Goal: Task Accomplishment & Management: Manage account settings

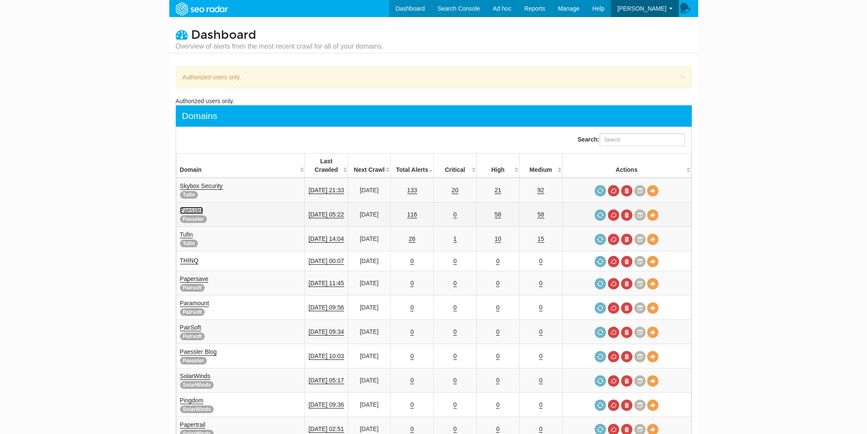
click at [200, 207] on link "Paessler" at bounding box center [191, 210] width 23 height 7
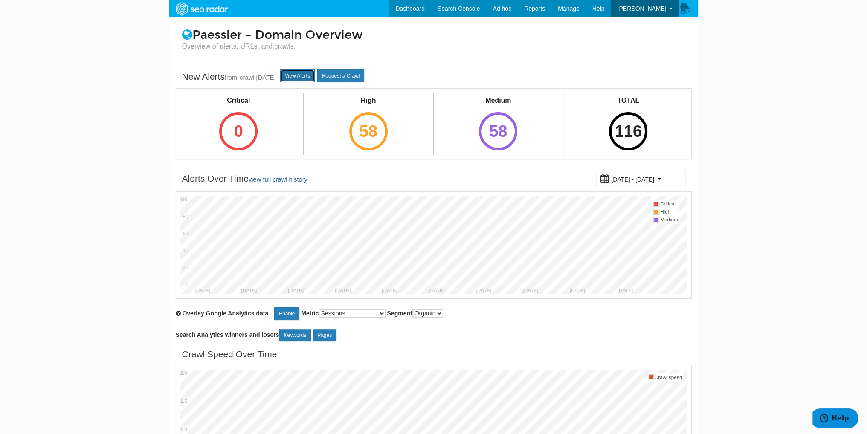
click at [312, 75] on link "View Alerts" at bounding box center [297, 76] width 35 height 13
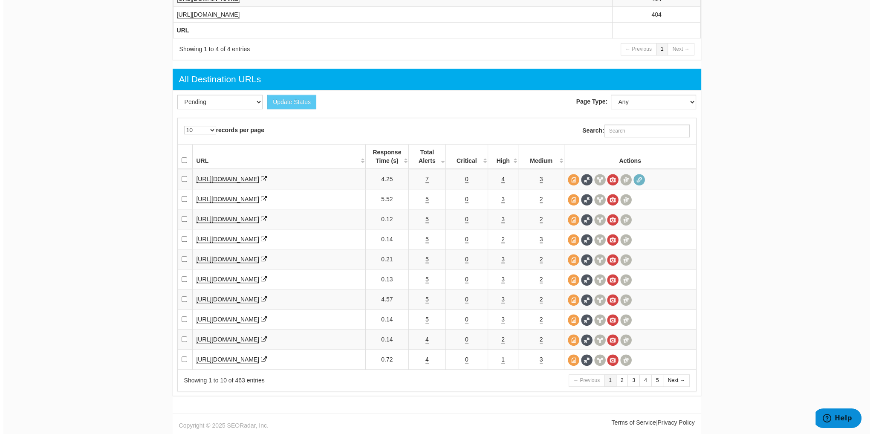
scroll to position [1049, 0]
click at [423, 180] on link "7" at bounding box center [423, 179] width 3 height 7
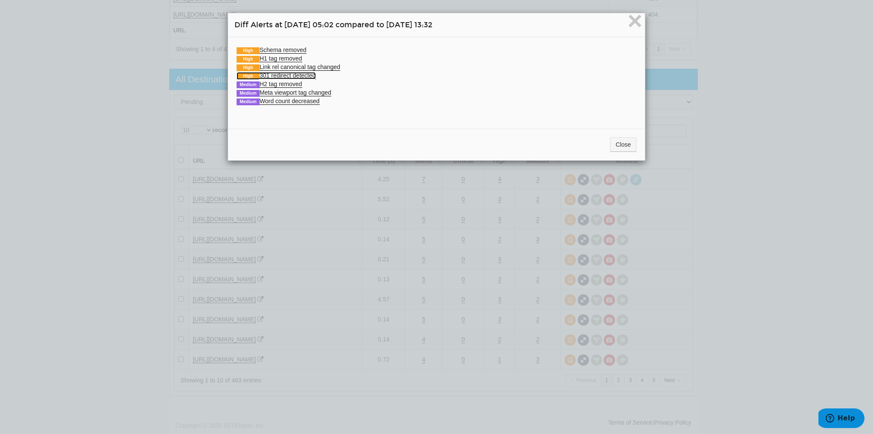
click at [285, 75] on link "High 301 redirect detected" at bounding box center [276, 75] width 79 height 7
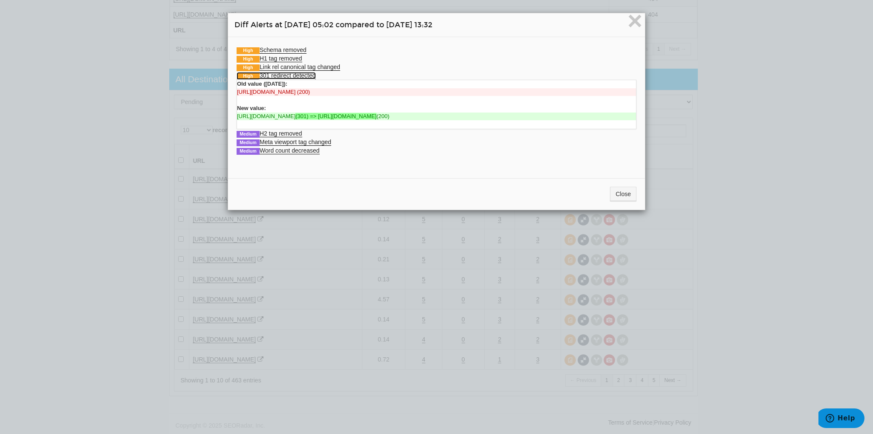
click at [285, 75] on link "High 301 redirect detected" at bounding box center [276, 75] width 79 height 7
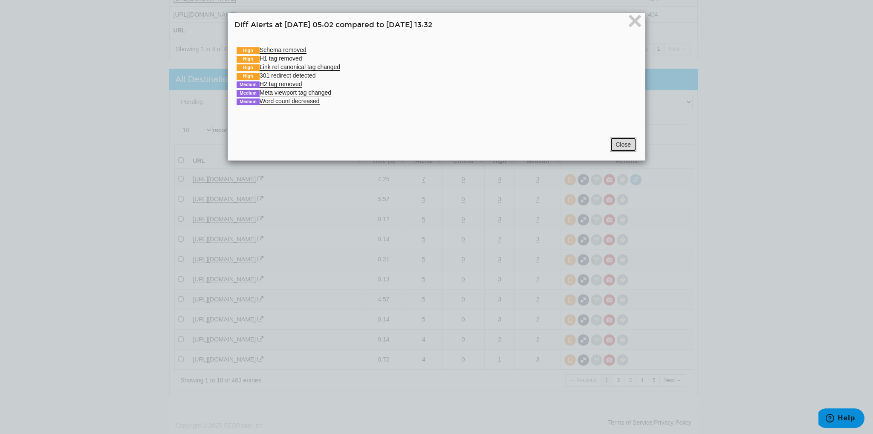
click at [618, 141] on button "Close" at bounding box center [623, 144] width 26 height 14
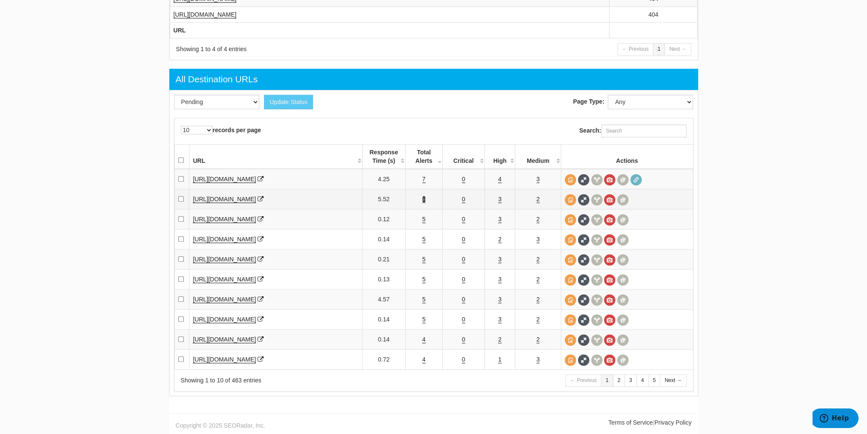
click at [423, 202] on link "5" at bounding box center [423, 199] width 3 height 7
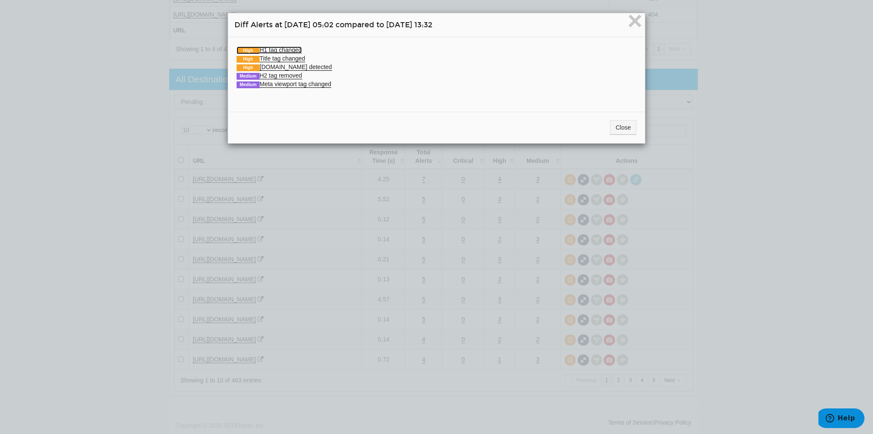
click at [267, 50] on link "High H1 tag changed" at bounding box center [269, 49] width 65 height 7
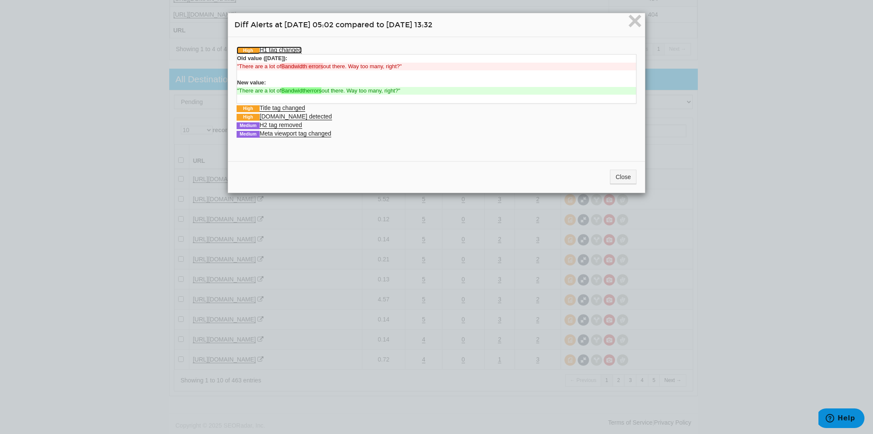
click at [267, 50] on link "High H1 tag changed" at bounding box center [269, 49] width 65 height 7
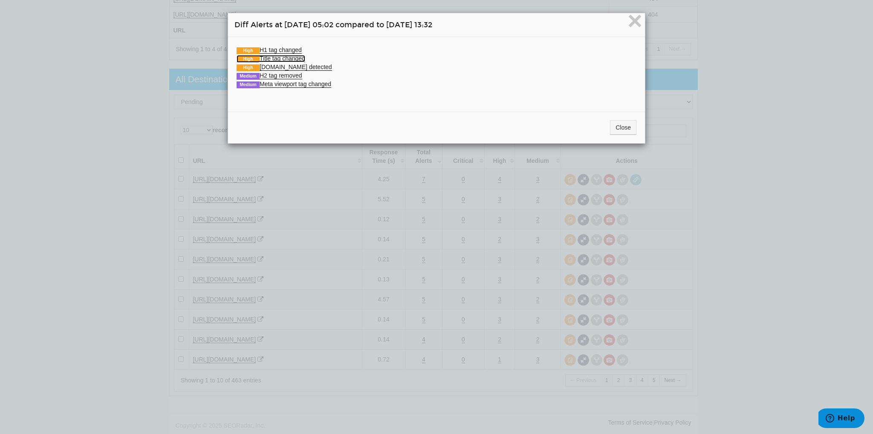
click at [280, 55] on link "High Title tag changed" at bounding box center [271, 58] width 69 height 7
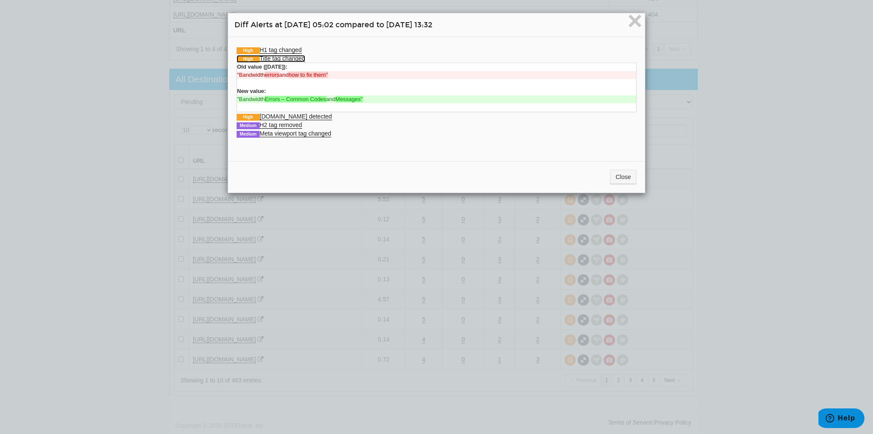
click at [280, 55] on link "High Title tag changed" at bounding box center [271, 58] width 69 height 7
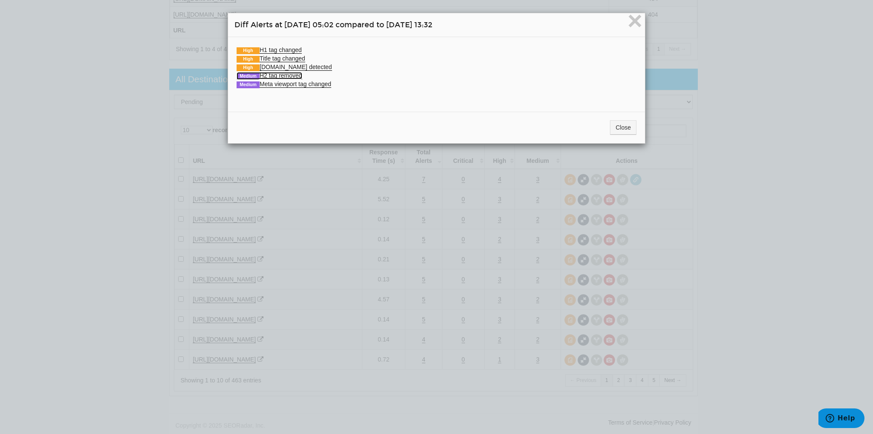
click at [291, 77] on link "Medium H2 tag removed" at bounding box center [270, 75] width 66 height 7
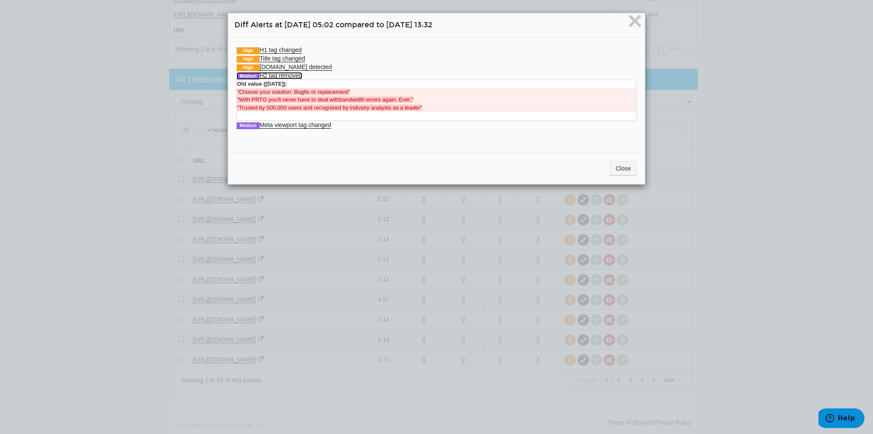
click at [291, 77] on link "Medium H2 tag removed" at bounding box center [270, 75] width 66 height 7
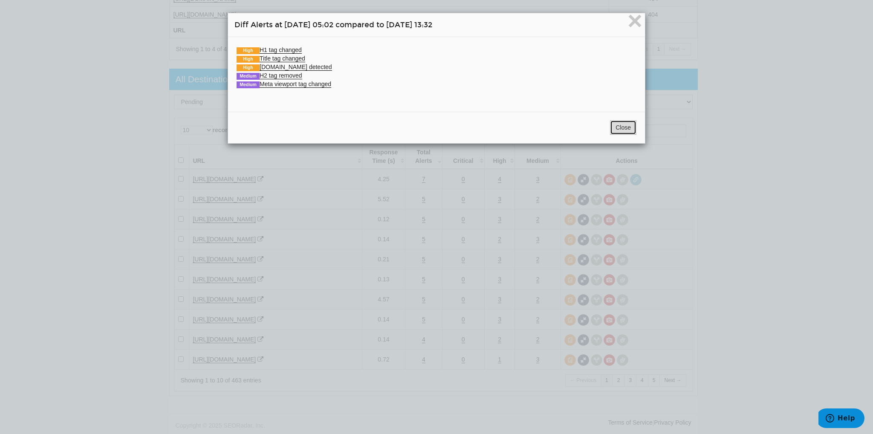
click at [624, 130] on button "Close" at bounding box center [623, 127] width 26 height 14
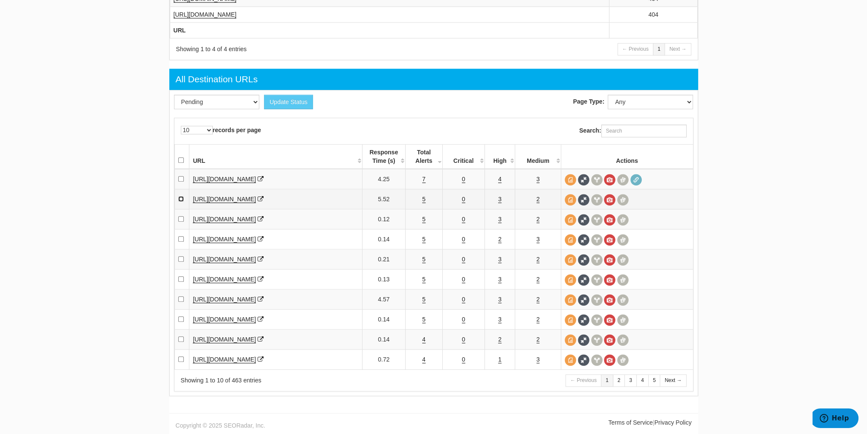
click at [181, 202] on input "checkbox" at bounding box center [181, 199] width 6 height 6
checkbox input "true"
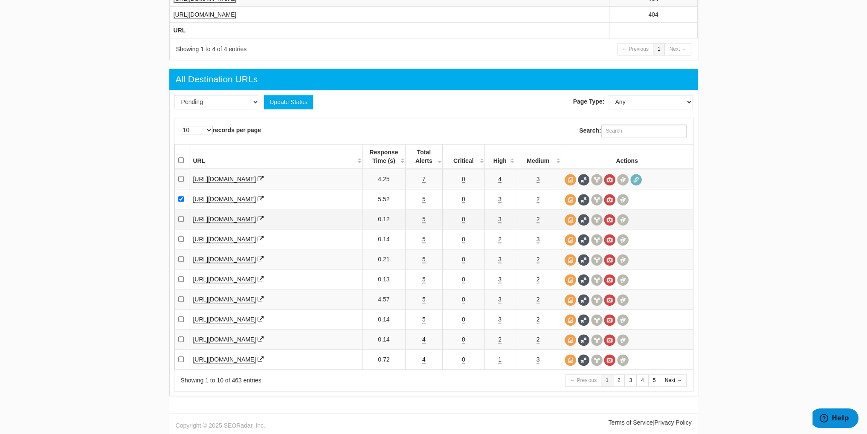
click at [425, 222] on td "5" at bounding box center [424, 219] width 37 height 20
click at [423, 222] on link "5" at bounding box center [423, 219] width 3 height 7
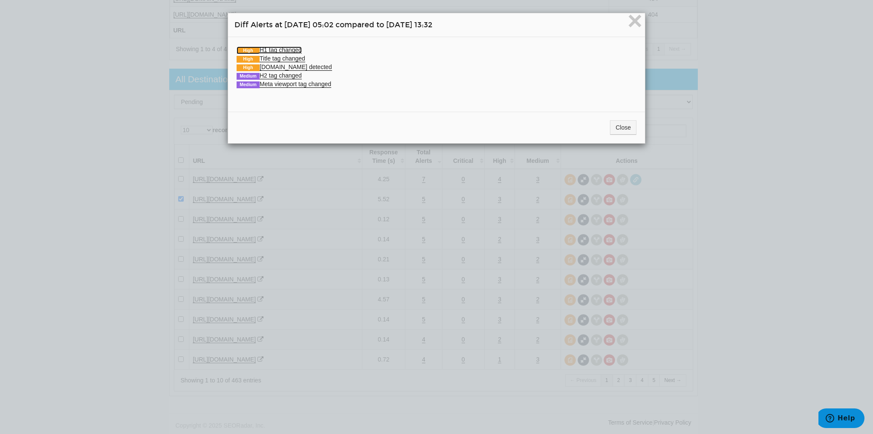
click at [293, 48] on link "High H1 tag changed" at bounding box center [269, 49] width 65 height 7
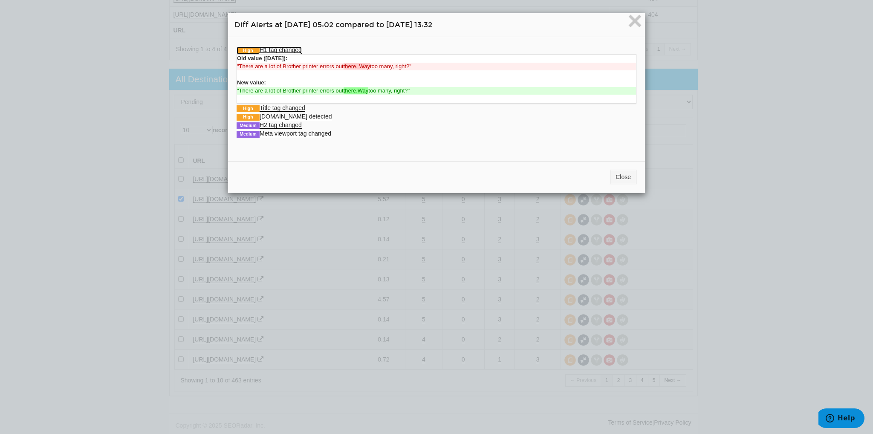
click at [293, 48] on link "High H1 tag changed" at bounding box center [269, 49] width 65 height 7
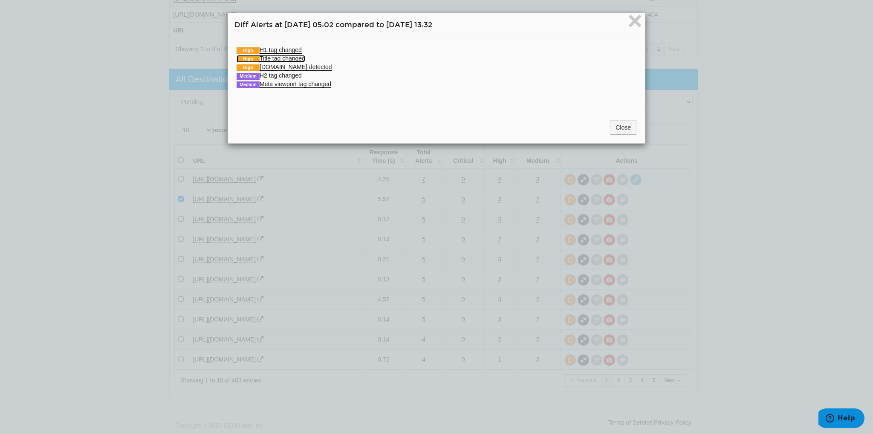
click at [295, 61] on link "High Title tag changed" at bounding box center [271, 58] width 69 height 7
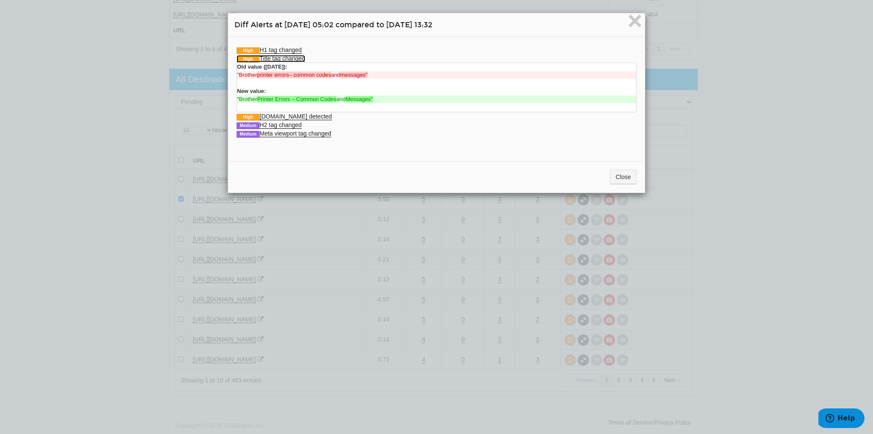
click at [296, 59] on link "High Title tag changed" at bounding box center [271, 58] width 69 height 7
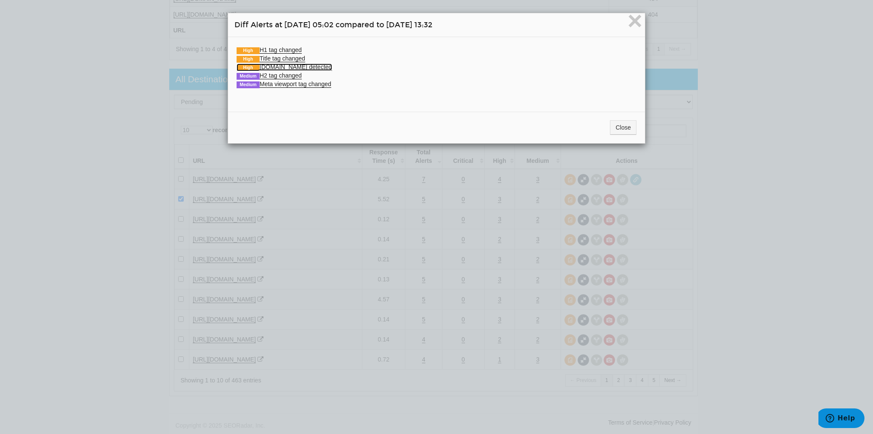
click at [300, 67] on link "High Schema.org detected" at bounding box center [285, 67] width 96 height 7
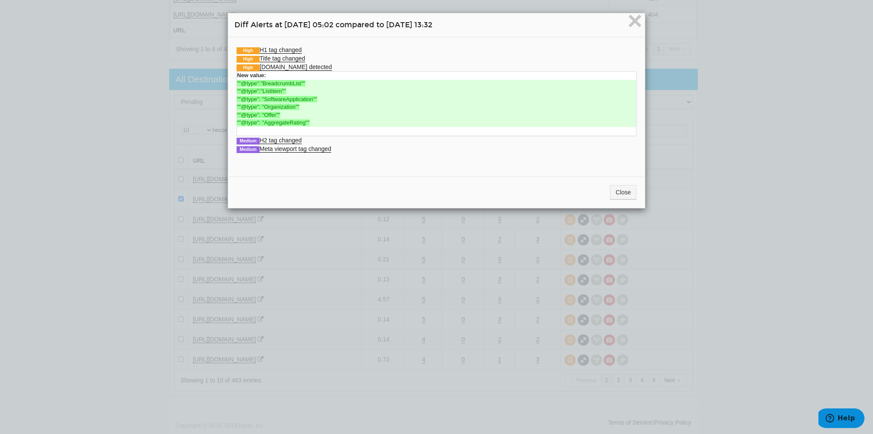
click at [290, 135] on div "New value: ""@type":"BreadcrumbList"" ""@type":"ListItem"" ""@type": "SoftwareA…" at bounding box center [437, 103] width 400 height 65
click at [290, 139] on link "Medium H2 tag changed" at bounding box center [269, 140] width 65 height 7
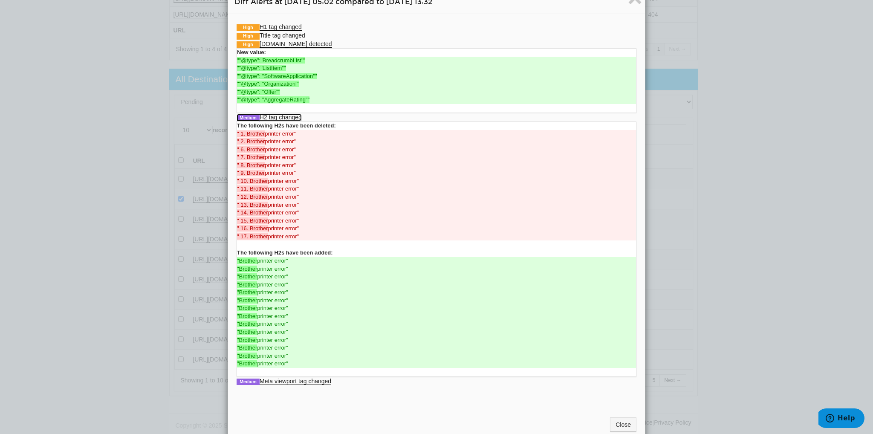
scroll to position [42, 0]
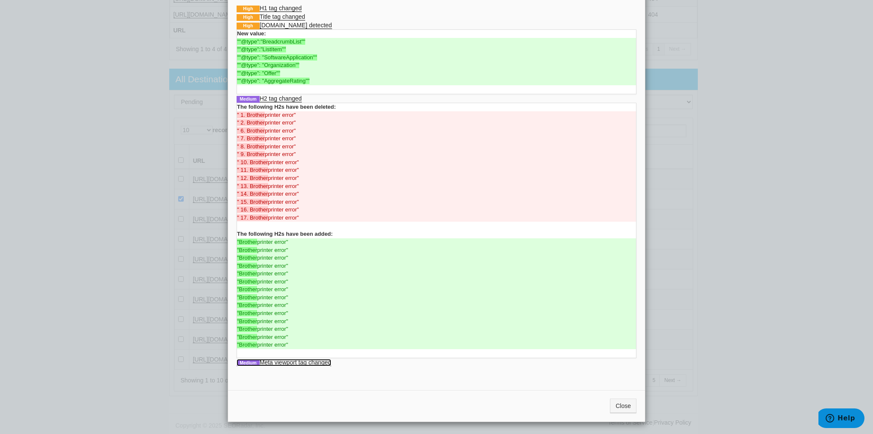
click at [323, 363] on link "Medium Meta viewport tag changed" at bounding box center [284, 362] width 95 height 7
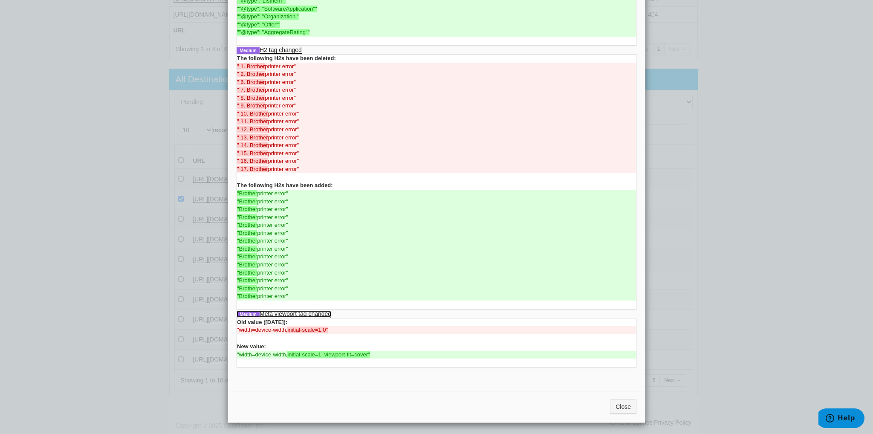
scroll to position [91, 0]
click at [615, 403] on button "Close" at bounding box center [623, 406] width 26 height 14
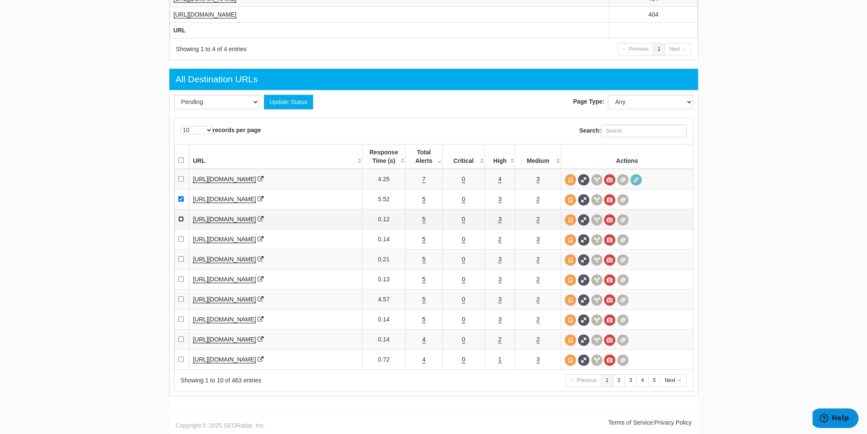
click at [179, 220] on input "checkbox" at bounding box center [181, 219] width 6 height 6
checkbox input "true"
click at [423, 242] on link "5" at bounding box center [423, 239] width 3 height 7
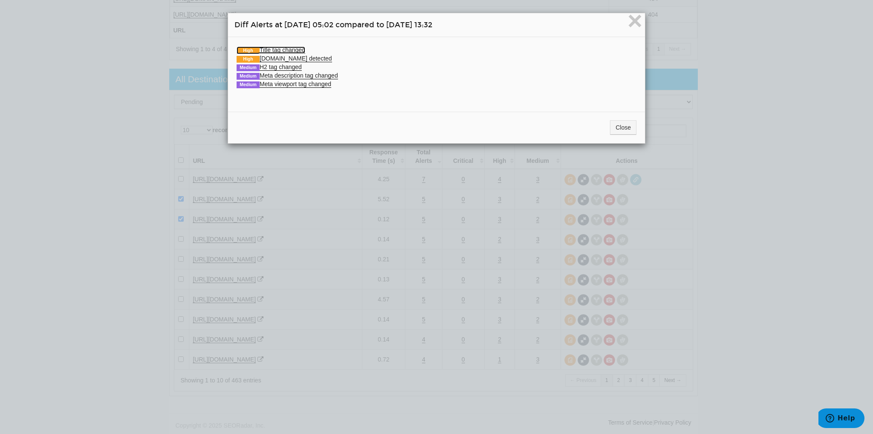
click at [291, 47] on link "High Title tag changed" at bounding box center [271, 49] width 69 height 7
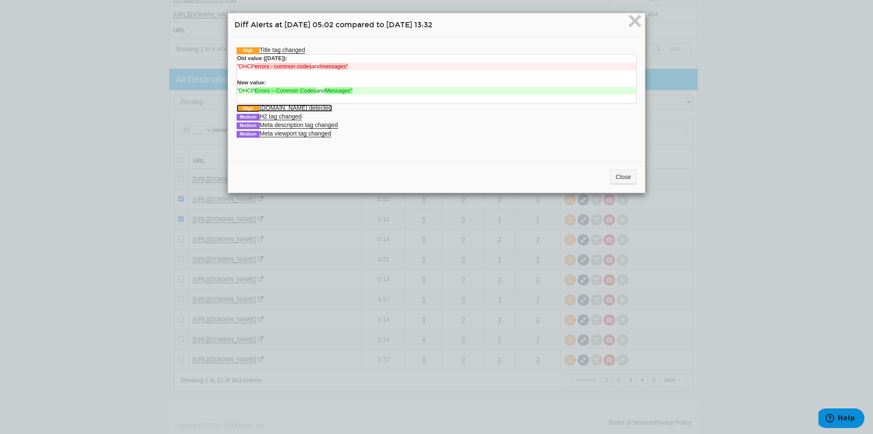
click at [300, 109] on link "High Schema.org detected" at bounding box center [285, 107] width 96 height 7
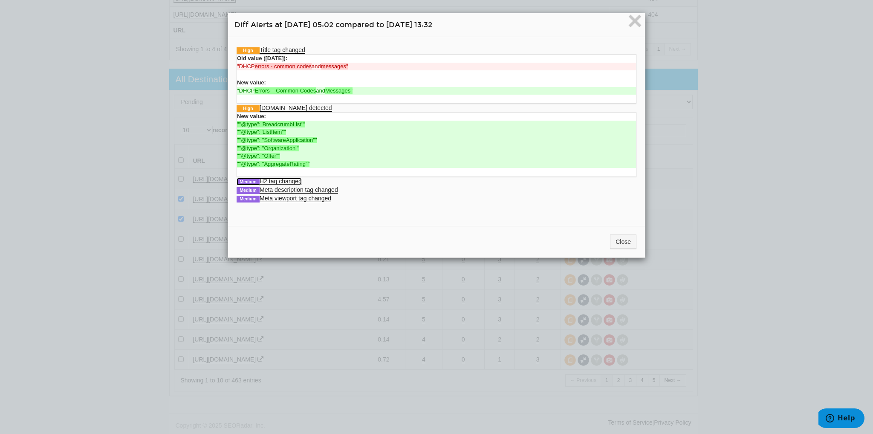
click at [295, 180] on link "Medium H2 tag changed" at bounding box center [269, 181] width 65 height 7
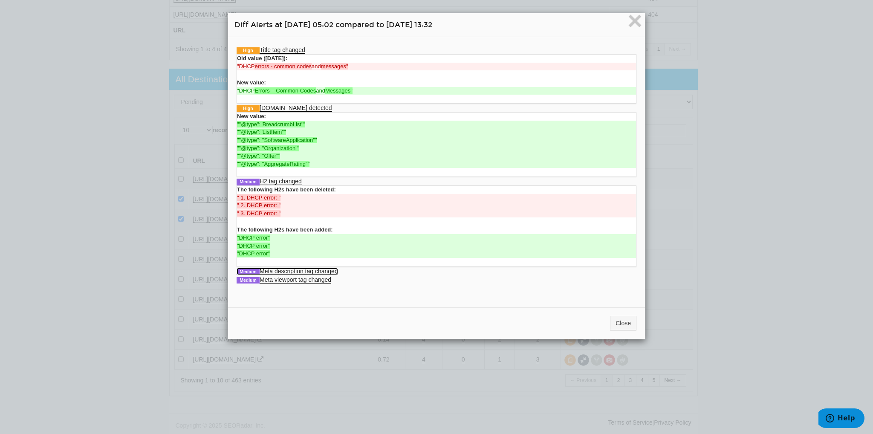
click at [307, 270] on link "Medium Meta description tag changed" at bounding box center [287, 271] width 101 height 7
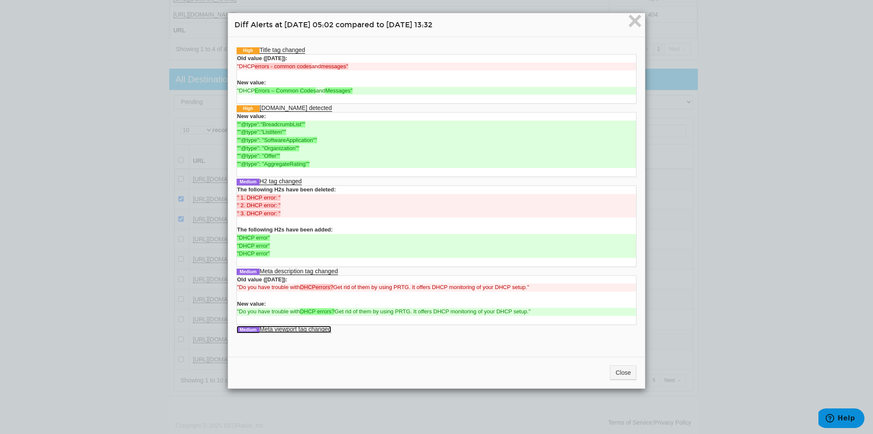
click at [293, 327] on link "Medium Meta viewport tag changed" at bounding box center [284, 329] width 95 height 7
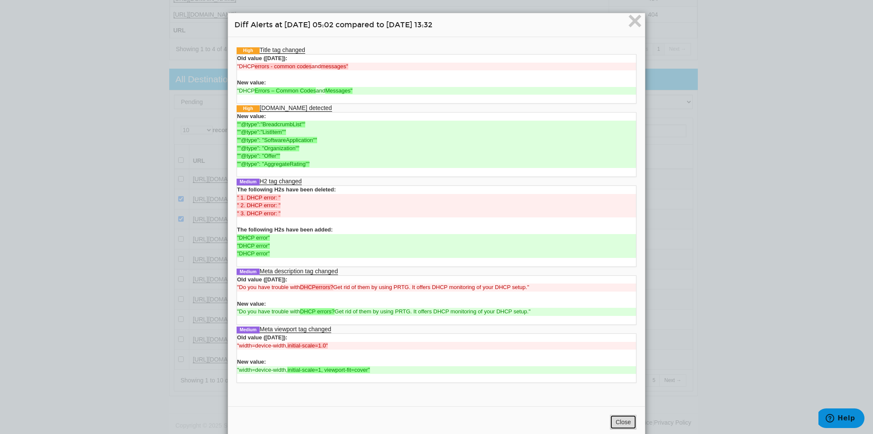
click at [617, 422] on button "Close" at bounding box center [623, 422] width 26 height 14
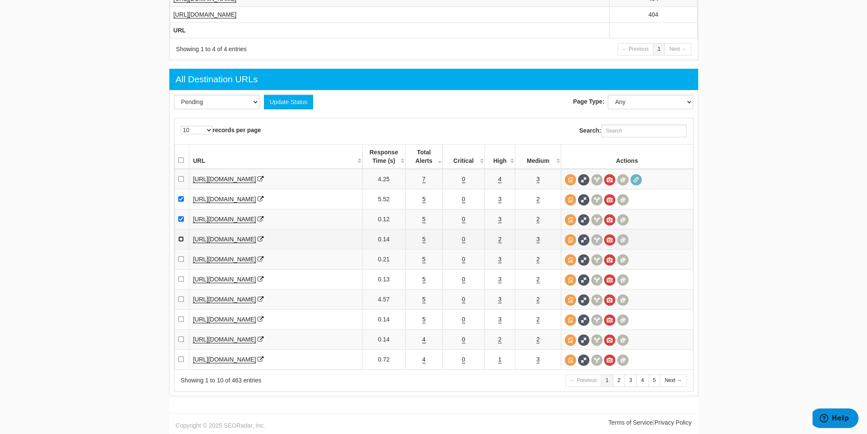
click at [179, 238] on input "checkbox" at bounding box center [181, 239] width 6 height 6
checkbox input "true"
click at [423, 263] on link "5" at bounding box center [423, 259] width 3 height 7
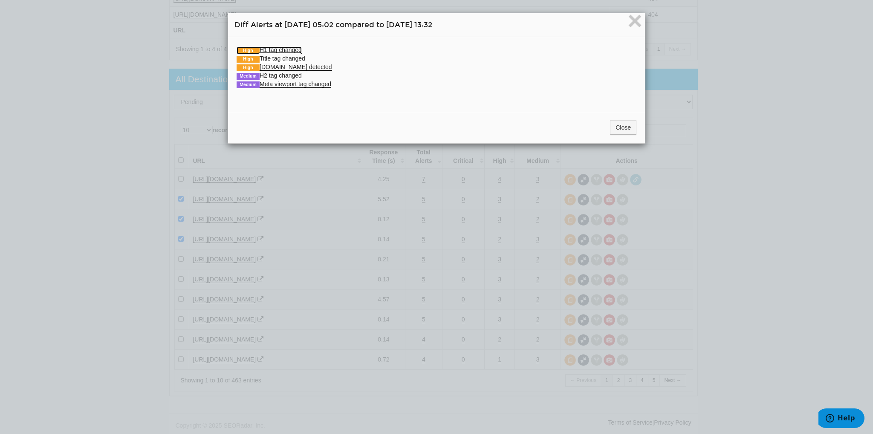
click at [278, 48] on link "High H1 tag changed" at bounding box center [269, 49] width 65 height 7
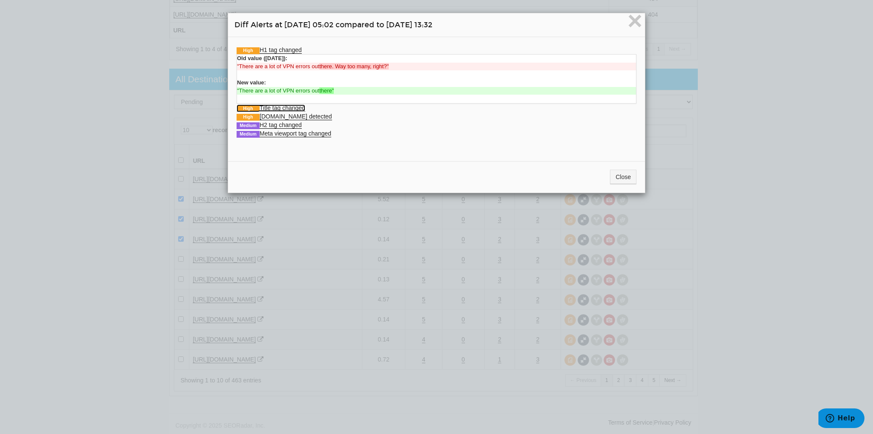
click at [288, 107] on link "High Title tag changed" at bounding box center [271, 107] width 69 height 7
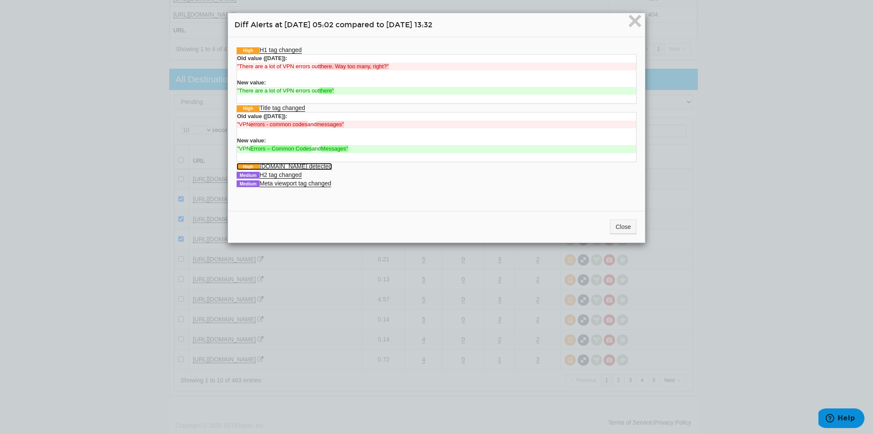
click at [290, 163] on link "High Schema.org detected" at bounding box center [285, 166] width 96 height 7
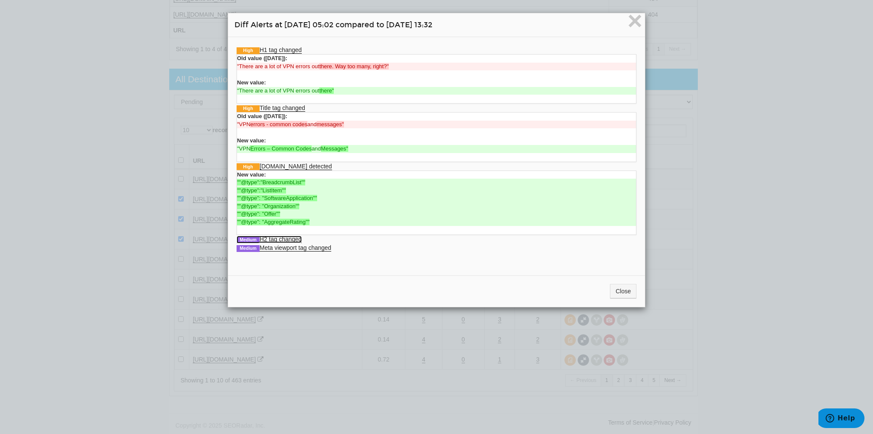
click at [292, 239] on link "Medium H2 tag changed" at bounding box center [269, 239] width 65 height 7
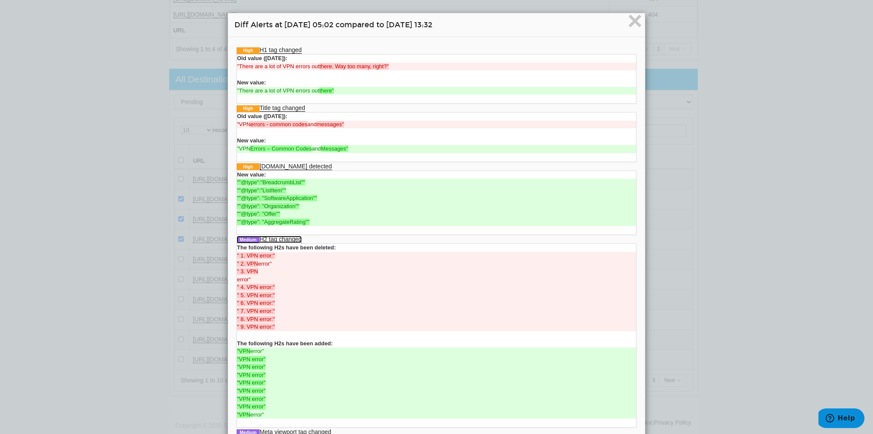
scroll to position [70, 0]
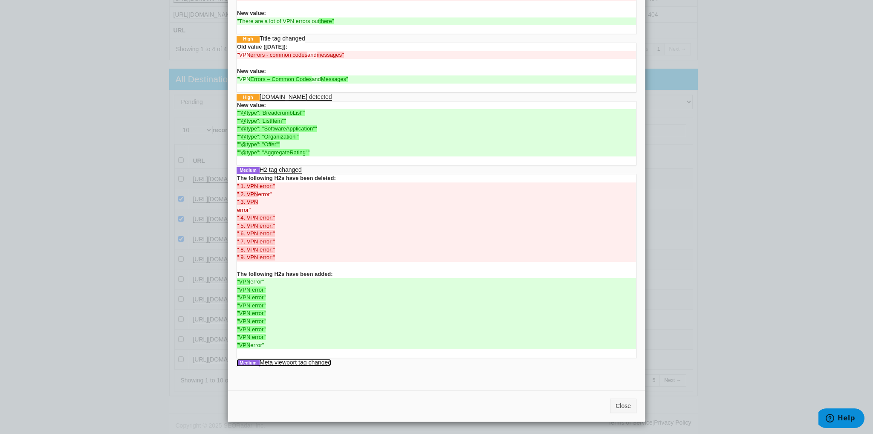
click at [310, 360] on link "Medium Meta viewport tag changed" at bounding box center [284, 362] width 95 height 7
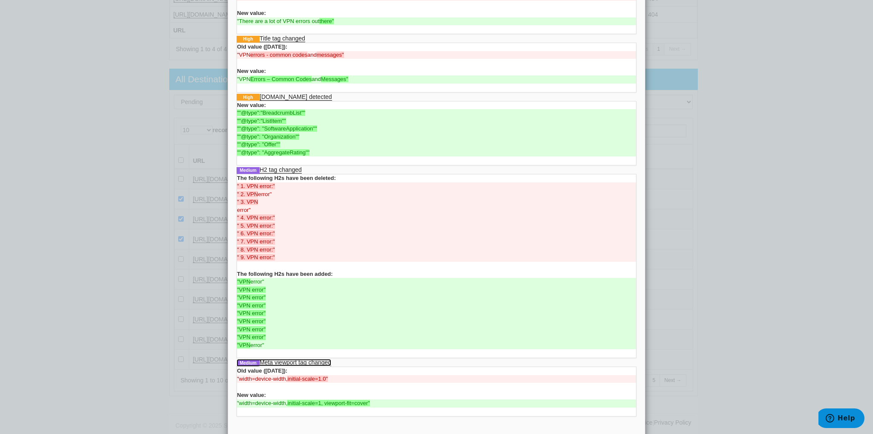
scroll to position [119, 0]
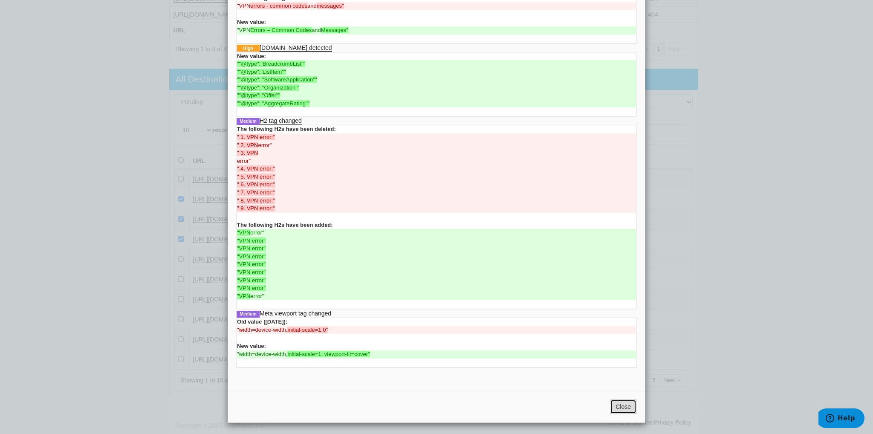
click at [618, 401] on button "Close" at bounding box center [623, 407] width 26 height 14
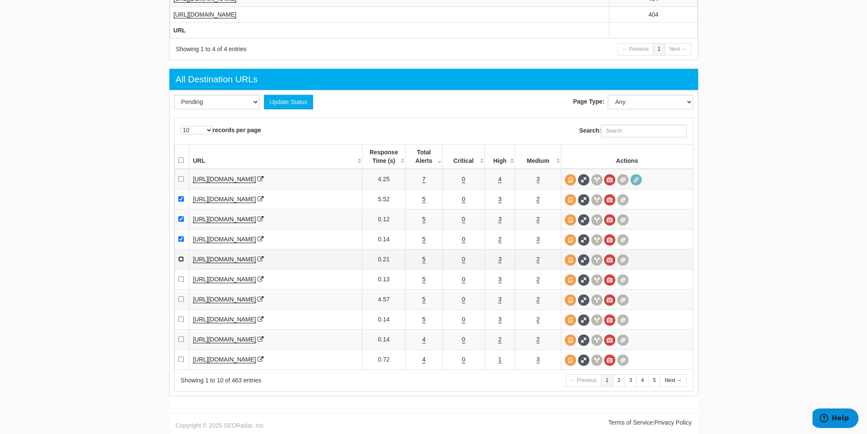
click at [181, 261] on input "checkbox" at bounding box center [181, 259] width 6 height 6
checkbox input "true"
click at [424, 281] on link "5" at bounding box center [423, 279] width 3 height 7
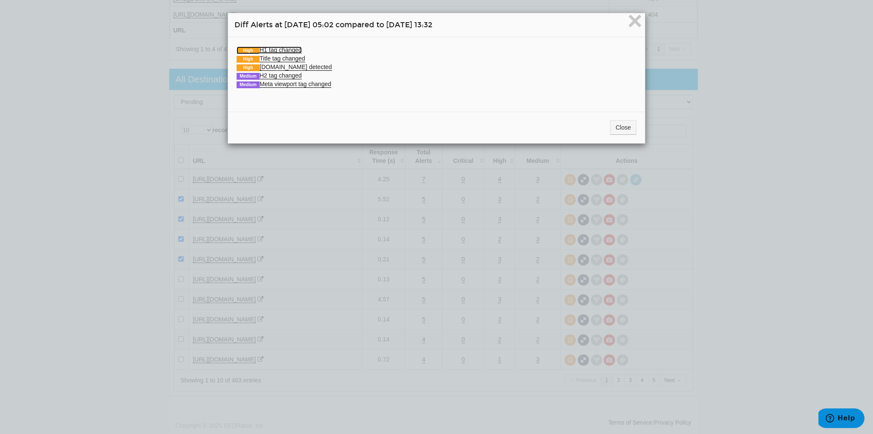
click at [275, 46] on link "High H1 tag changed" at bounding box center [269, 49] width 65 height 7
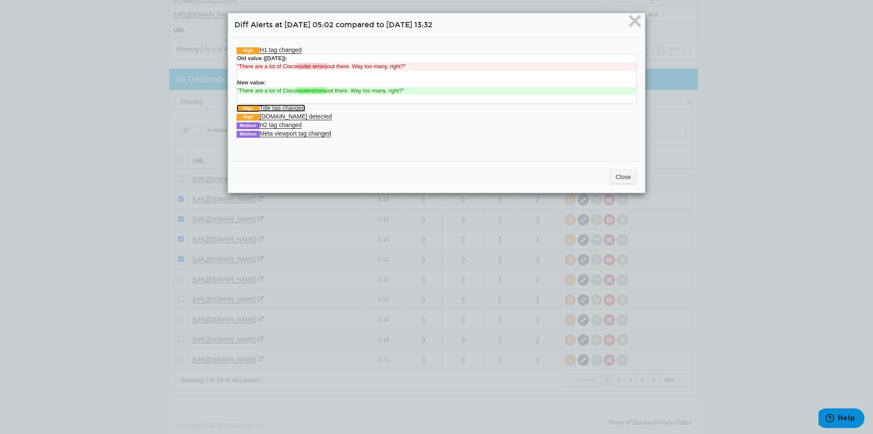
click at [276, 107] on link "High Title tag changed" at bounding box center [271, 107] width 69 height 7
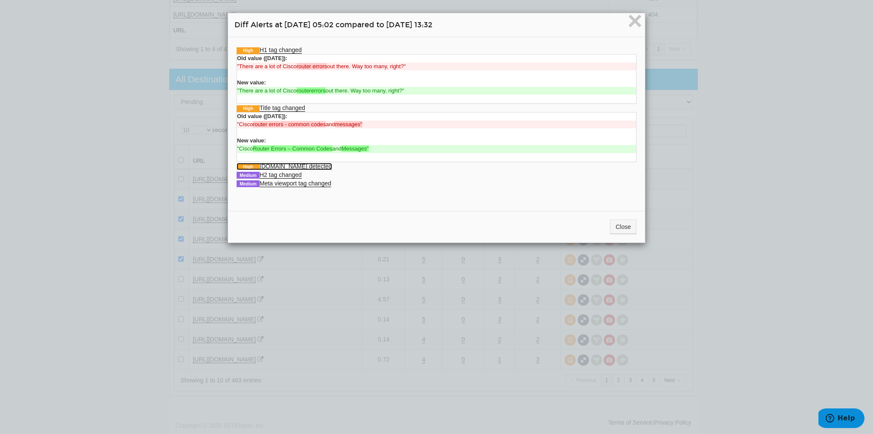
click at [281, 167] on link "High Schema.org detected" at bounding box center [285, 166] width 96 height 7
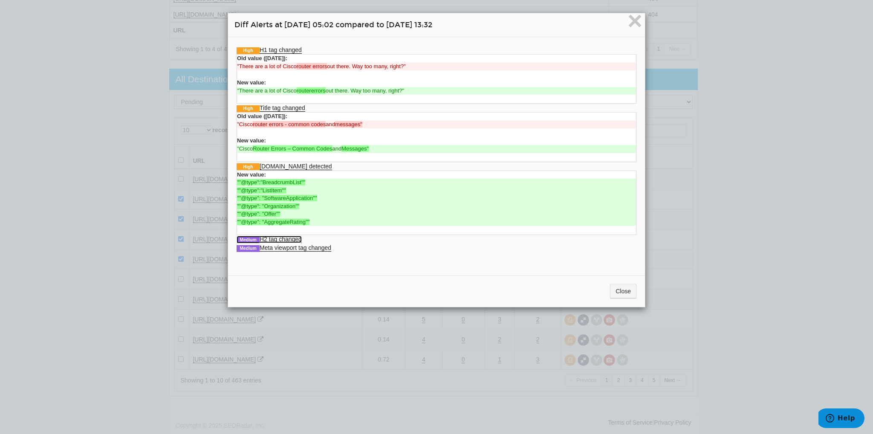
click at [282, 236] on link "Medium H2 tag changed" at bounding box center [269, 239] width 65 height 7
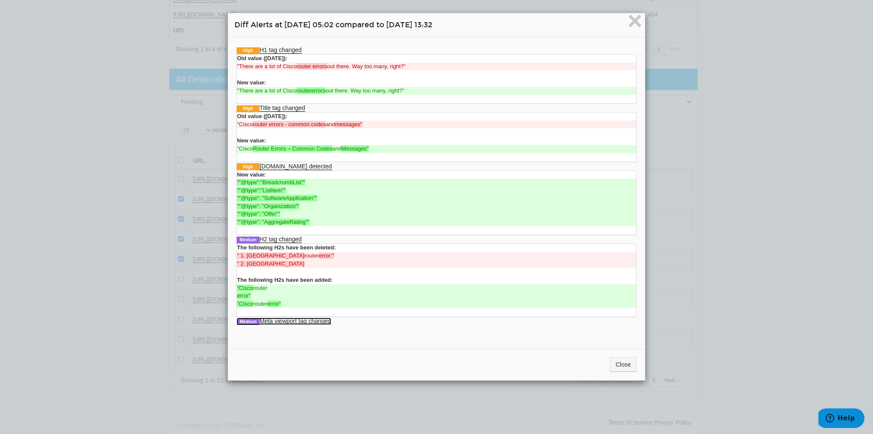
click at [293, 323] on link "Medium Meta viewport tag changed" at bounding box center [284, 321] width 95 height 7
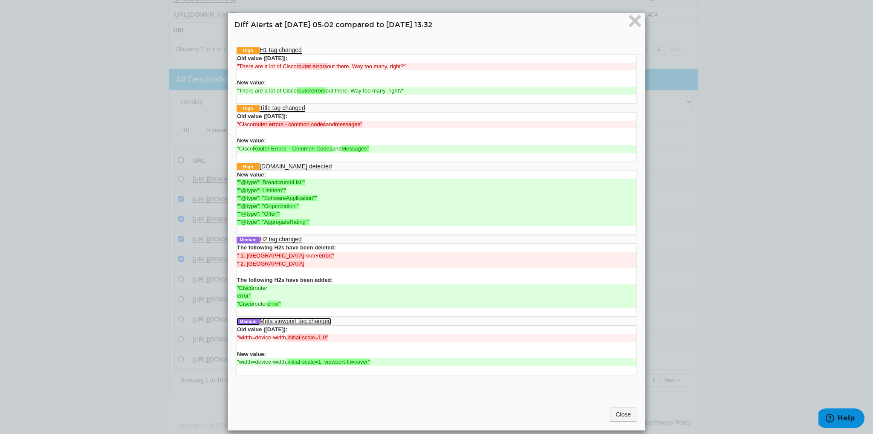
scroll to position [8, 0]
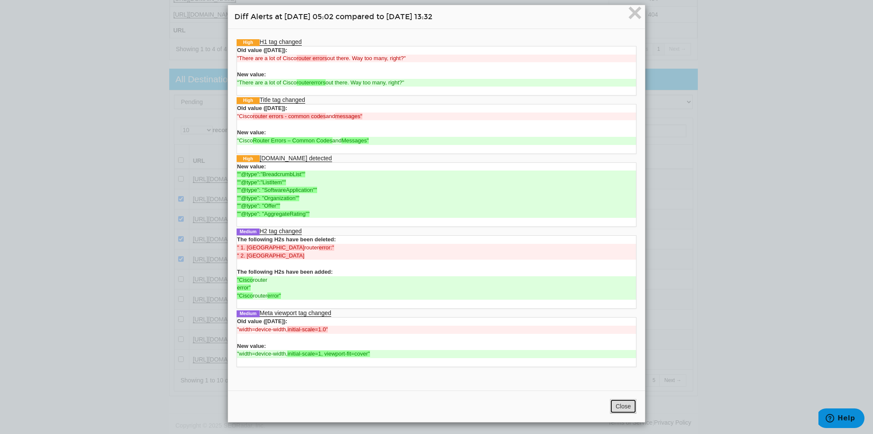
click at [620, 406] on button "Close" at bounding box center [623, 406] width 26 height 14
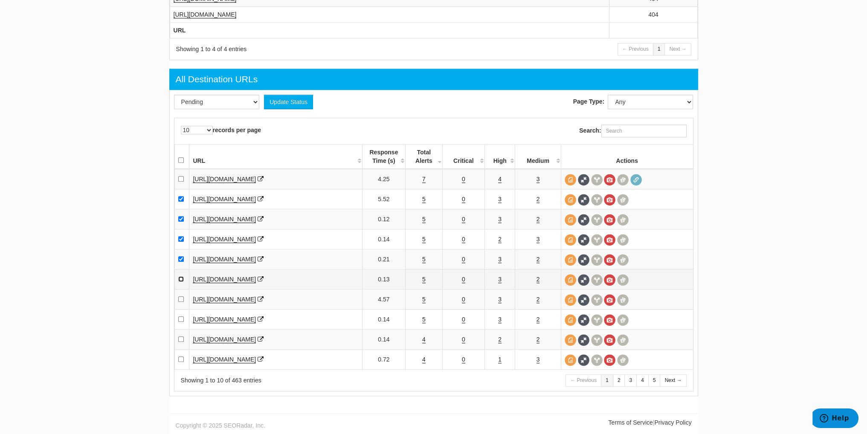
click at [179, 280] on input "checkbox" at bounding box center [181, 279] width 6 height 6
checkbox input "true"
click at [423, 299] on link "5" at bounding box center [423, 299] width 3 height 7
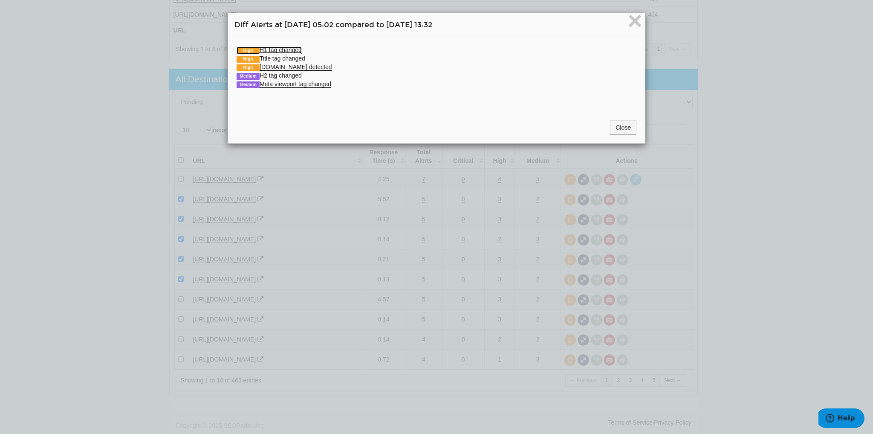
click at [264, 49] on link "High H1 tag changed" at bounding box center [269, 49] width 65 height 7
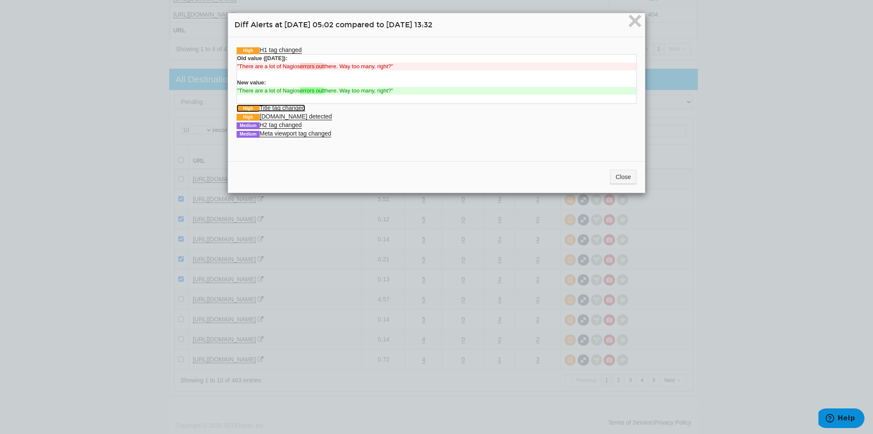
click at [301, 109] on link "High Title tag changed" at bounding box center [271, 107] width 69 height 7
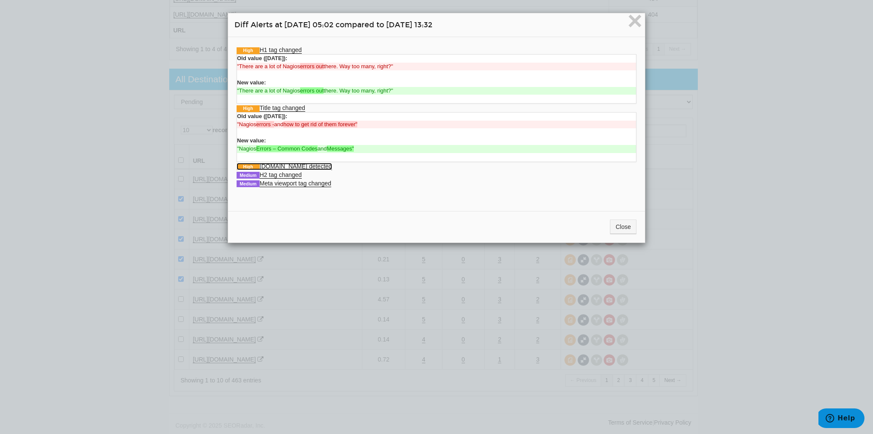
click at [307, 165] on link "High Schema.org detected" at bounding box center [285, 166] width 96 height 7
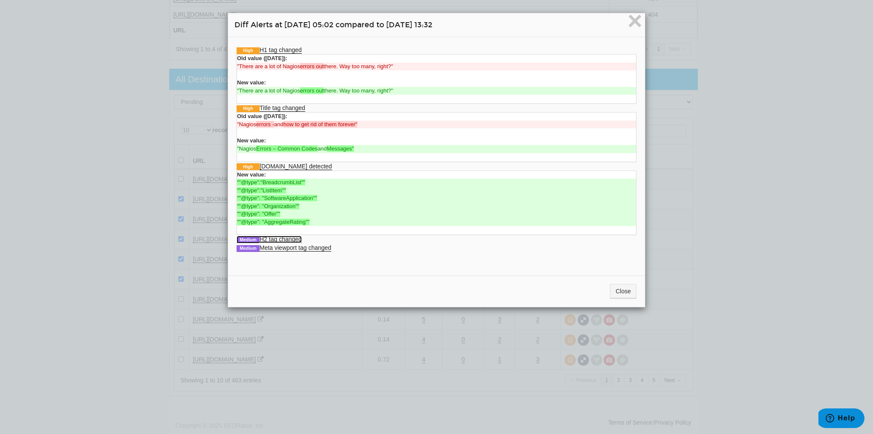
click at [289, 237] on link "Medium H2 tag changed" at bounding box center [269, 239] width 65 height 7
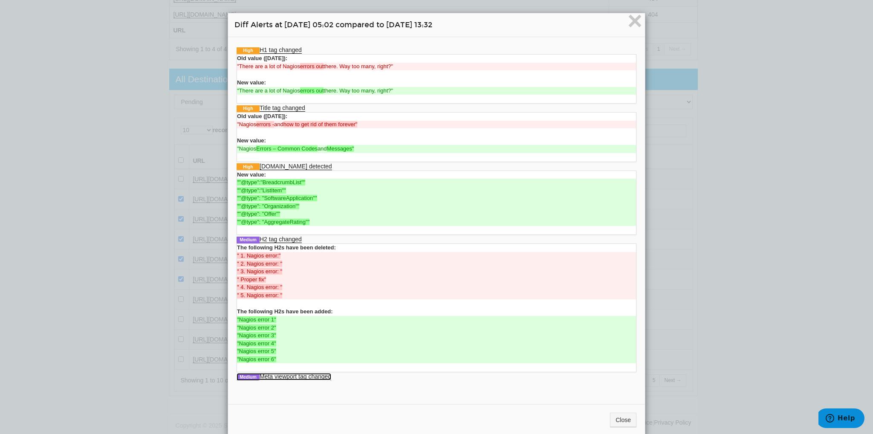
click at [275, 376] on link "Medium Meta viewport tag changed" at bounding box center [284, 376] width 95 height 7
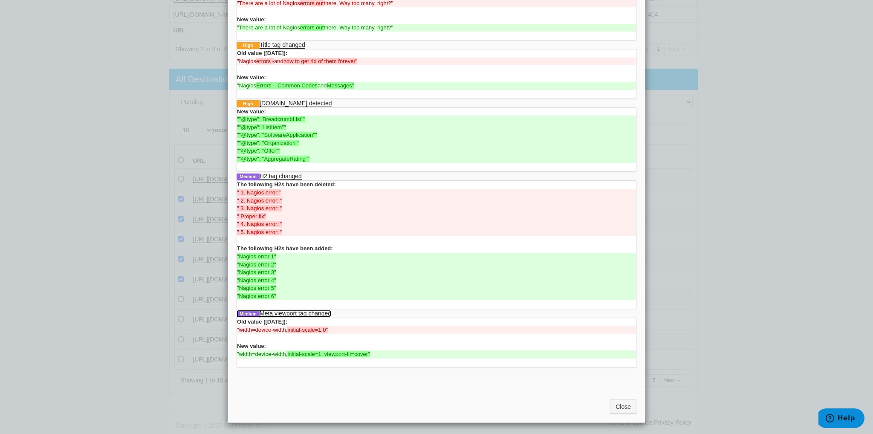
scroll to position [63, 0]
click at [629, 404] on button "Close" at bounding box center [623, 407] width 26 height 14
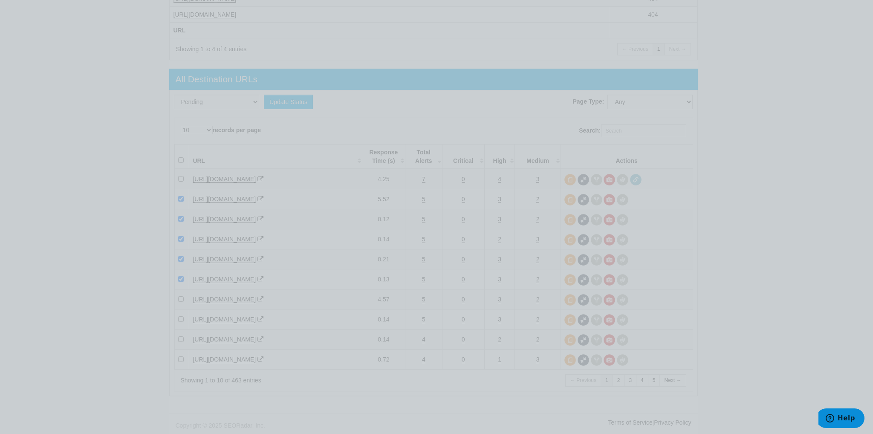
scroll to position [0, 0]
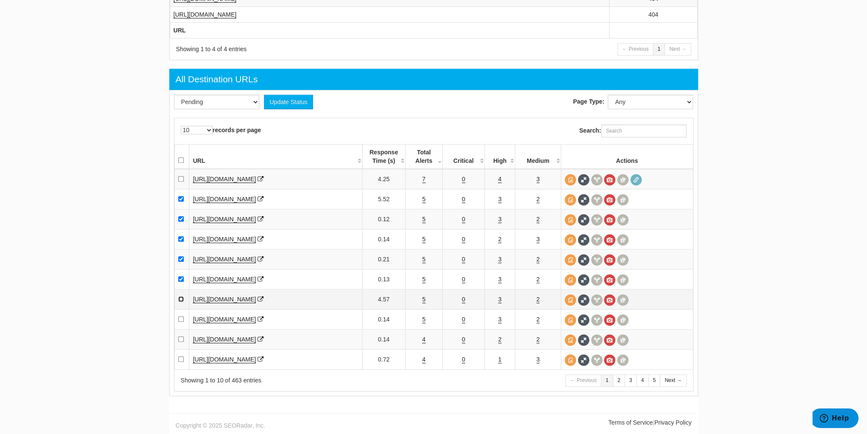
click at [179, 302] on input "checkbox" at bounding box center [181, 299] width 6 height 6
checkbox input "true"
click at [423, 320] on link "5" at bounding box center [423, 319] width 3 height 7
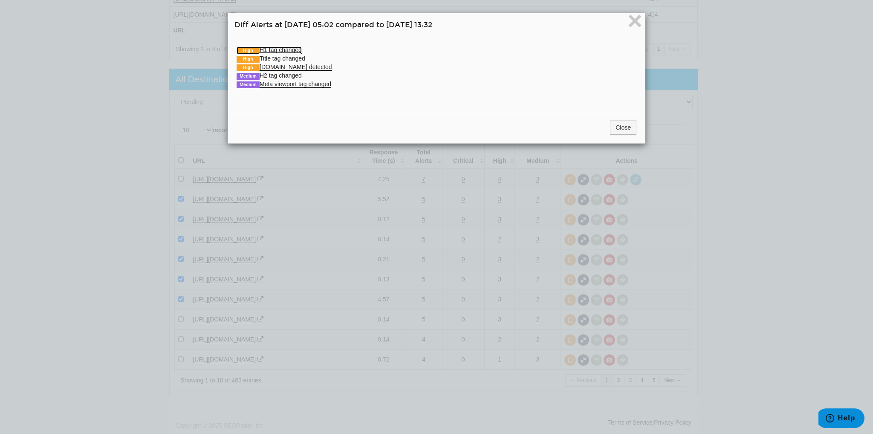
click at [256, 48] on link "High H1 tag changed" at bounding box center [269, 49] width 65 height 7
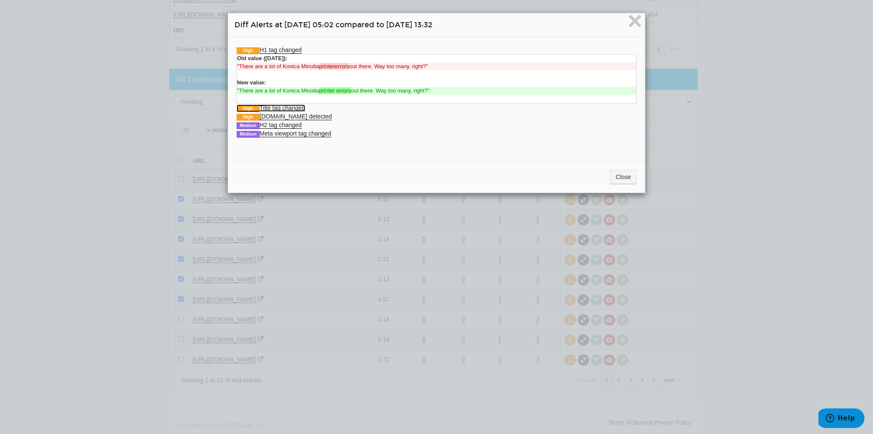
click at [291, 109] on link "High Title tag changed" at bounding box center [271, 107] width 69 height 7
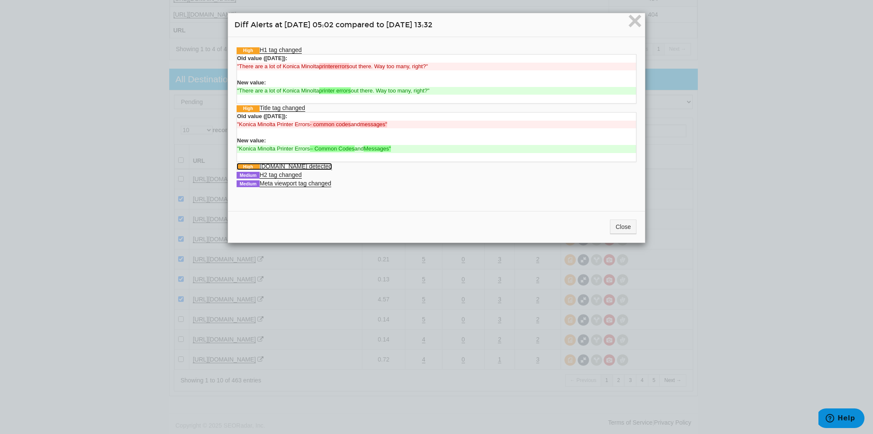
click at [302, 164] on link "High Schema.org detected" at bounding box center [285, 166] width 96 height 7
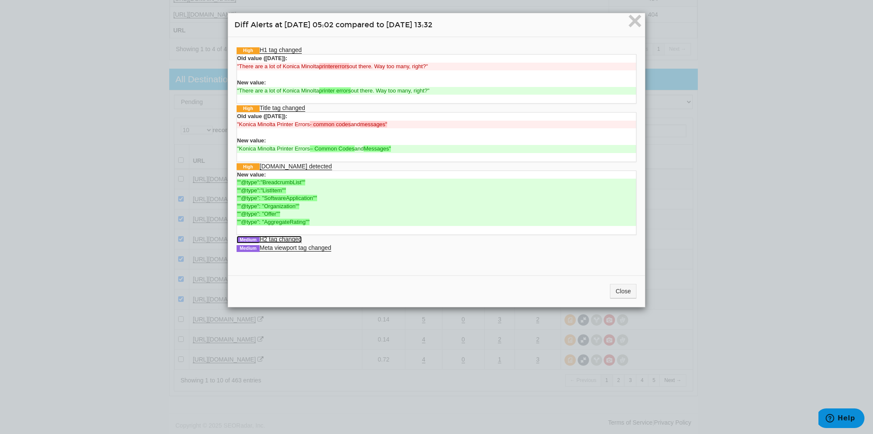
click at [293, 236] on link "Medium H2 tag changed" at bounding box center [269, 239] width 65 height 7
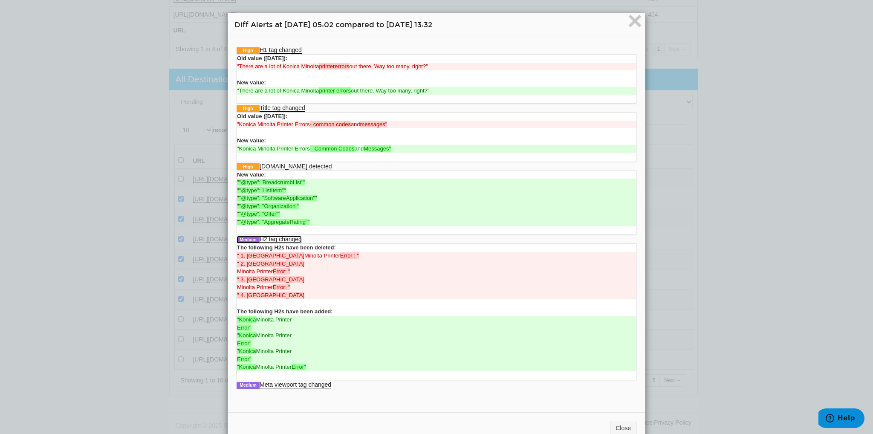
scroll to position [22, 0]
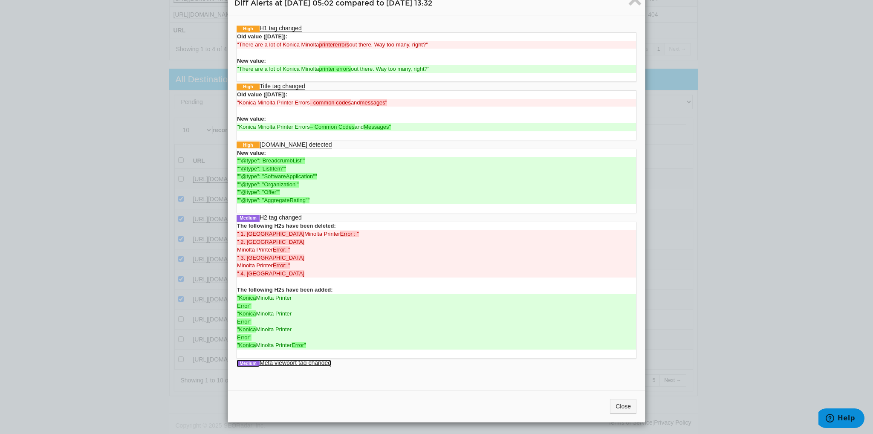
click at [316, 360] on link "Medium Meta viewport tag changed" at bounding box center [284, 363] width 95 height 7
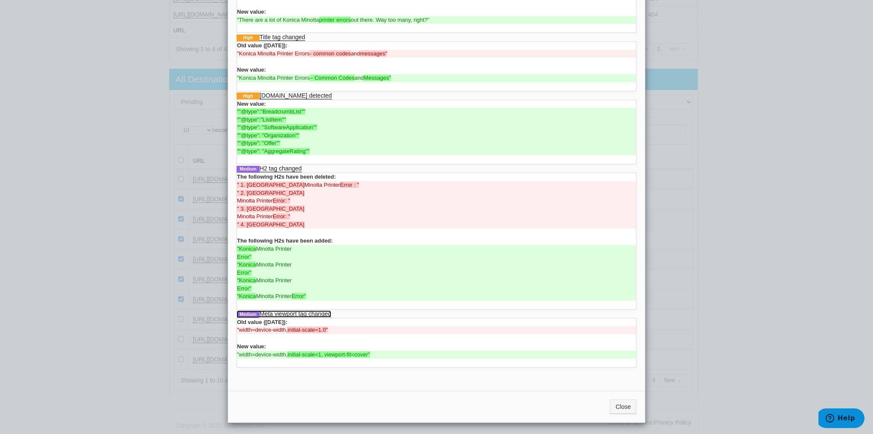
scroll to position [71, 0]
click at [619, 405] on button "Close" at bounding box center [623, 406] width 26 height 14
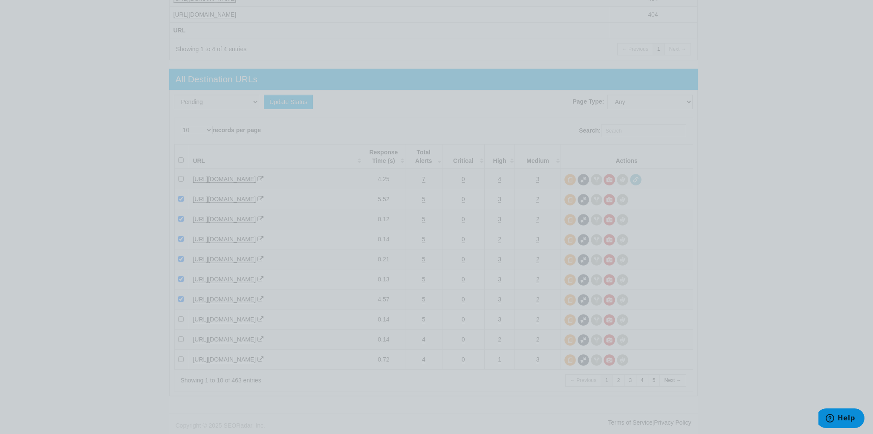
scroll to position [0, 0]
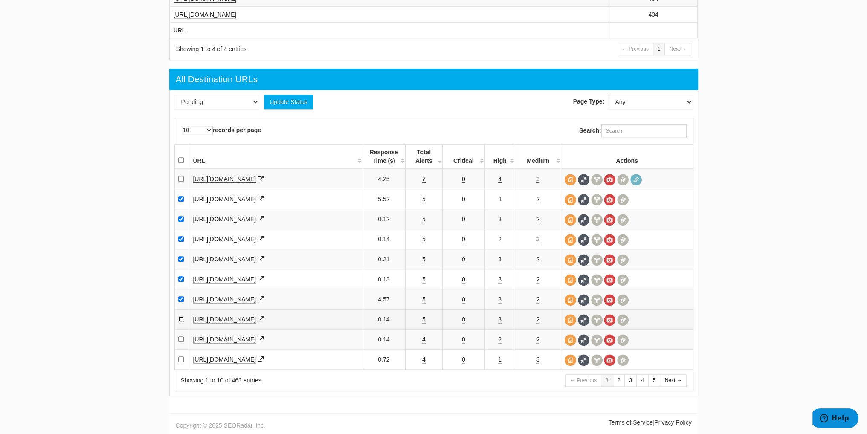
click at [180, 319] on input "checkbox" at bounding box center [181, 319] width 6 height 6
checkbox input "true"
click at [422, 338] on link "4" at bounding box center [423, 339] width 3 height 7
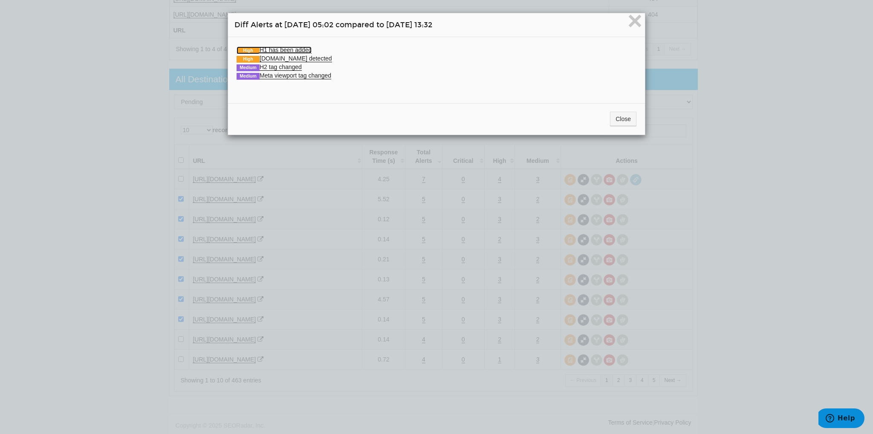
click at [295, 51] on link "High H1 has been added" at bounding box center [274, 49] width 75 height 7
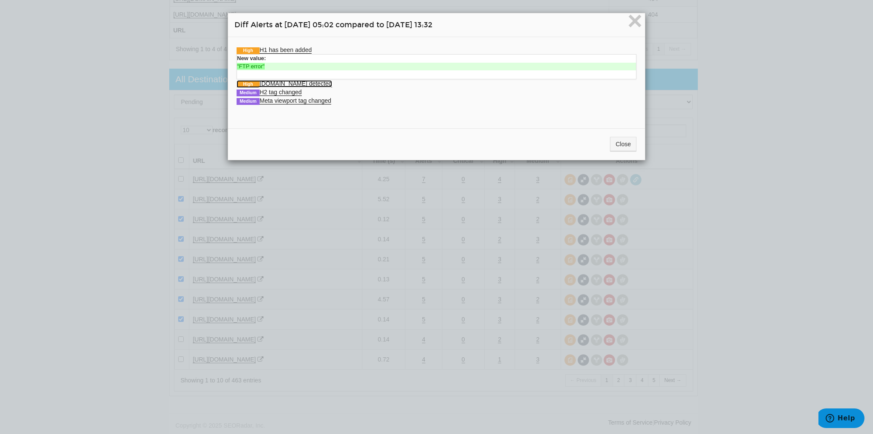
click at [302, 81] on link "High Schema.org detected" at bounding box center [285, 83] width 96 height 7
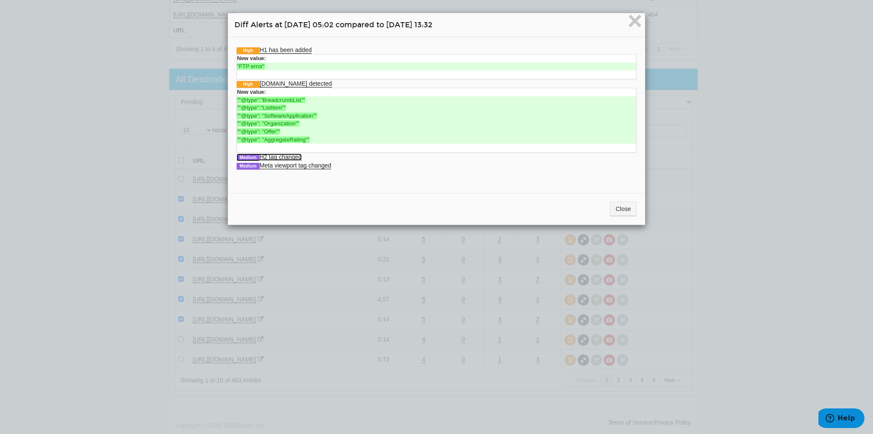
click at [280, 156] on link "Medium H2 tag changed" at bounding box center [269, 157] width 65 height 7
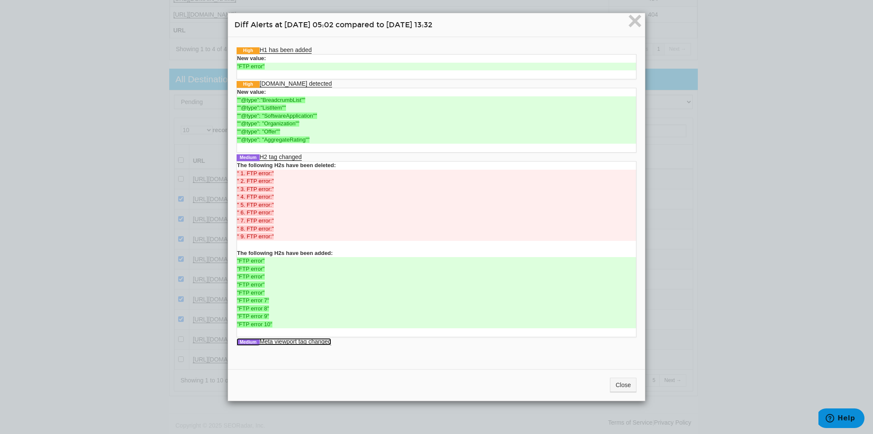
click at [292, 340] on link "Medium Meta viewport tag changed" at bounding box center [284, 341] width 95 height 7
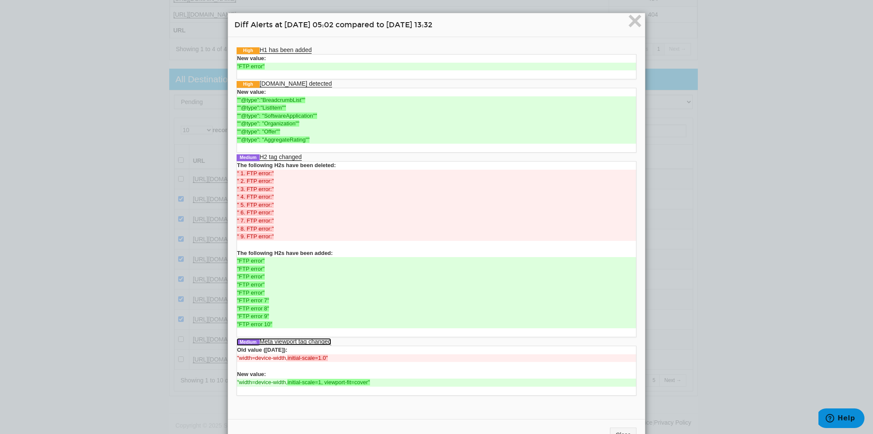
scroll to position [29, 0]
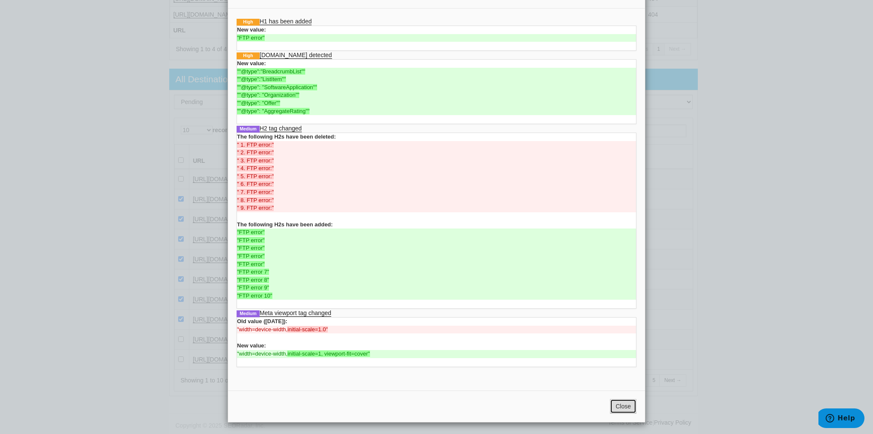
click at [617, 401] on button "Close" at bounding box center [623, 406] width 26 height 14
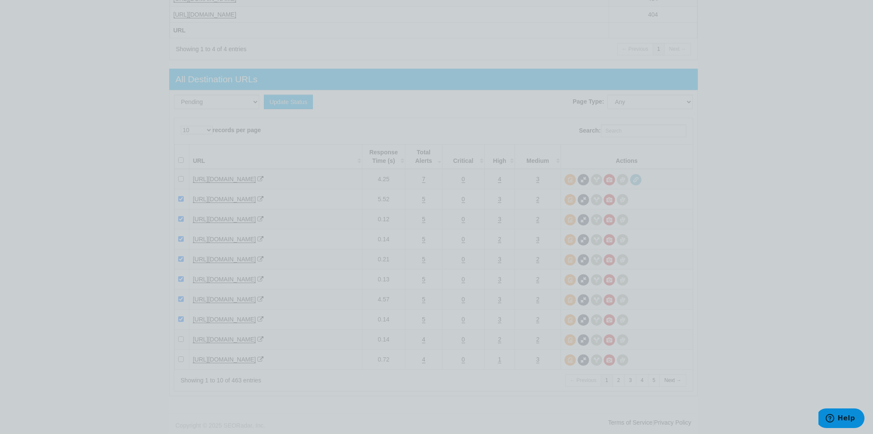
scroll to position [0, 0]
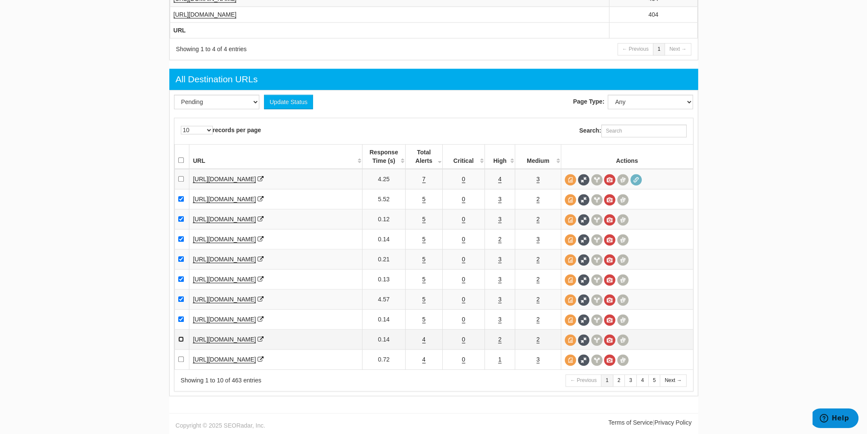
click at [182, 339] on input "checkbox" at bounding box center [181, 339] width 6 height 6
checkbox input "true"
click at [423, 360] on link "4" at bounding box center [423, 359] width 3 height 7
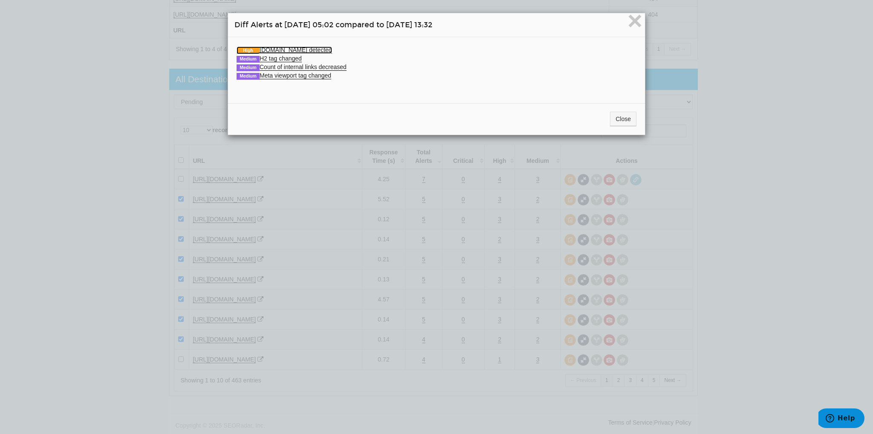
click at [290, 51] on link "High Schema.org detected" at bounding box center [285, 49] width 96 height 7
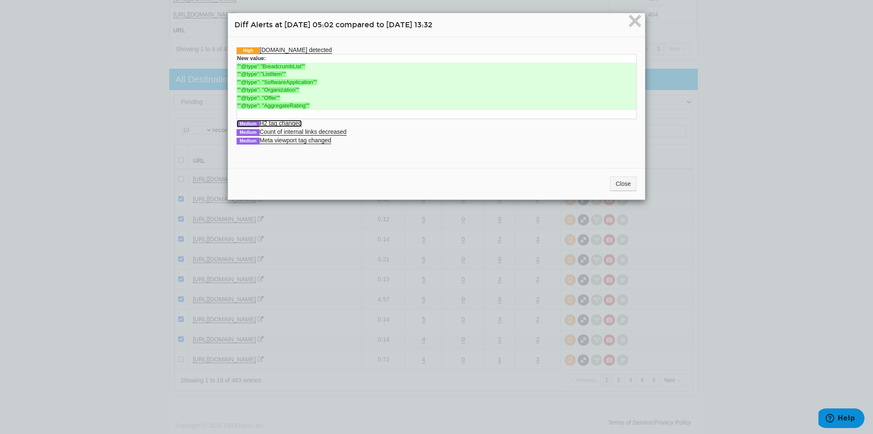
click at [288, 125] on link "Medium H2 tag changed" at bounding box center [269, 123] width 65 height 7
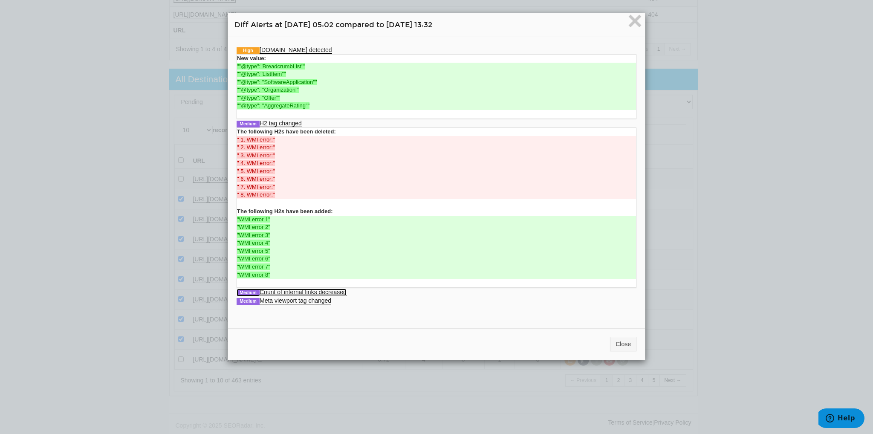
click at [318, 291] on link "Medium Count of internal links decreased" at bounding box center [292, 292] width 110 height 7
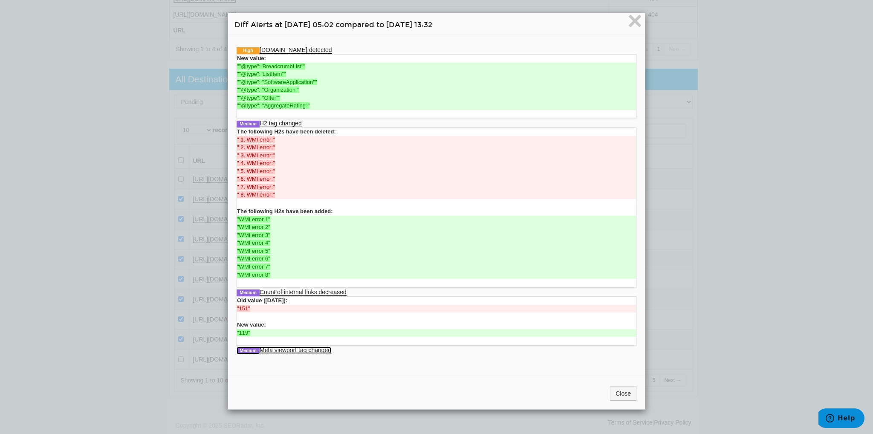
click at [311, 348] on link "Medium Meta viewport tag changed" at bounding box center [284, 350] width 95 height 7
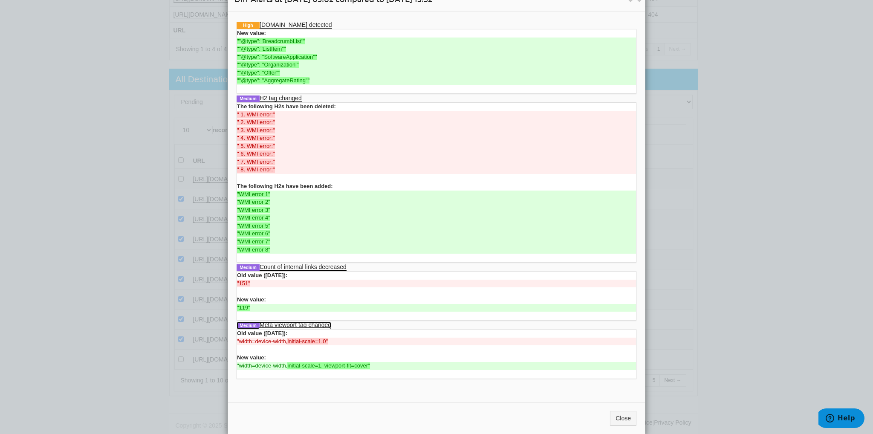
scroll to position [37, 0]
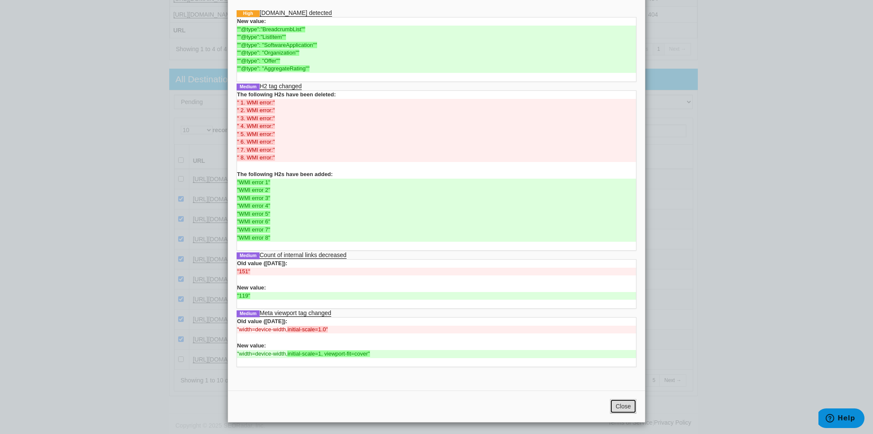
click at [621, 407] on button "Close" at bounding box center [623, 406] width 26 height 14
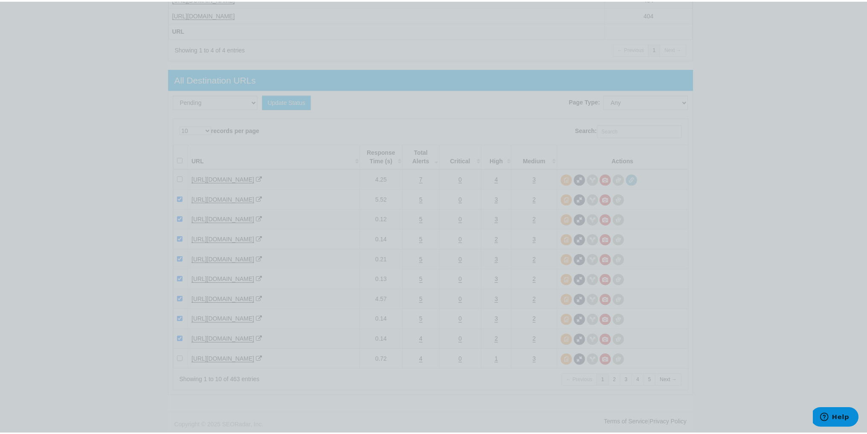
scroll to position [0, 0]
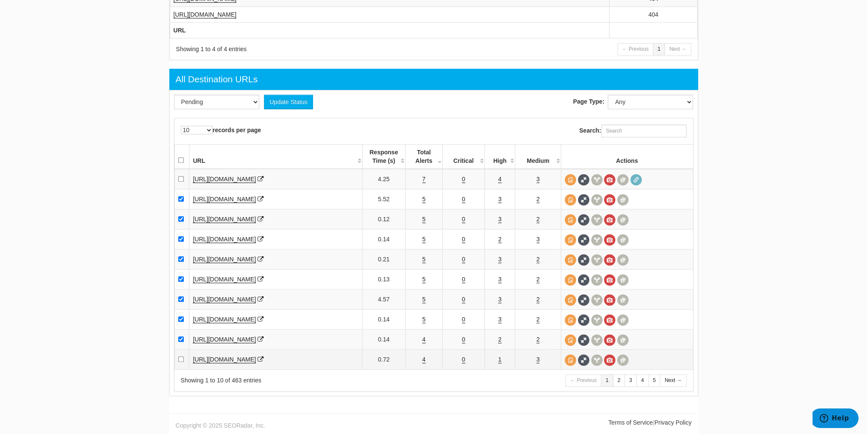
click at [176, 360] on td at bounding box center [181, 360] width 15 height 20
click at [180, 360] on input "checkbox" at bounding box center [181, 360] width 6 height 6
checkbox input "true"
click at [212, 103] on select "Pending Viewed Resolved" at bounding box center [216, 102] width 85 height 14
select select "2"
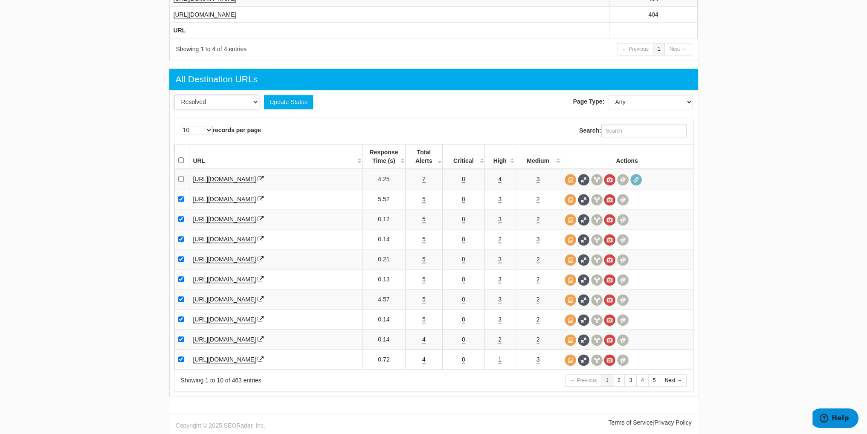
click at [174, 99] on select "Pending Viewed Resolved" at bounding box center [216, 102] width 85 height 14
click at [286, 100] on button "Update Status" at bounding box center [288, 102] width 49 height 14
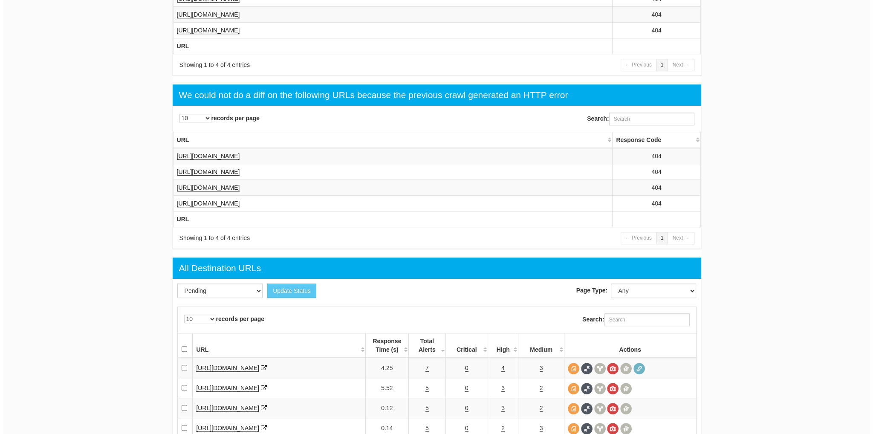
scroll to position [1079, 0]
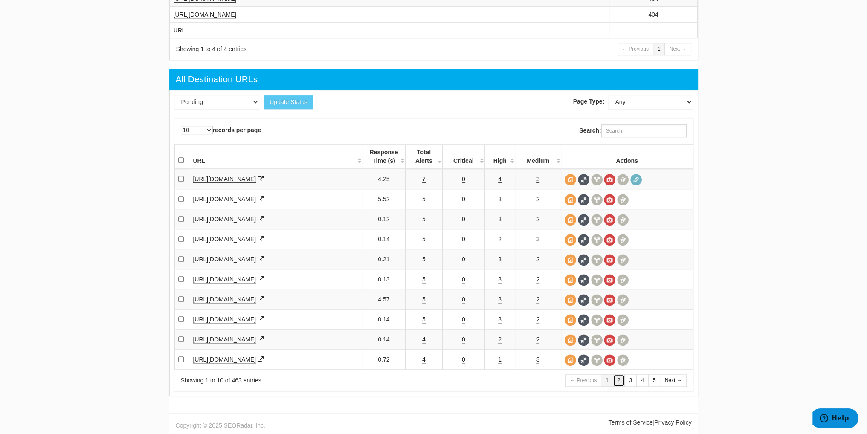
click at [619, 381] on link "2" at bounding box center [619, 380] width 12 height 12
click at [628, 382] on link "3" at bounding box center [630, 380] width 12 height 12
click at [621, 386] on link "2" at bounding box center [619, 380] width 12 height 12
click at [423, 183] on link "4" at bounding box center [423, 179] width 3 height 7
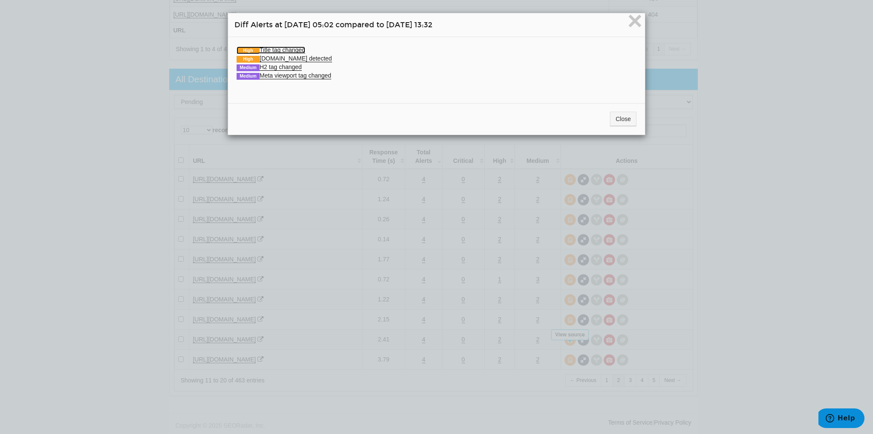
click at [270, 50] on link "High Title tag changed" at bounding box center [271, 49] width 69 height 7
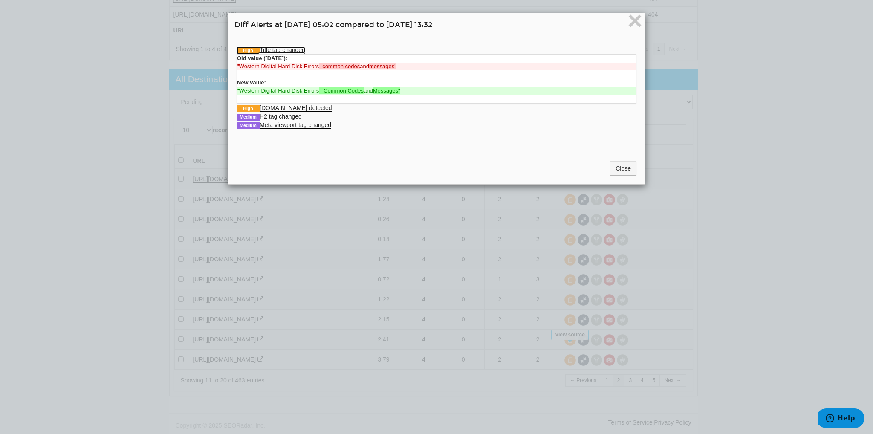
click at [270, 50] on link "High Title tag changed" at bounding box center [271, 49] width 69 height 7
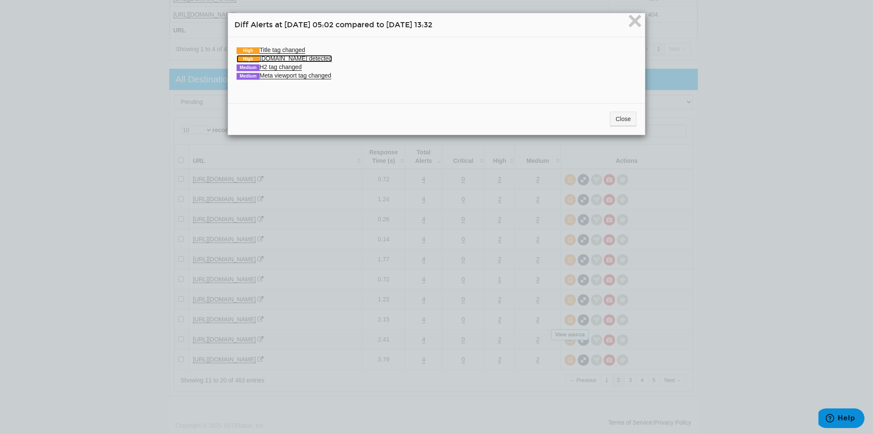
click at [274, 55] on link "High Schema.org detected" at bounding box center [285, 58] width 96 height 7
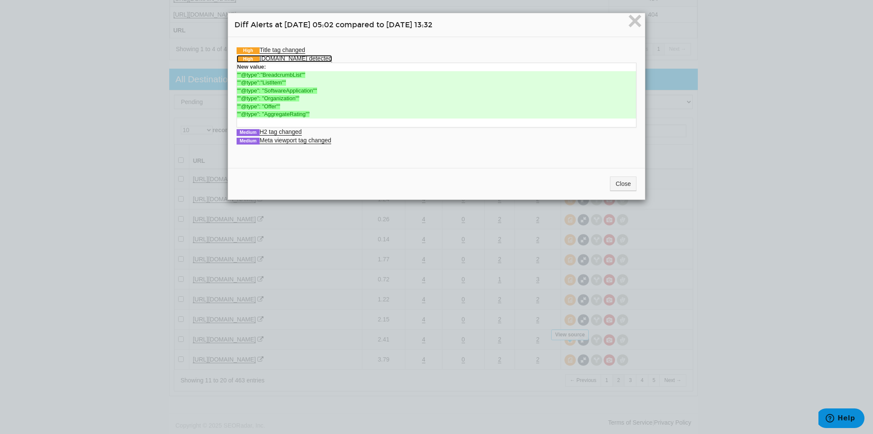
click at [274, 55] on link "High Schema.org detected" at bounding box center [285, 58] width 96 height 7
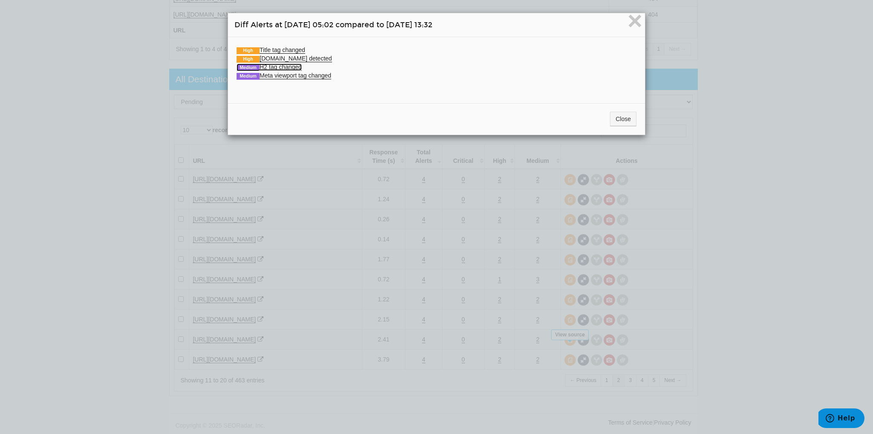
click at [277, 67] on link "Medium H2 tag changed" at bounding box center [269, 67] width 65 height 7
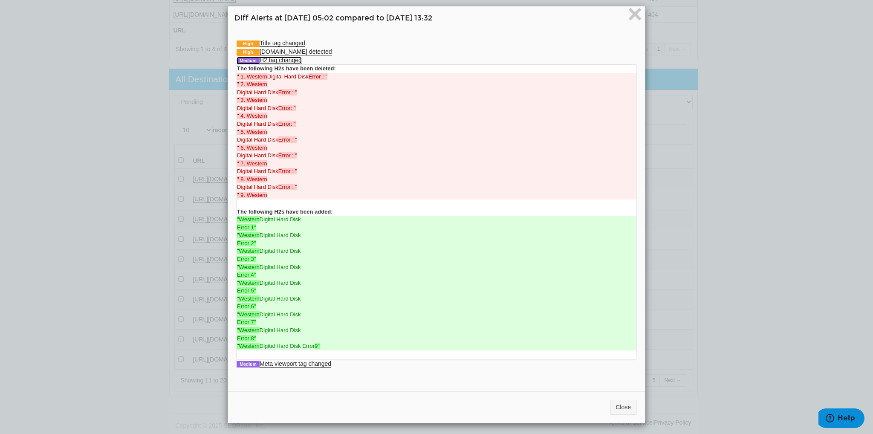
scroll to position [8, 0]
click at [302, 365] on link "Medium Meta viewport tag changed" at bounding box center [284, 362] width 95 height 7
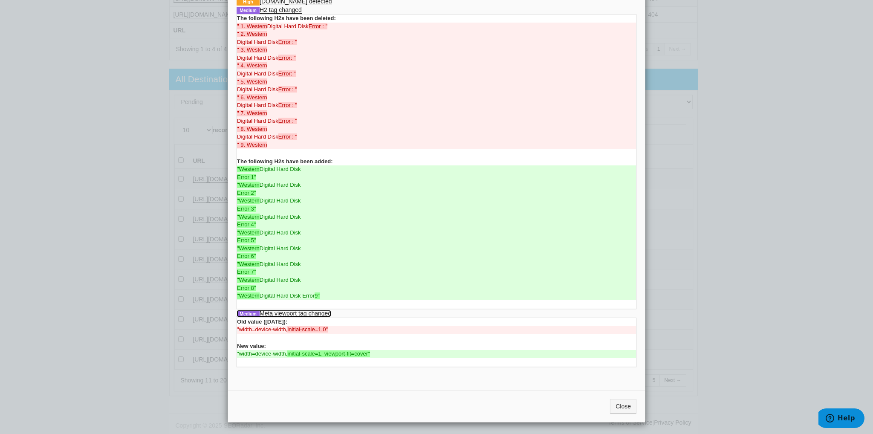
scroll to position [58, 0]
click at [616, 410] on button "Close" at bounding box center [623, 406] width 26 height 14
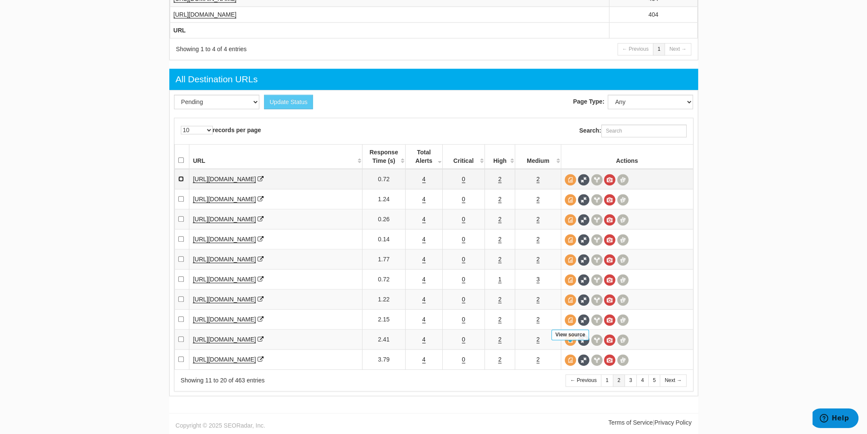
click at [183, 180] on input "checkbox" at bounding box center [181, 179] width 6 height 6
checkbox input "true"
click at [426, 202] on td "4" at bounding box center [424, 199] width 37 height 20
click at [423, 203] on link "4" at bounding box center [423, 199] width 3 height 7
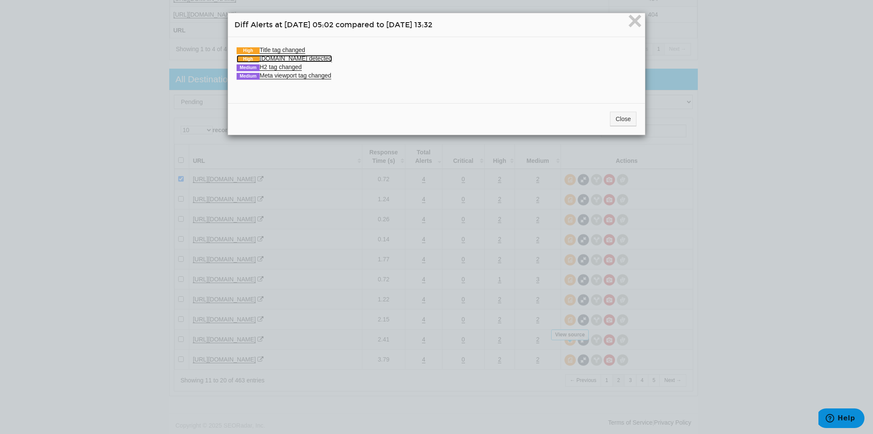
click at [275, 55] on link "High Schema.org detected" at bounding box center [285, 58] width 96 height 7
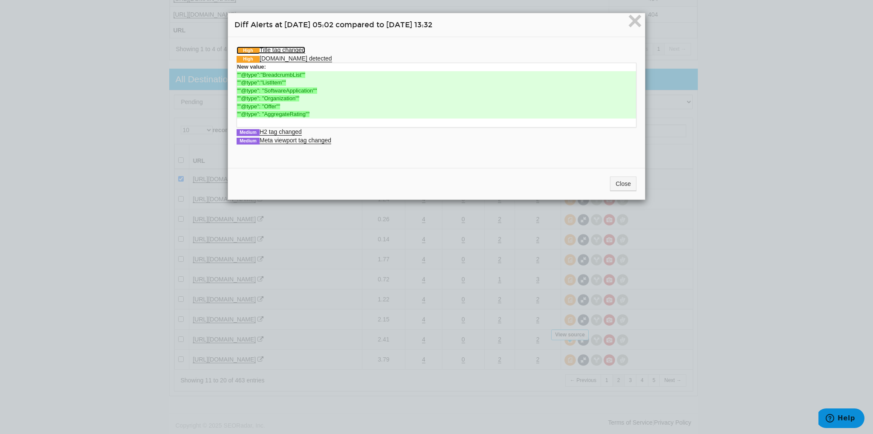
click at [287, 50] on link "High Title tag changed" at bounding box center [271, 49] width 69 height 7
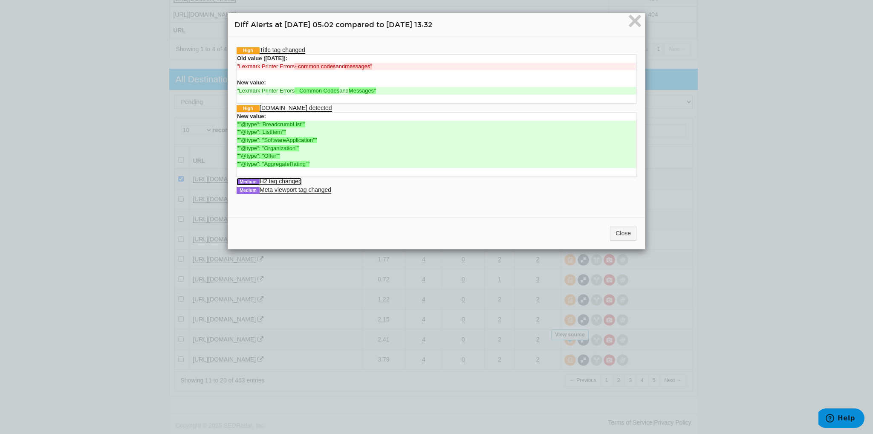
click at [285, 181] on link "Medium H2 tag changed" at bounding box center [269, 181] width 65 height 7
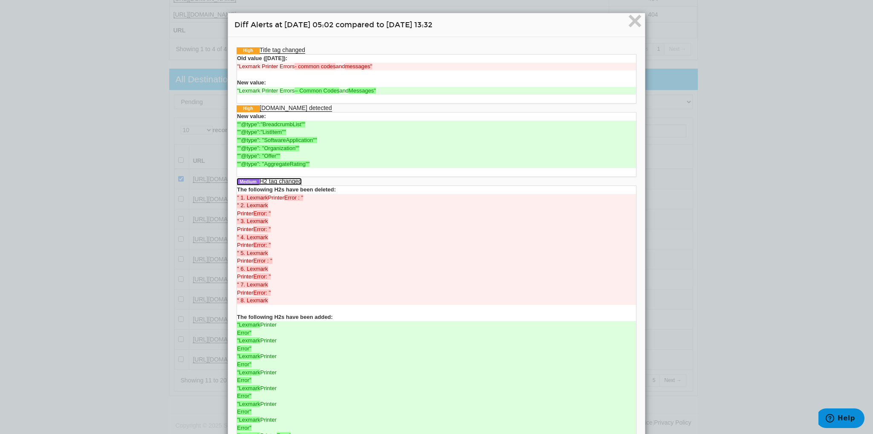
scroll to position [90, 0]
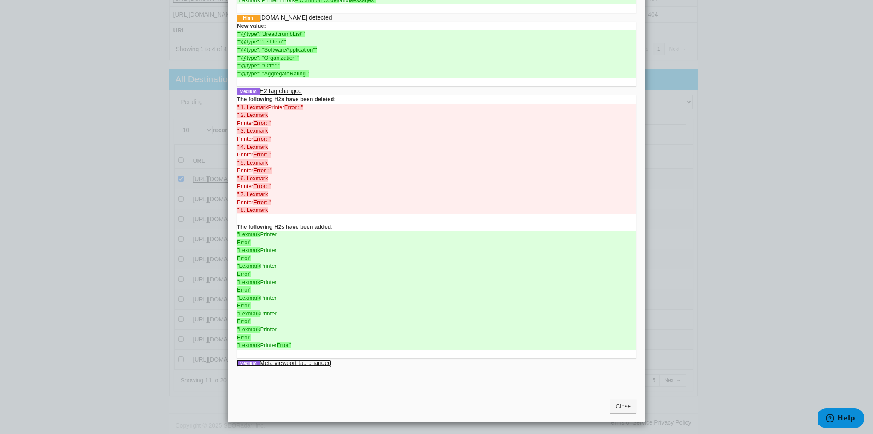
click at [314, 362] on link "Medium Meta viewport tag changed" at bounding box center [284, 363] width 95 height 7
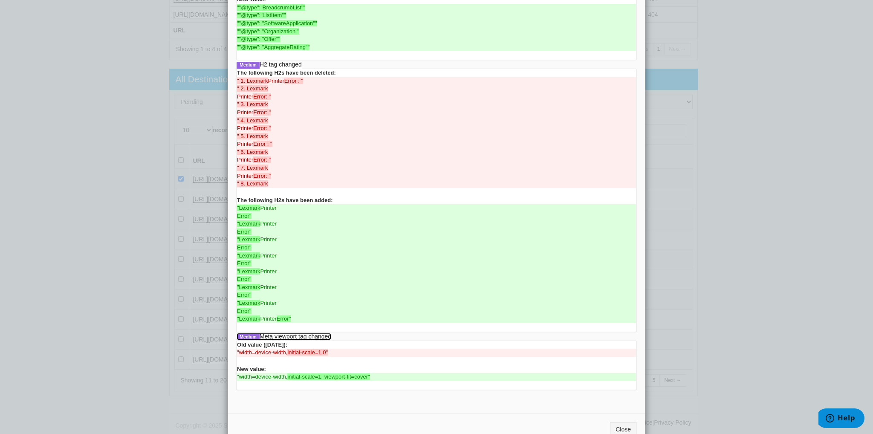
scroll to position [140, 0]
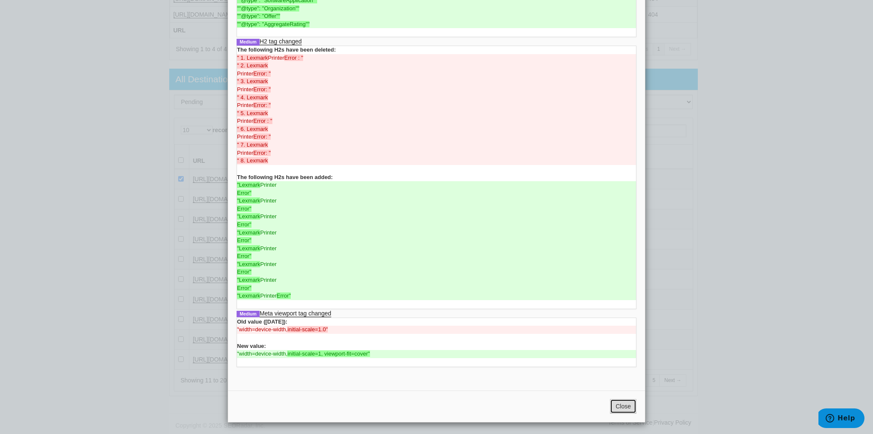
click at [610, 403] on button "Close" at bounding box center [623, 406] width 26 height 14
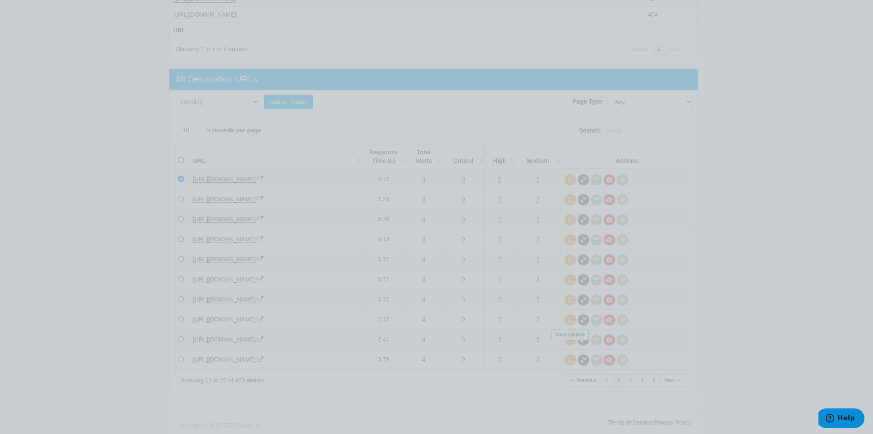
scroll to position [0, 0]
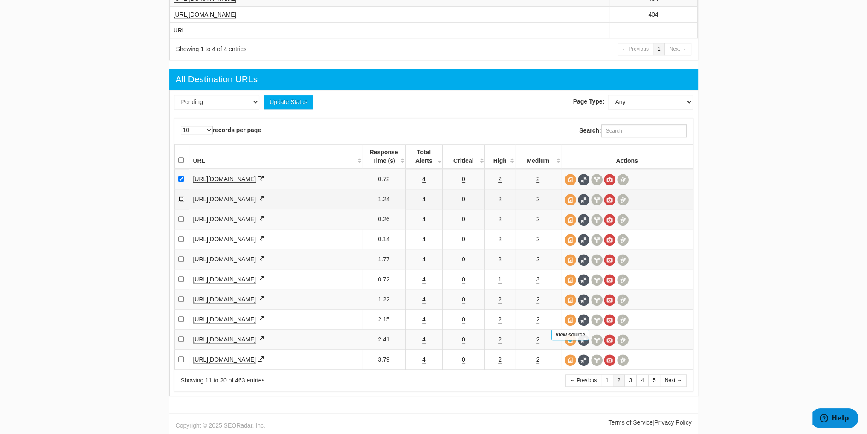
click at [181, 201] on input "checkbox" at bounding box center [181, 199] width 6 height 6
checkbox input "true"
click at [421, 220] on td "4" at bounding box center [424, 219] width 37 height 20
click at [424, 220] on link "4" at bounding box center [423, 219] width 3 height 7
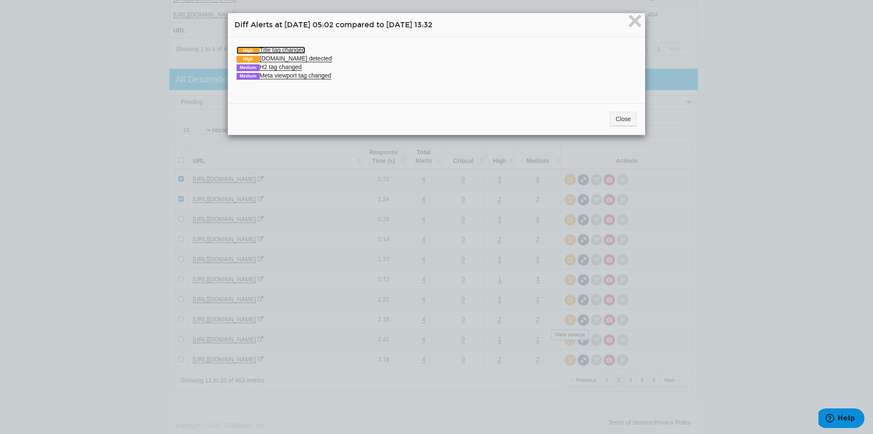
click at [296, 50] on link "High Title tag changed" at bounding box center [271, 49] width 69 height 7
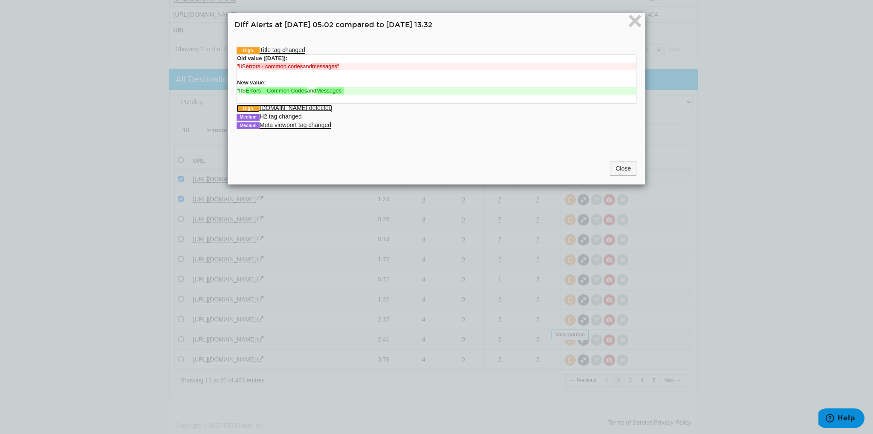
click at [307, 107] on link "High Schema.org detected" at bounding box center [285, 107] width 96 height 7
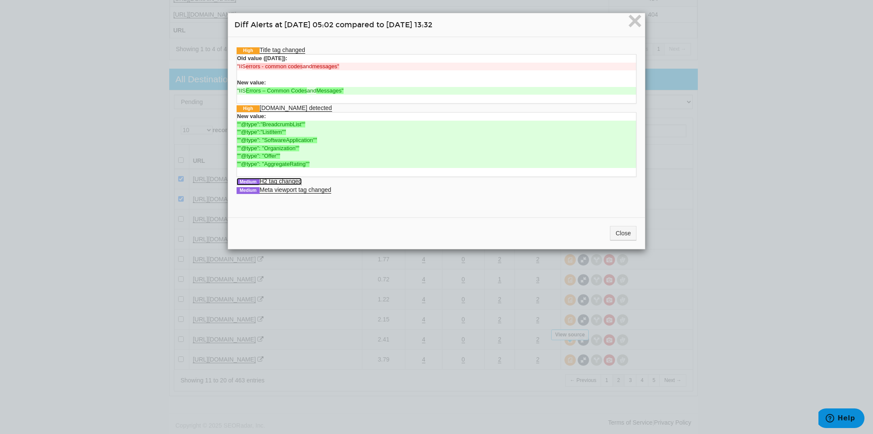
click at [276, 180] on link "Medium H2 tag changed" at bounding box center [269, 181] width 65 height 7
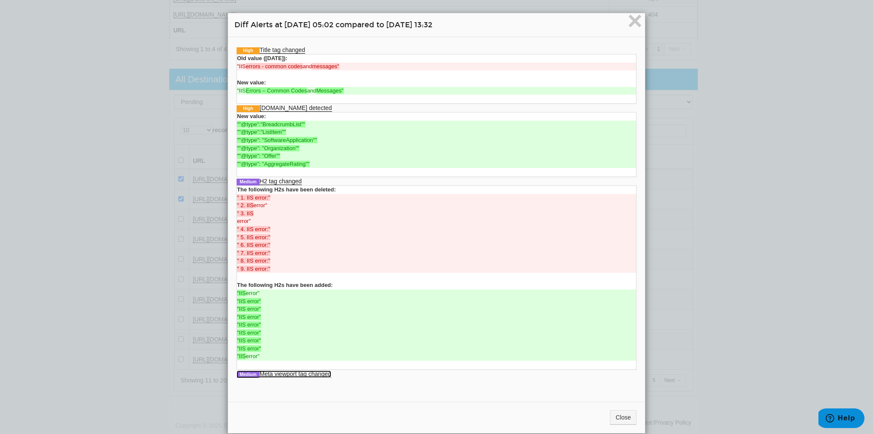
click at [322, 373] on link "Medium Meta viewport tag changed" at bounding box center [284, 374] width 95 height 7
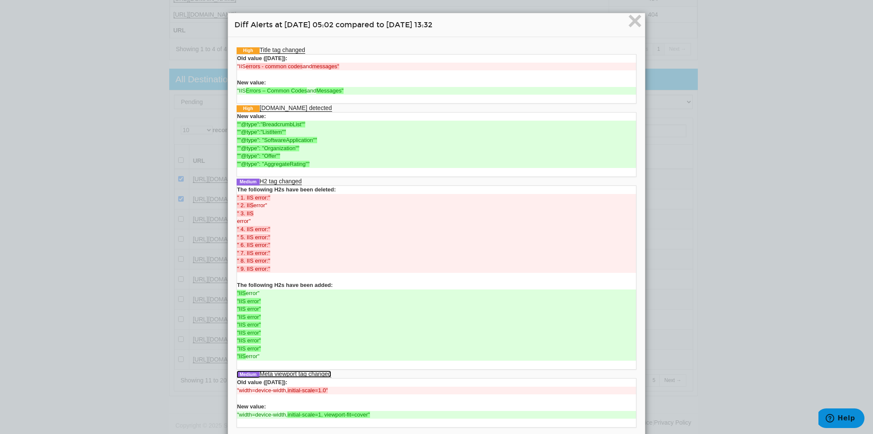
scroll to position [61, 0]
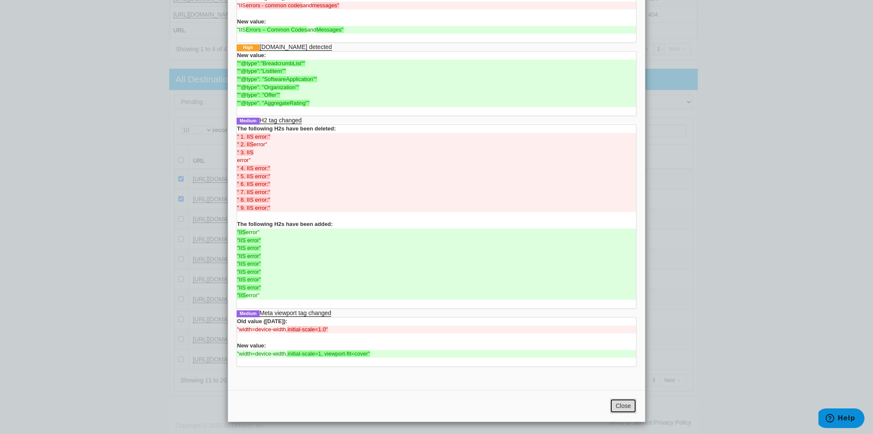
click at [628, 405] on button "Close" at bounding box center [623, 406] width 26 height 14
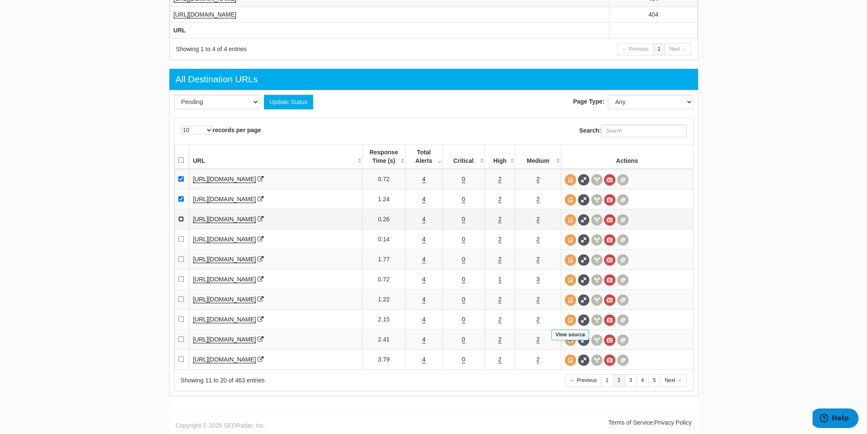
click at [178, 222] on input "checkbox" at bounding box center [181, 219] width 6 height 6
checkbox input "true"
click at [422, 241] on link "4" at bounding box center [423, 239] width 3 height 7
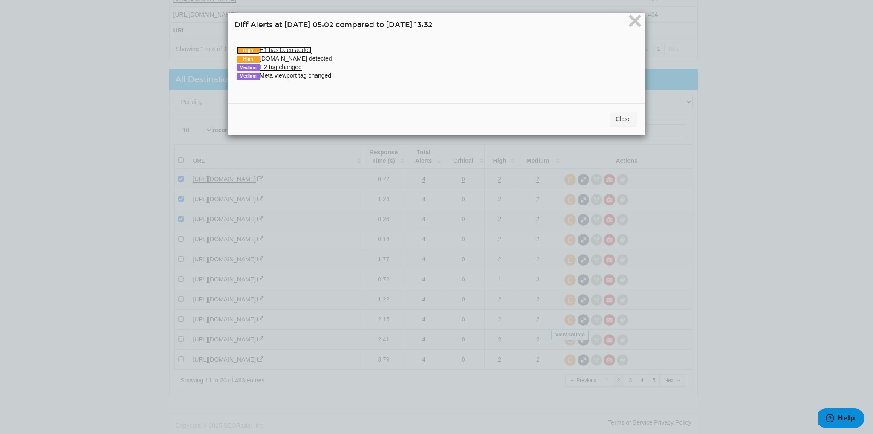
click at [292, 52] on link "High H1 has been added" at bounding box center [274, 49] width 75 height 7
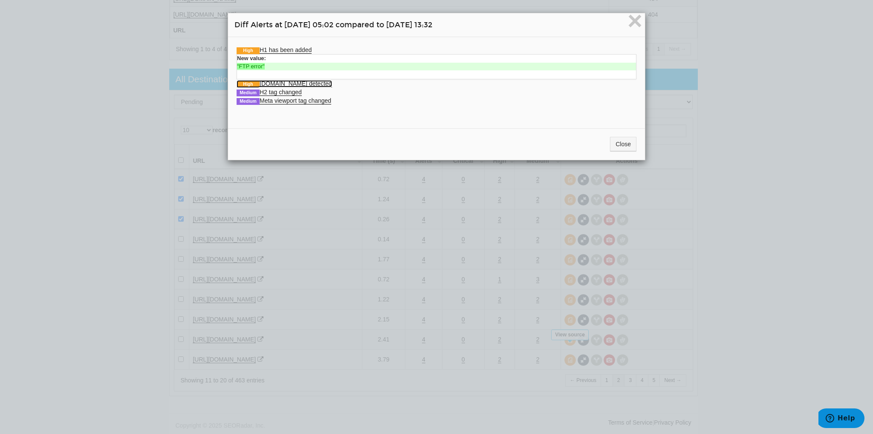
click at [293, 86] on link "High Schema.org detected" at bounding box center [285, 83] width 96 height 7
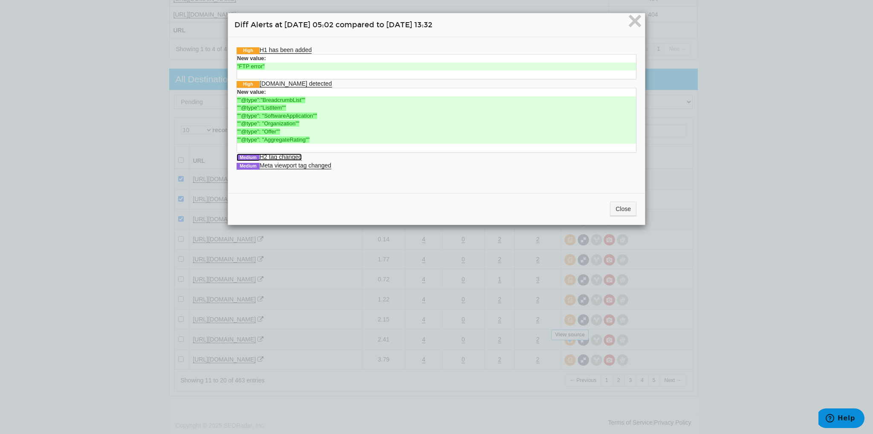
click at [299, 155] on link "Medium H2 tag changed" at bounding box center [269, 157] width 65 height 7
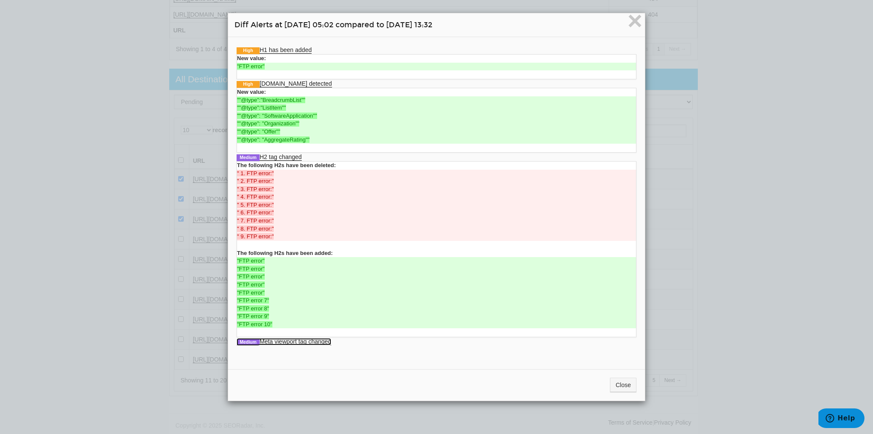
click at [322, 340] on link "Medium Meta viewport tag changed" at bounding box center [284, 341] width 95 height 7
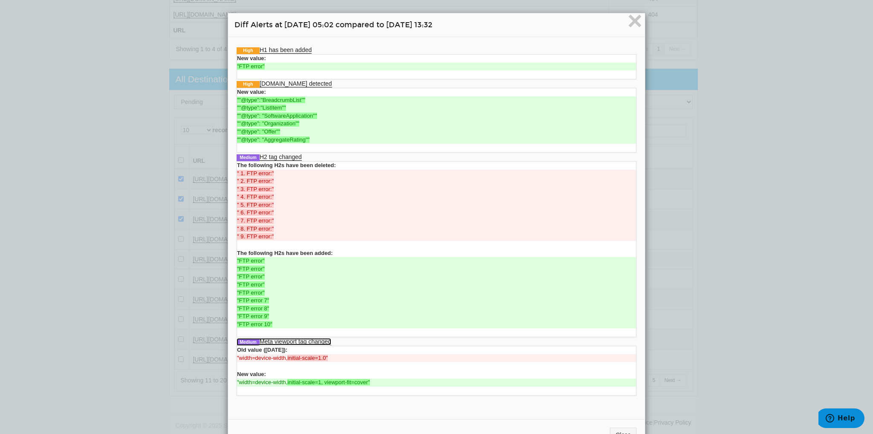
scroll to position [29, 0]
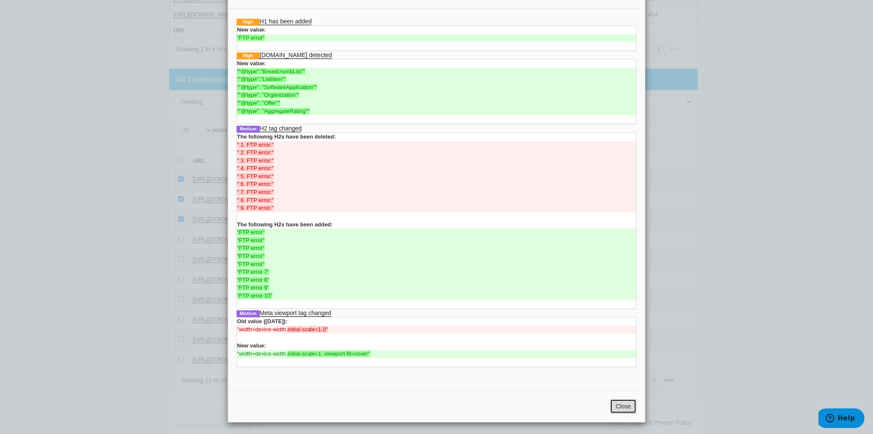
click at [618, 399] on button "Close" at bounding box center [623, 406] width 26 height 14
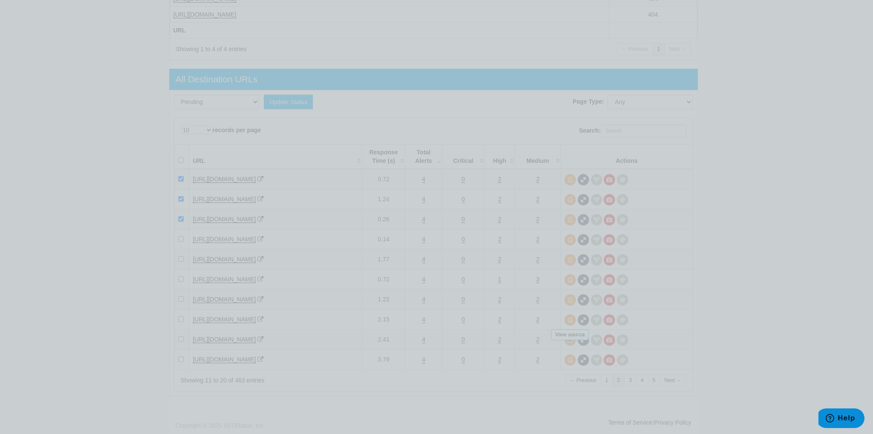
scroll to position [0, 0]
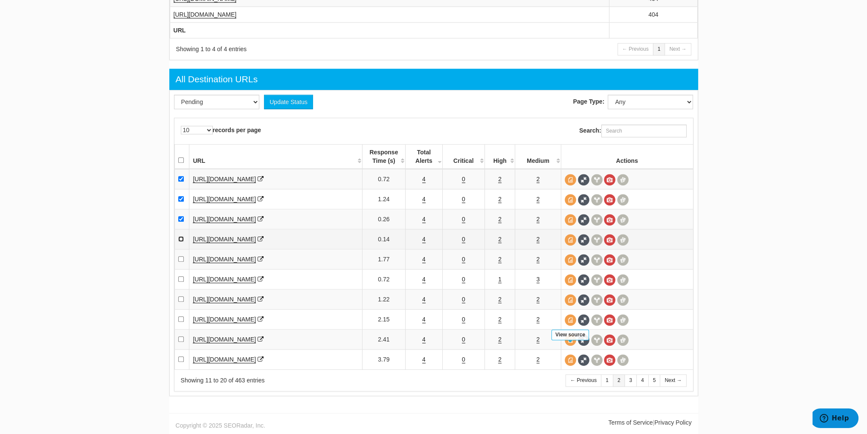
click at [181, 241] on input "checkbox" at bounding box center [181, 239] width 6 height 6
checkbox input "true"
click at [421, 260] on td "4" at bounding box center [424, 259] width 37 height 20
click at [423, 260] on link "4" at bounding box center [423, 259] width 3 height 7
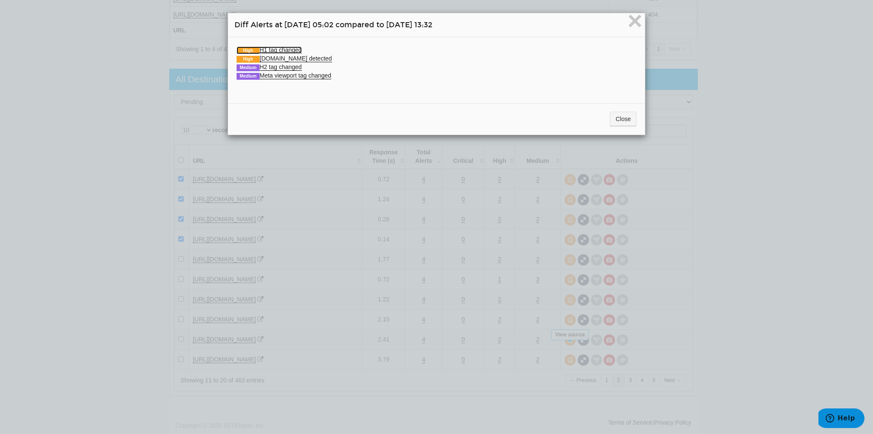
click at [282, 50] on link "High H1 tag changed" at bounding box center [269, 49] width 65 height 7
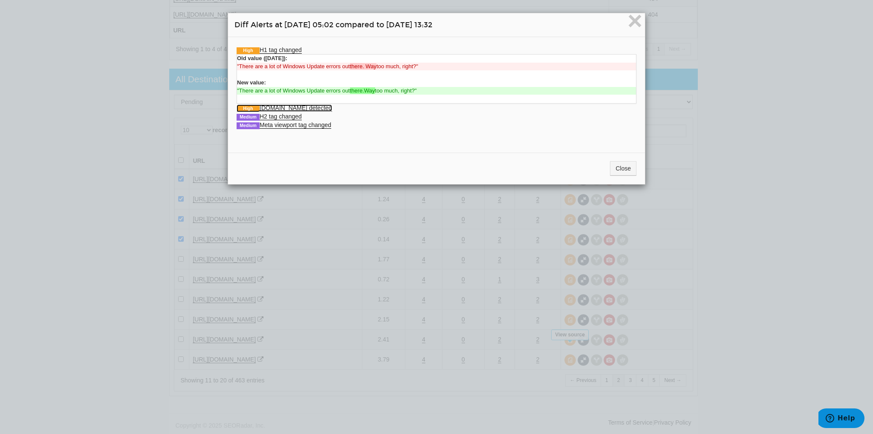
click at [283, 110] on link "High Schema.org detected" at bounding box center [285, 107] width 96 height 7
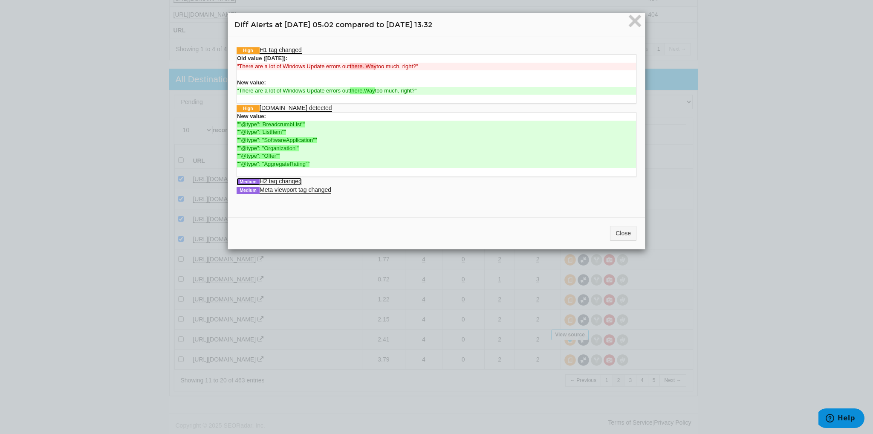
click at [292, 182] on link "Medium H2 tag changed" at bounding box center [269, 181] width 65 height 7
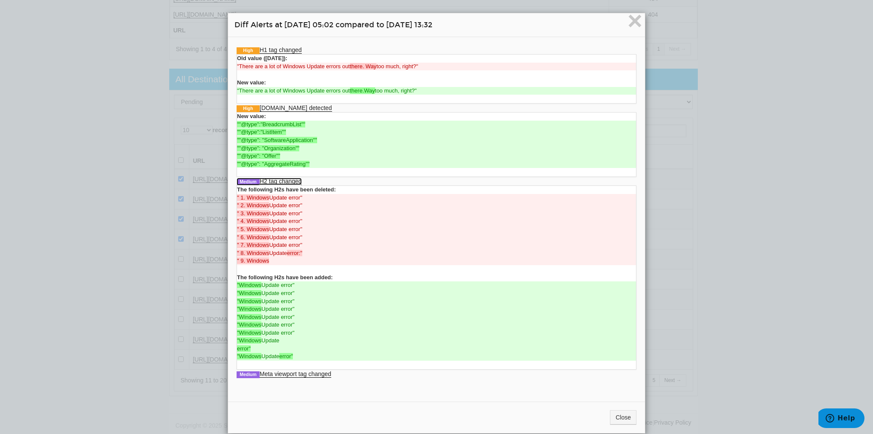
scroll to position [12, 0]
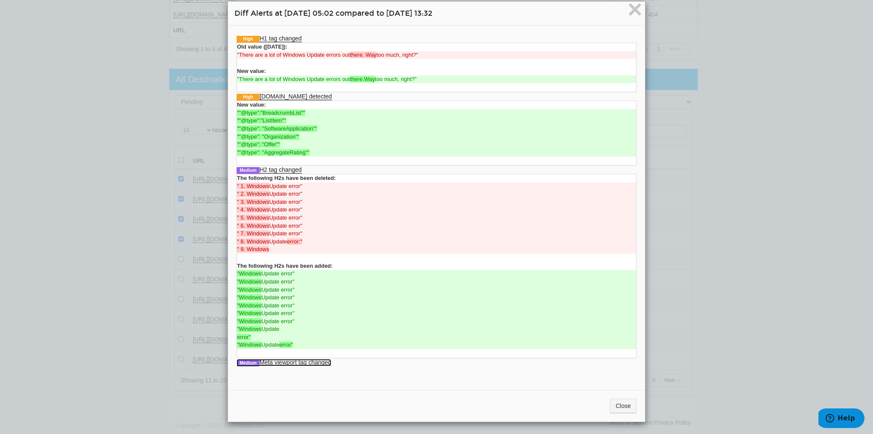
click at [311, 362] on link "Medium Meta viewport tag changed" at bounding box center [284, 362] width 95 height 7
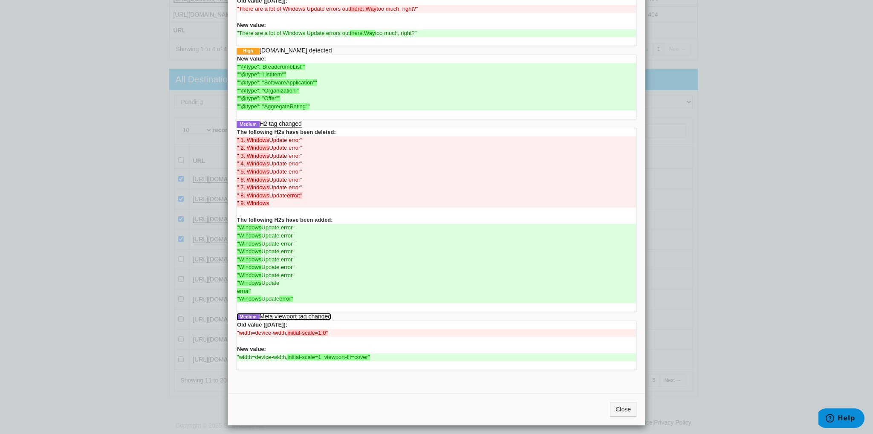
scroll to position [61, 0]
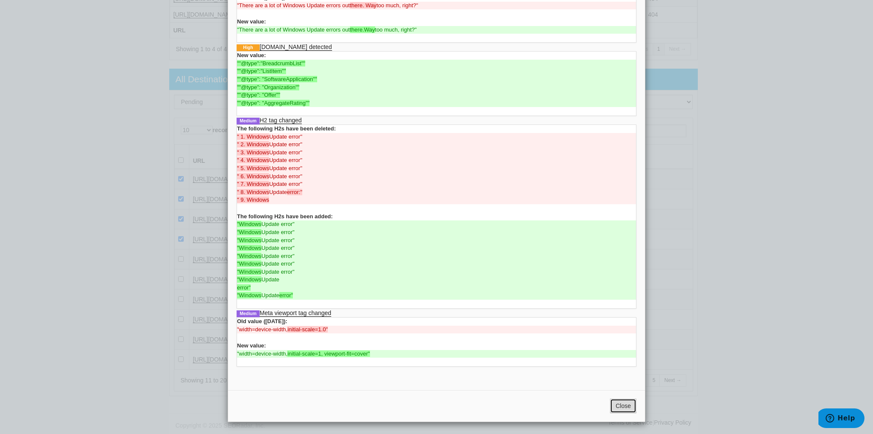
click at [613, 403] on button "Close" at bounding box center [623, 406] width 26 height 14
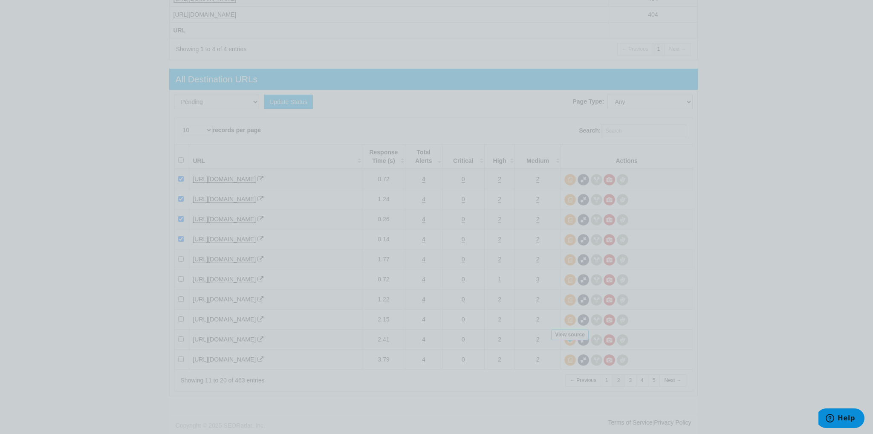
scroll to position [0, 0]
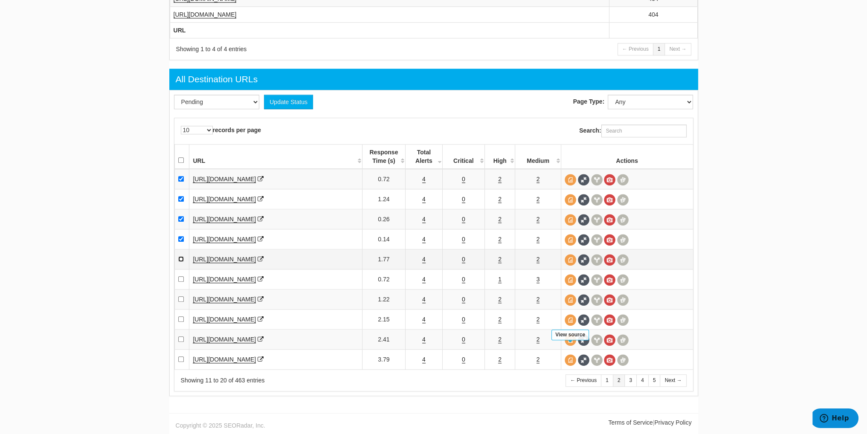
click at [181, 260] on input "checkbox" at bounding box center [181, 259] width 6 height 6
checkbox input "true"
click at [422, 280] on link "4" at bounding box center [423, 279] width 3 height 7
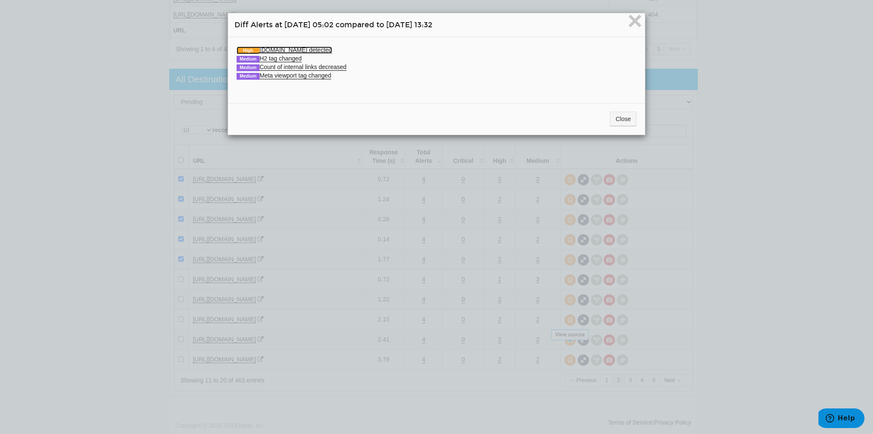
click at [274, 52] on link "High Schema.org detected" at bounding box center [285, 49] width 96 height 7
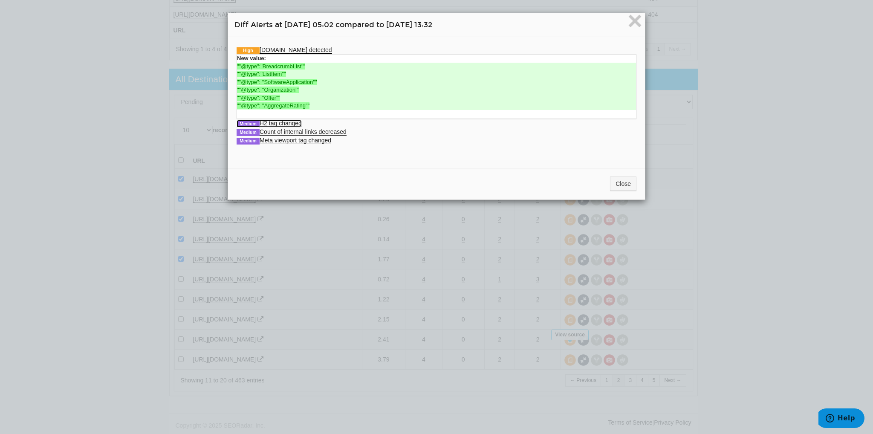
click at [293, 122] on link "Medium H2 tag changed" at bounding box center [269, 123] width 65 height 7
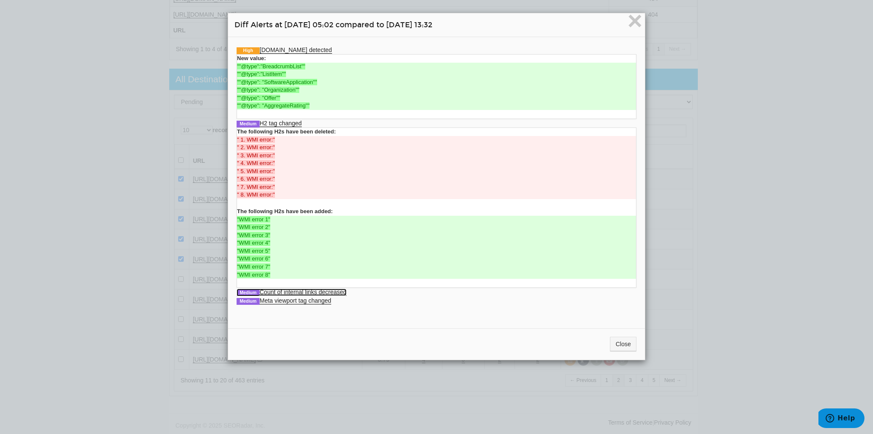
click at [337, 291] on link "Medium Count of internal links decreased" at bounding box center [292, 292] width 110 height 7
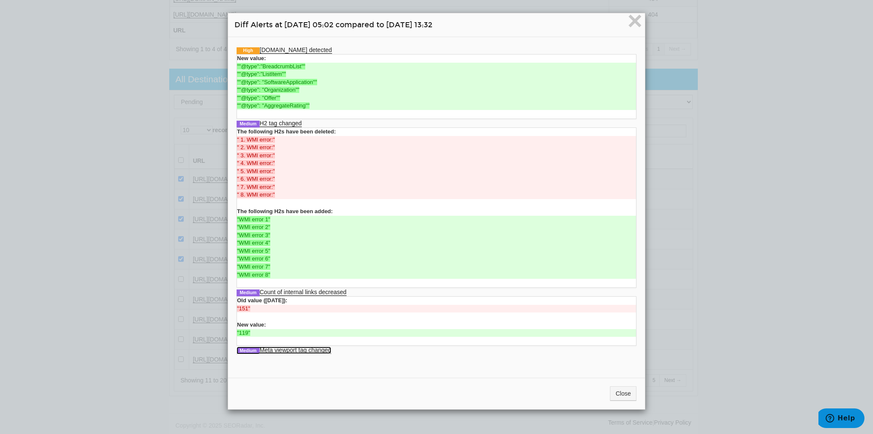
click at [306, 351] on link "Medium Meta viewport tag changed" at bounding box center [284, 350] width 95 height 7
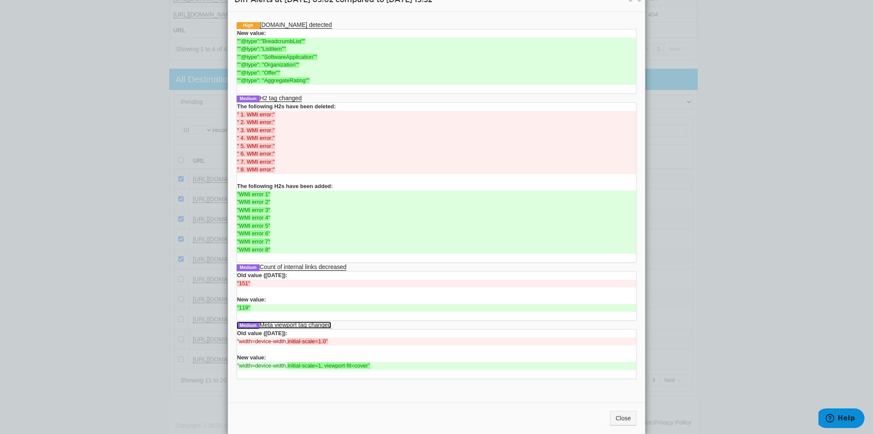
scroll to position [37, 0]
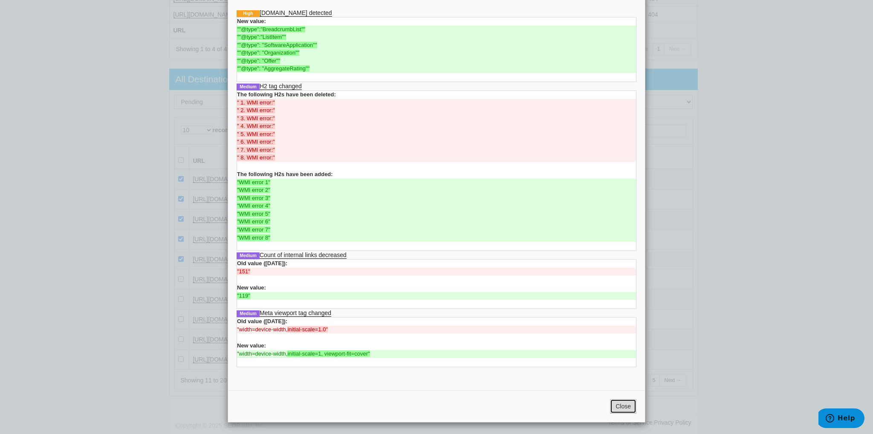
click at [611, 408] on button "Close" at bounding box center [623, 406] width 26 height 14
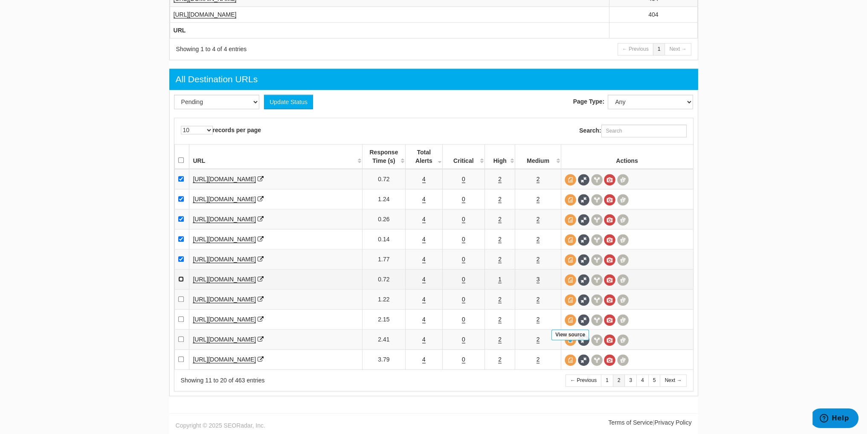
click at [182, 279] on input "checkbox" at bounding box center [181, 279] width 6 height 6
checkbox input "true"
click at [422, 301] on link "4" at bounding box center [423, 299] width 3 height 7
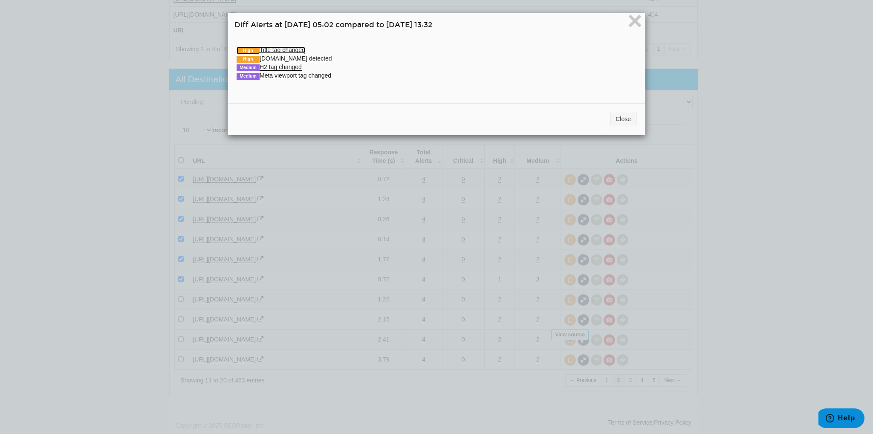
click at [261, 48] on link "High Title tag changed" at bounding box center [271, 49] width 69 height 7
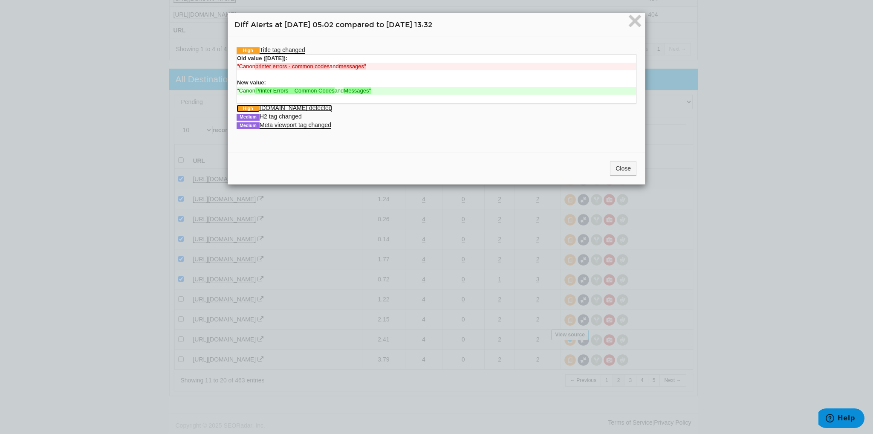
click at [292, 108] on link "High Schema.org detected" at bounding box center [285, 107] width 96 height 7
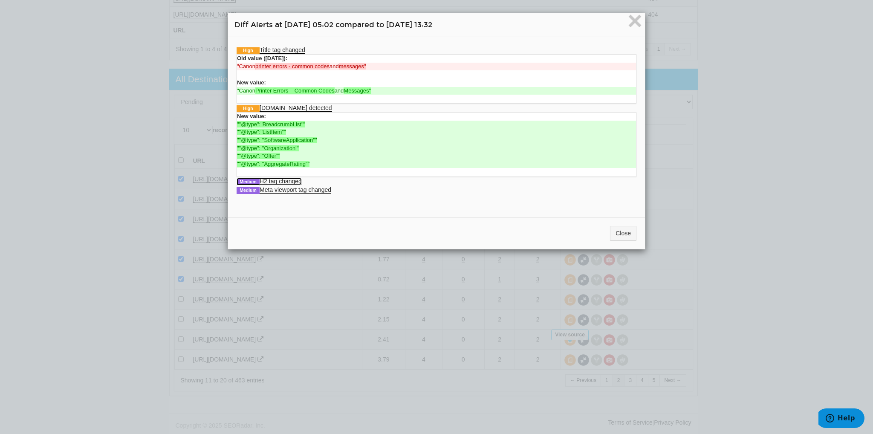
click at [288, 180] on link "Medium H2 tag changed" at bounding box center [269, 181] width 65 height 7
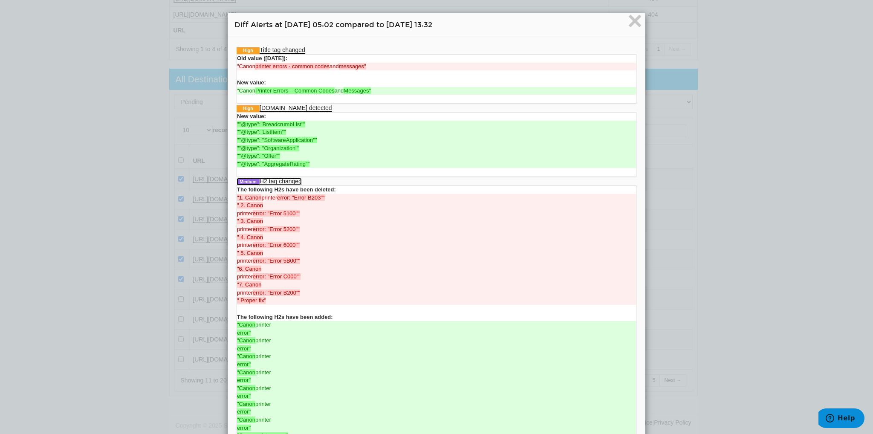
scroll to position [90, 0]
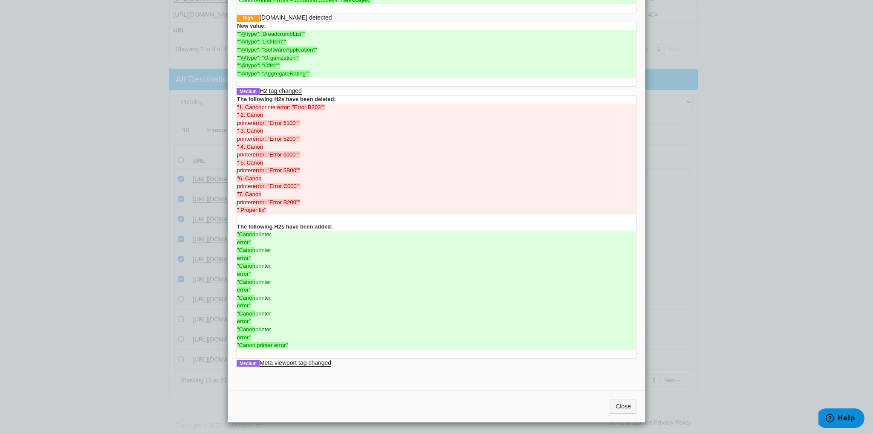
click at [304, 359] on li "Medium Meta viewport tag changed Old value (10/02/2025): "width=device-width, i…" at bounding box center [437, 363] width 400 height 9
click at [304, 361] on link "Medium Meta viewport tag changed" at bounding box center [284, 363] width 95 height 7
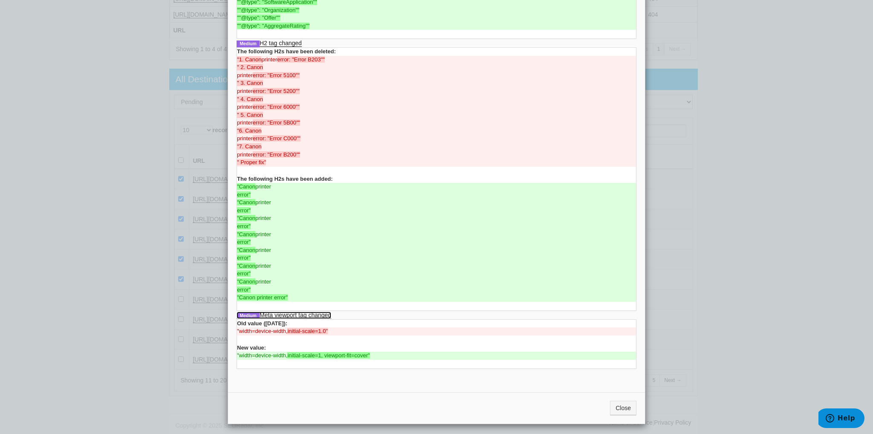
scroll to position [140, 0]
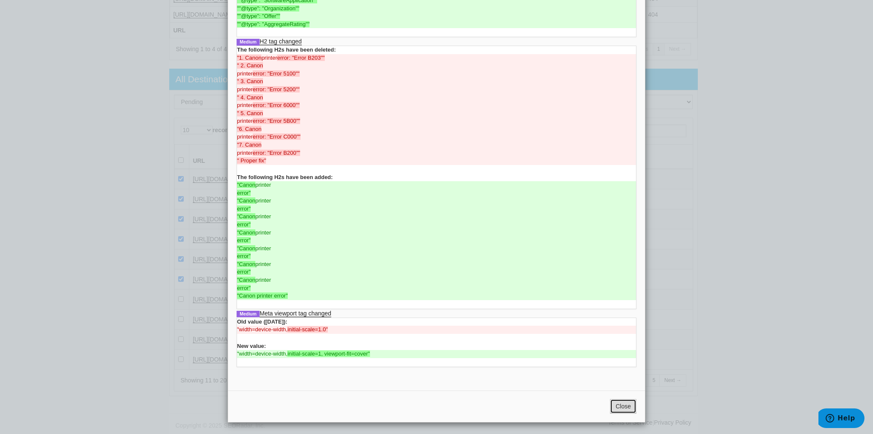
click at [624, 408] on button "Close" at bounding box center [623, 406] width 26 height 14
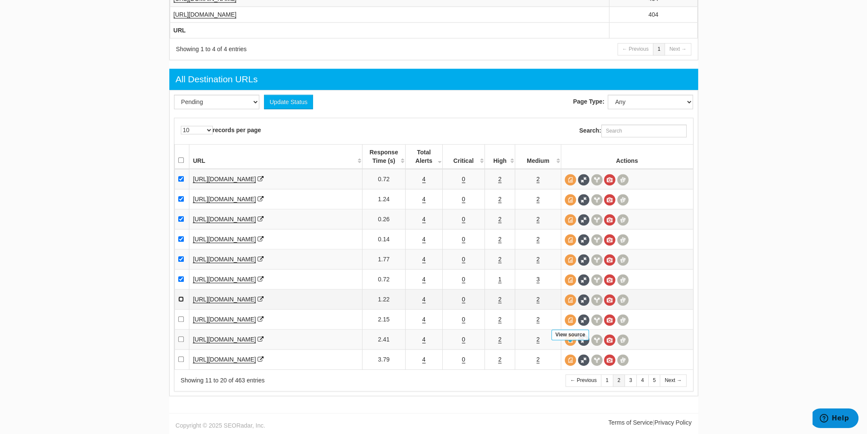
click at [180, 300] on input "checkbox" at bounding box center [181, 299] width 6 height 6
checkbox input "true"
click at [425, 321] on link "4" at bounding box center [423, 319] width 3 height 7
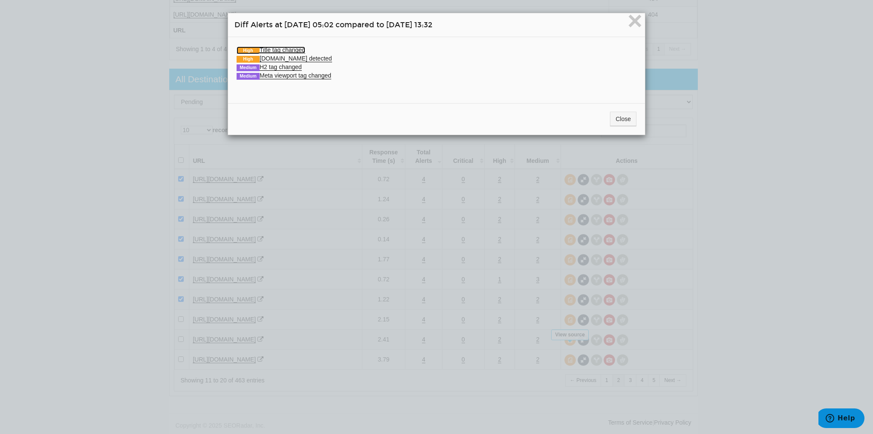
click at [279, 51] on link "High Title tag changed" at bounding box center [271, 49] width 69 height 7
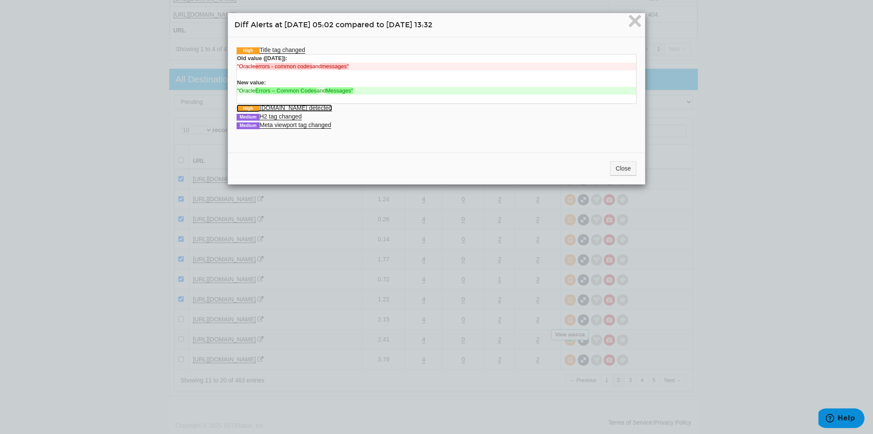
click at [297, 106] on link "High Schema.org detected" at bounding box center [285, 107] width 96 height 7
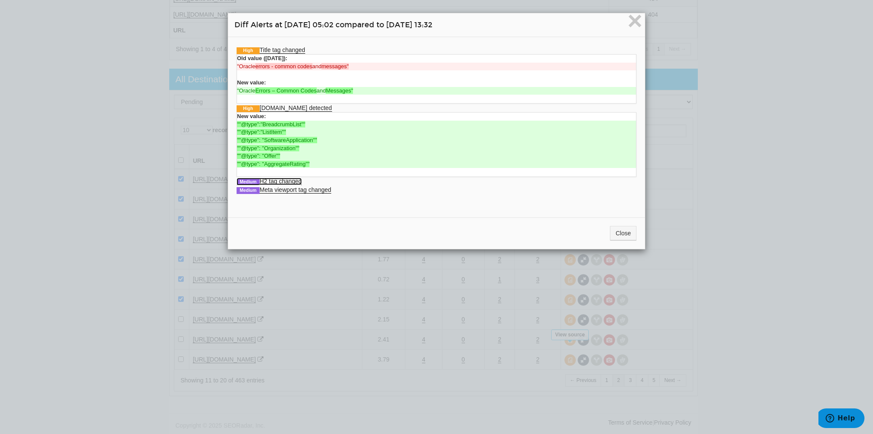
click at [282, 178] on link "Medium H2 tag changed" at bounding box center [269, 181] width 65 height 7
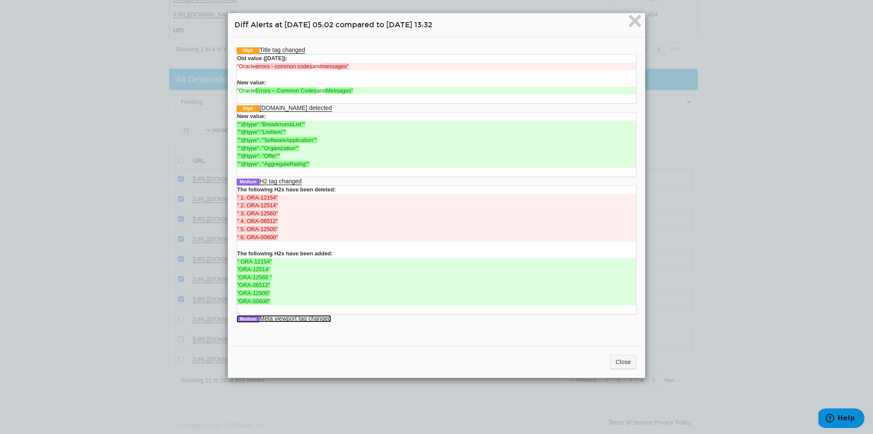
click at [289, 316] on link "Medium Meta viewport tag changed" at bounding box center [284, 318] width 95 height 7
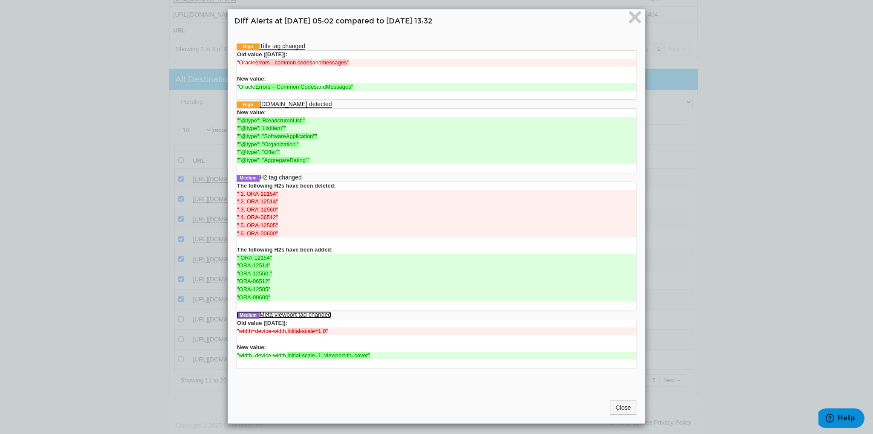
scroll to position [5, 0]
click at [626, 402] on button "Close" at bounding box center [623, 406] width 26 height 14
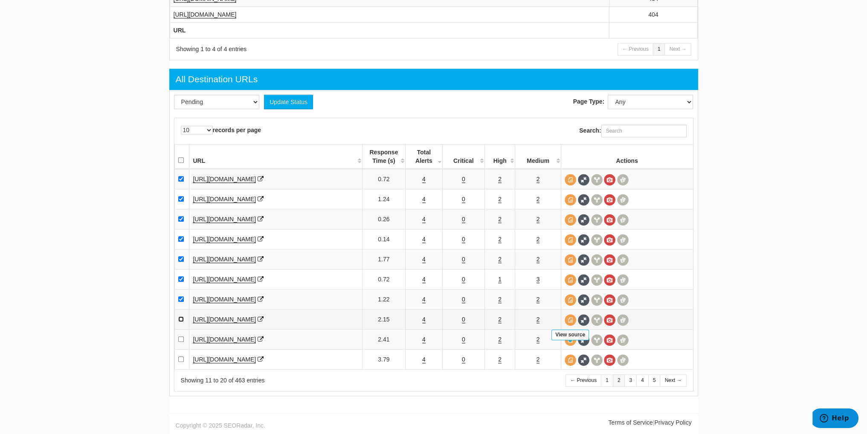
click at [180, 321] on input "checkbox" at bounding box center [181, 319] width 6 height 6
checkbox input "true"
click at [425, 341] on link "4" at bounding box center [423, 339] width 3 height 7
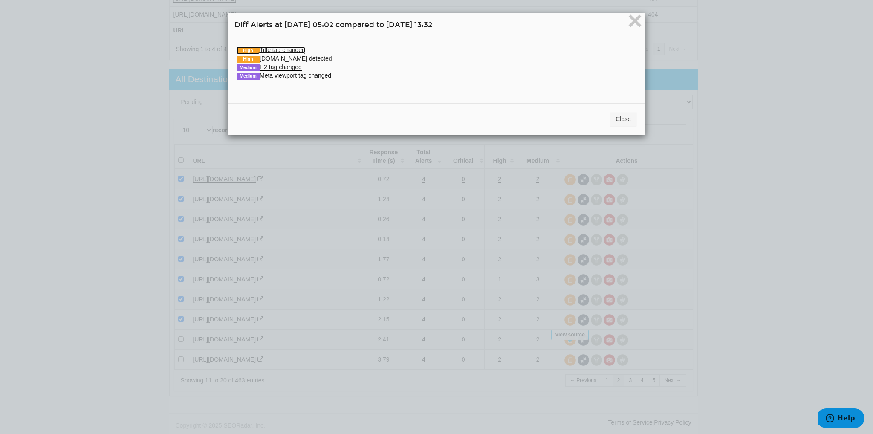
click at [300, 49] on link "High Title tag changed" at bounding box center [271, 49] width 69 height 7
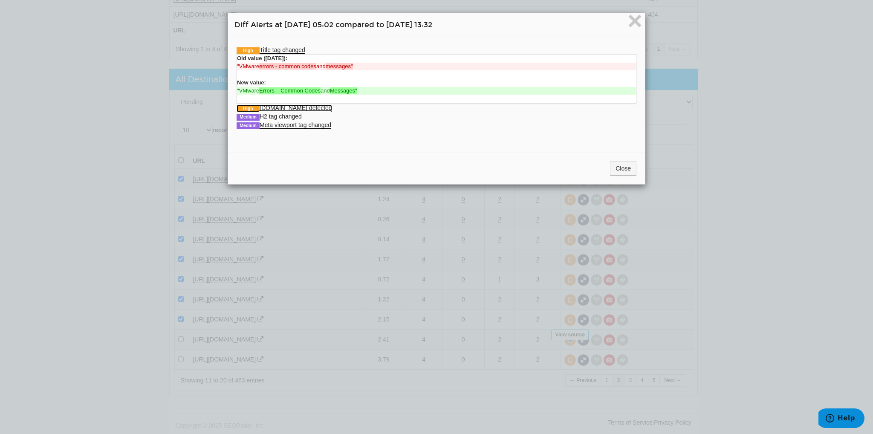
click at [293, 107] on link "High Schema.org detected" at bounding box center [285, 107] width 96 height 7
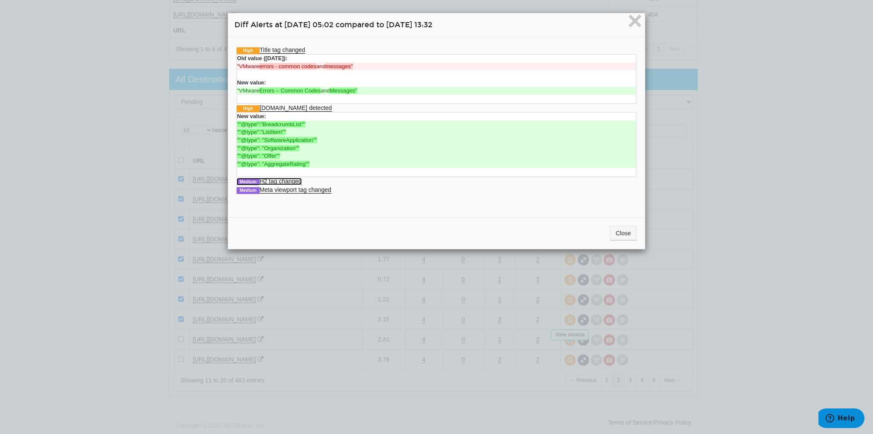
click at [293, 181] on link "Medium H2 tag changed" at bounding box center [269, 181] width 65 height 7
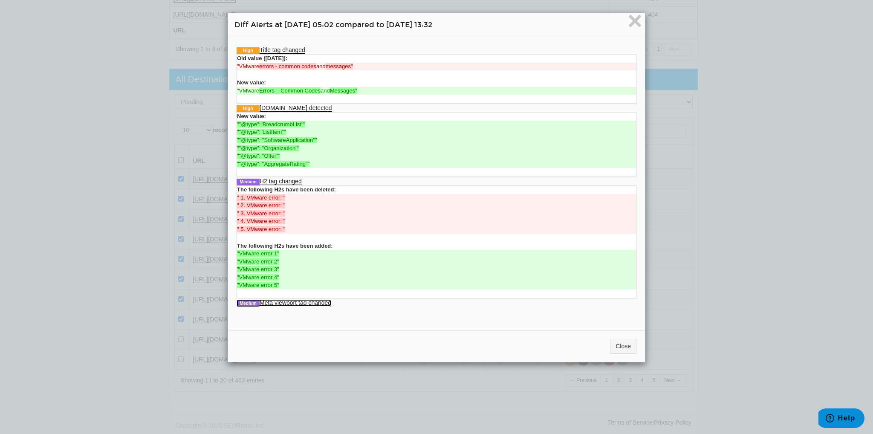
click at [297, 299] on link "Medium Meta viewport tag changed" at bounding box center [284, 302] width 95 height 7
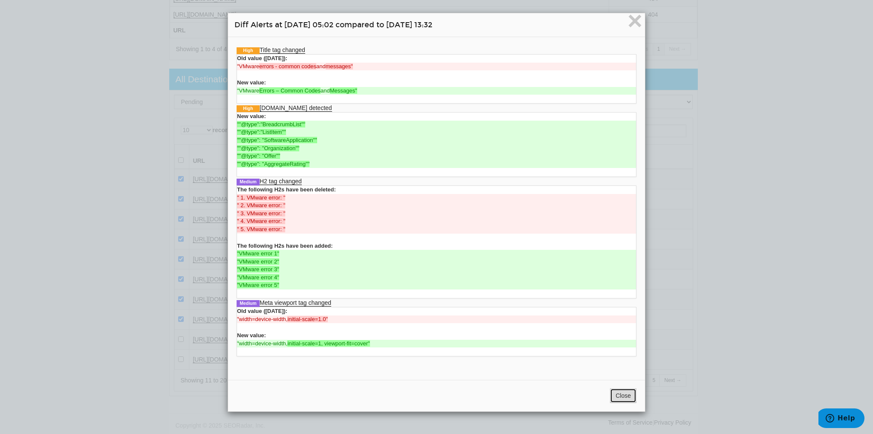
click at [624, 398] on button "Close" at bounding box center [623, 396] width 26 height 14
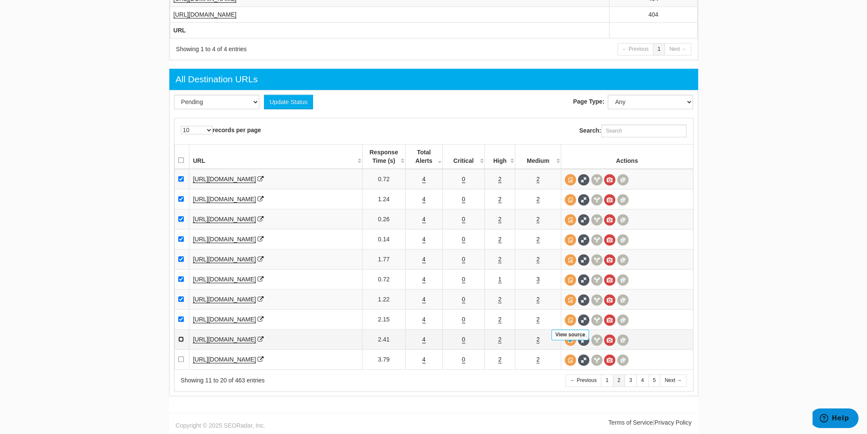
click at [182, 339] on input "checkbox" at bounding box center [181, 339] width 6 height 6
checkbox input "true"
click at [423, 360] on link "4" at bounding box center [423, 359] width 3 height 7
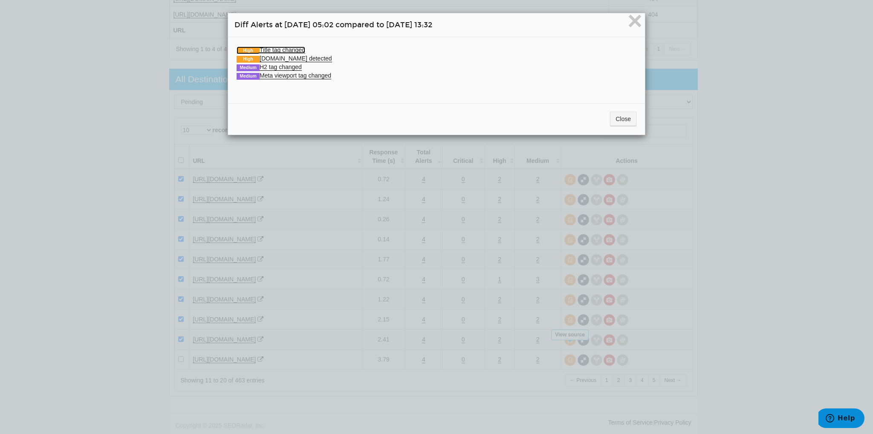
click at [282, 51] on link "High Title tag changed" at bounding box center [271, 49] width 69 height 7
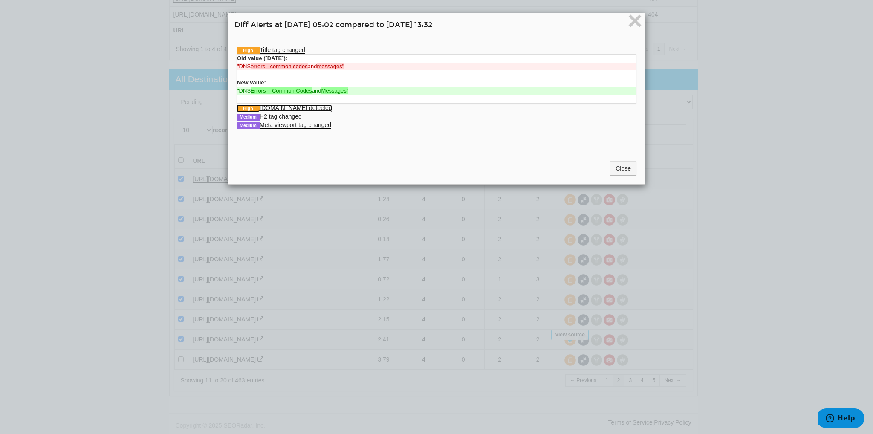
click at [291, 107] on link "High Schema.org detected" at bounding box center [285, 107] width 96 height 7
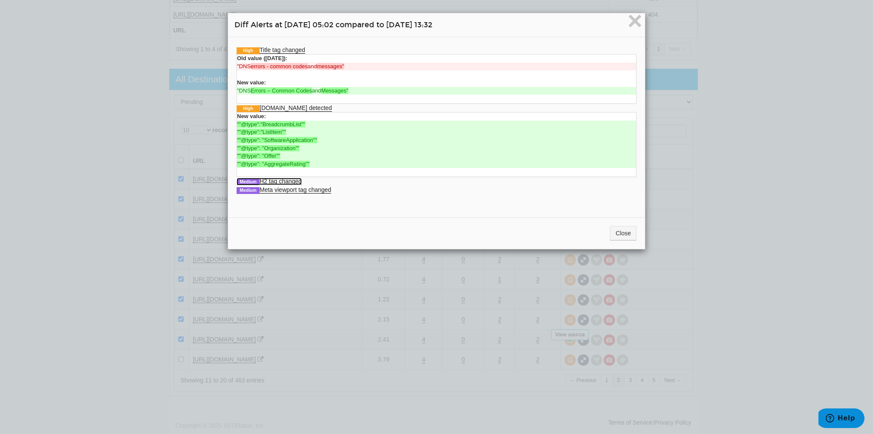
click at [287, 179] on link "Medium H2 tag changed" at bounding box center [269, 181] width 65 height 7
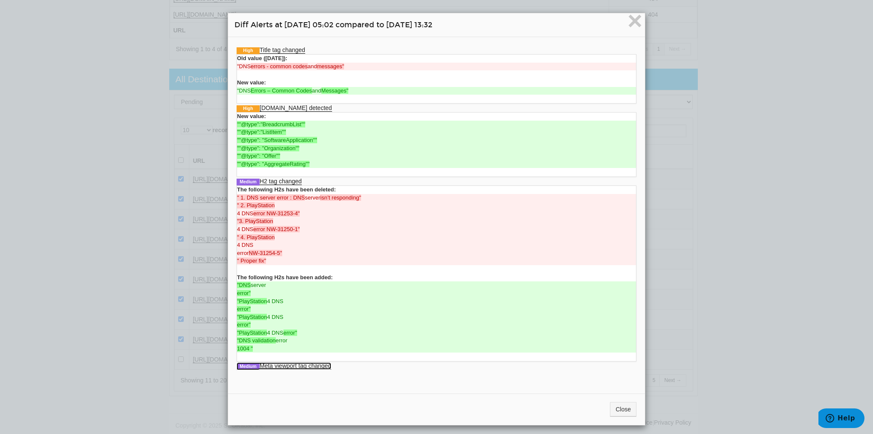
click at [297, 368] on link "Medium Meta viewport tag changed" at bounding box center [284, 365] width 95 height 7
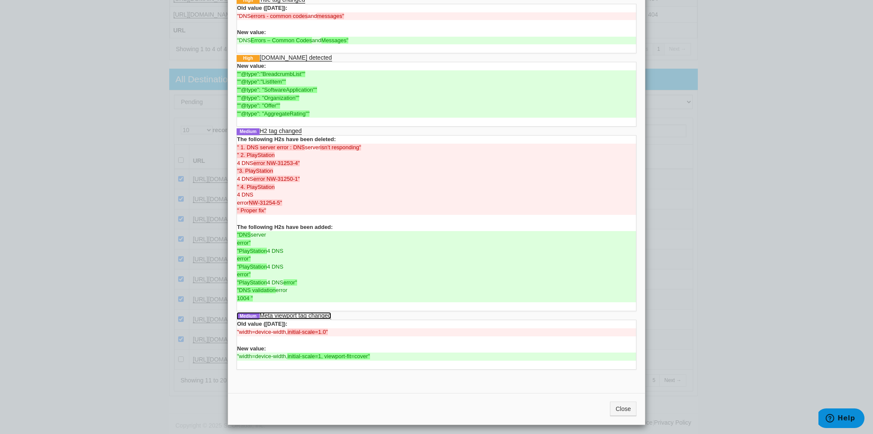
scroll to position [53, 0]
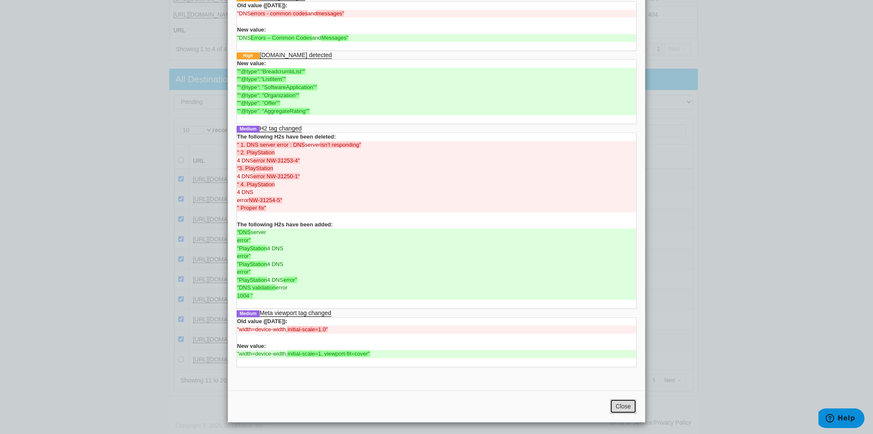
click at [611, 400] on button "Close" at bounding box center [623, 406] width 26 height 14
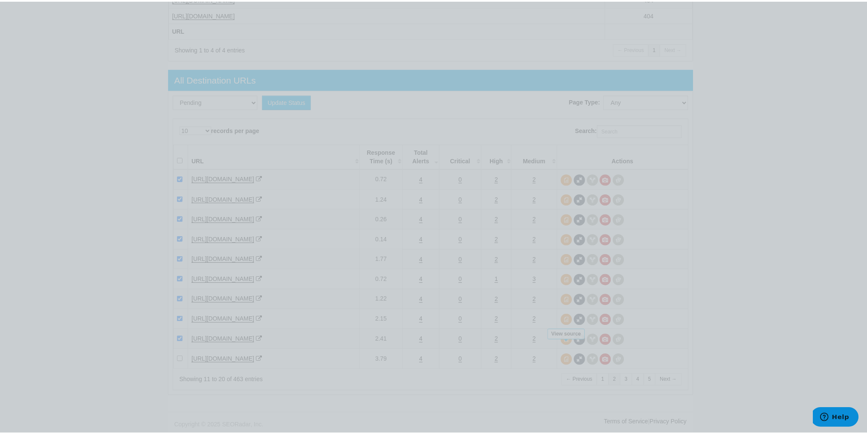
scroll to position [0, 0]
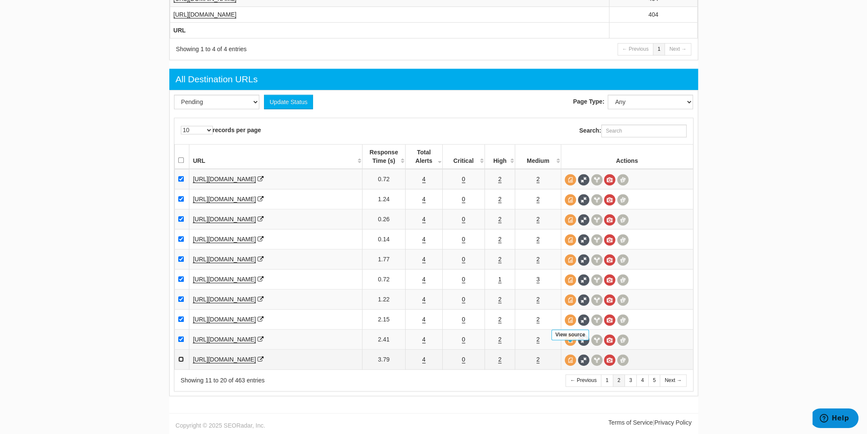
click at [179, 361] on input "checkbox" at bounding box center [181, 360] width 6 height 6
checkbox input "true"
click at [224, 107] on select "Pending Viewed Resolved" at bounding box center [216, 102] width 85 height 14
select select "2"
click at [174, 98] on select "Pending Viewed Resolved" at bounding box center [216, 102] width 85 height 14
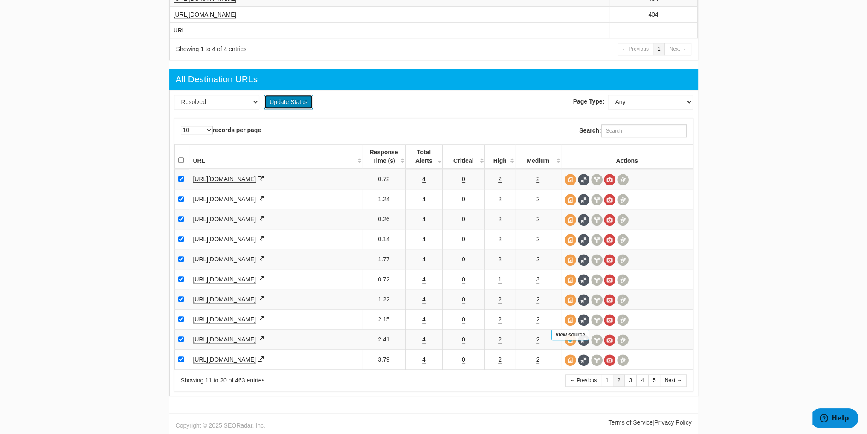
click at [292, 102] on button "Update Status" at bounding box center [288, 102] width 49 height 14
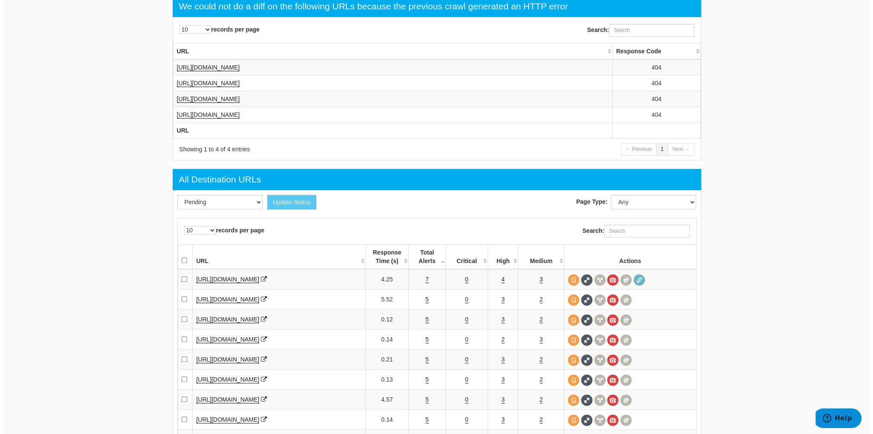
scroll to position [1079, 0]
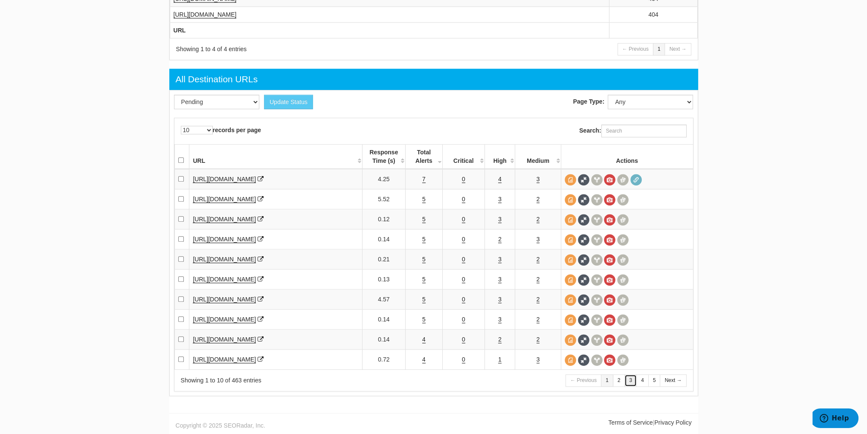
click at [629, 382] on link "3" at bounding box center [630, 380] width 12 height 12
click at [422, 183] on link "4" at bounding box center [423, 179] width 3 height 7
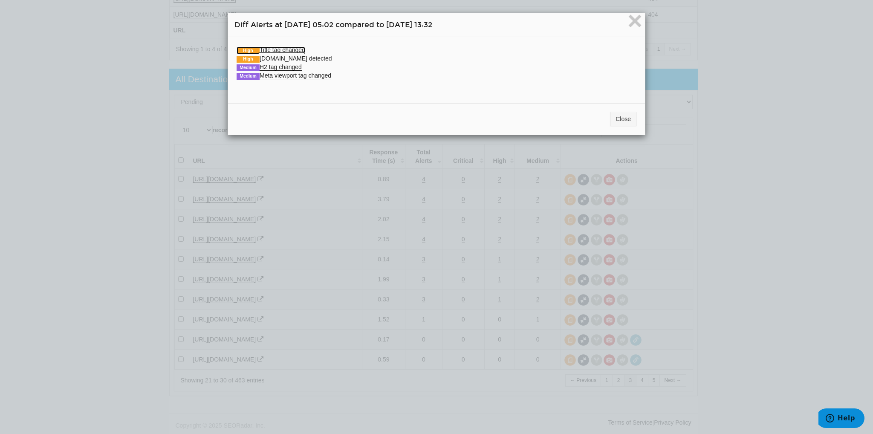
click at [279, 46] on link "High Title tag changed" at bounding box center [271, 49] width 69 height 7
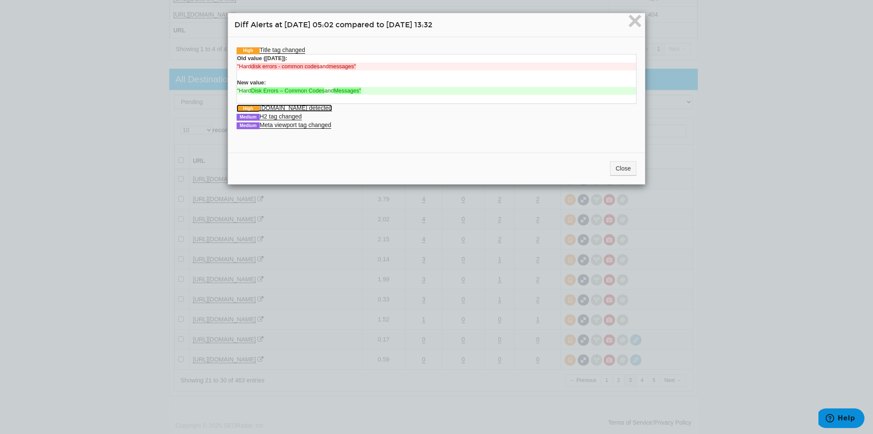
click at [290, 108] on link "High Schema.org detected" at bounding box center [285, 107] width 96 height 7
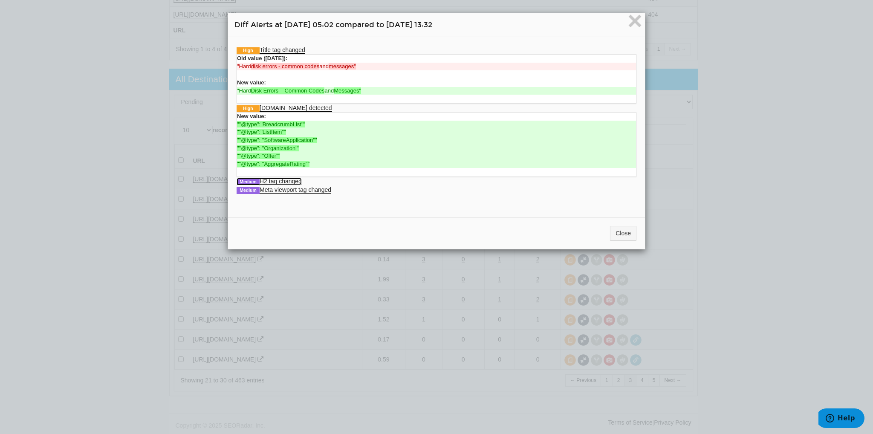
click at [284, 180] on link "Medium H2 tag changed" at bounding box center [269, 181] width 65 height 7
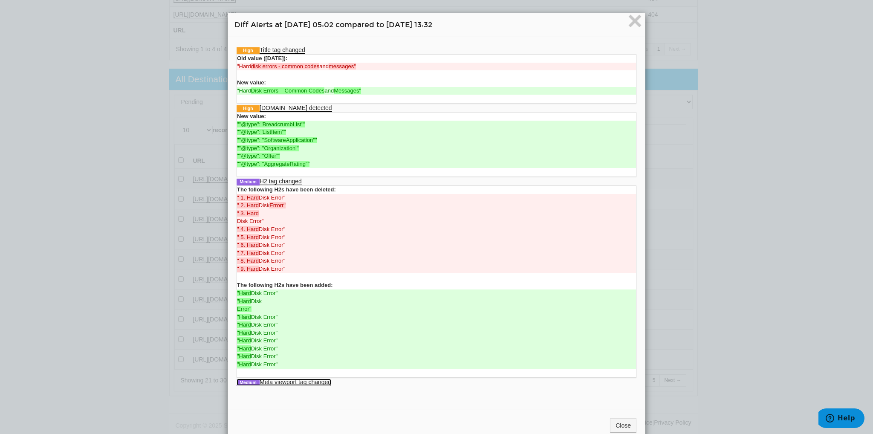
click at [300, 379] on link "Medium Meta viewport tag changed" at bounding box center [284, 382] width 95 height 7
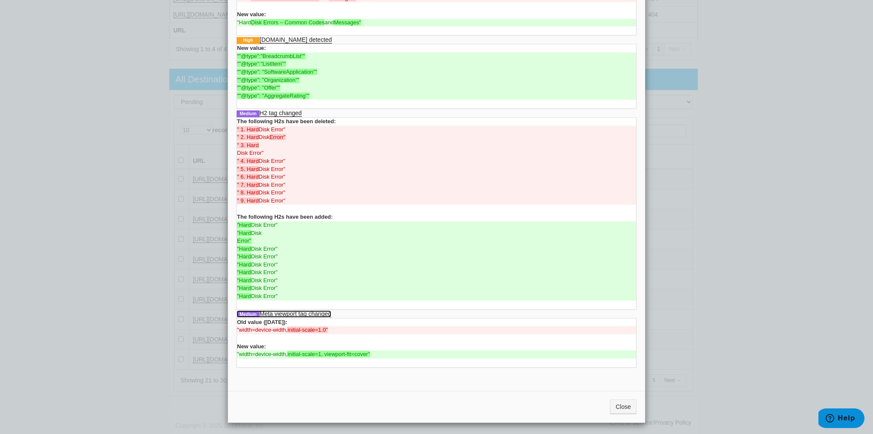
scroll to position [69, 0]
click at [615, 402] on button "Close" at bounding box center [623, 406] width 26 height 14
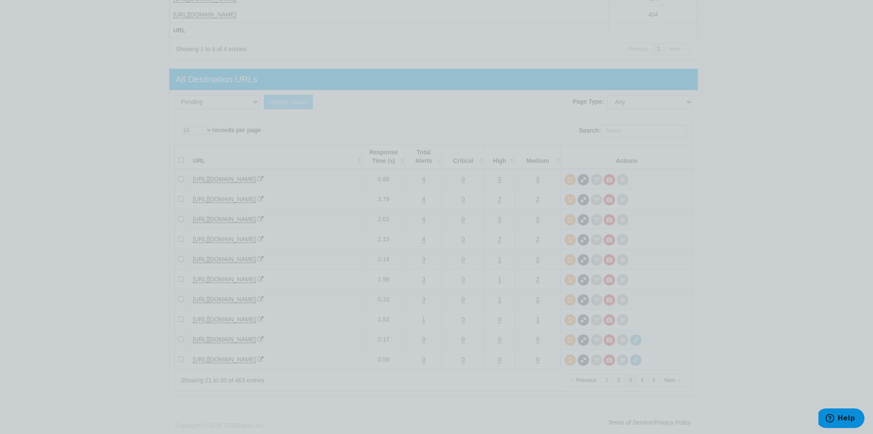
scroll to position [0, 0]
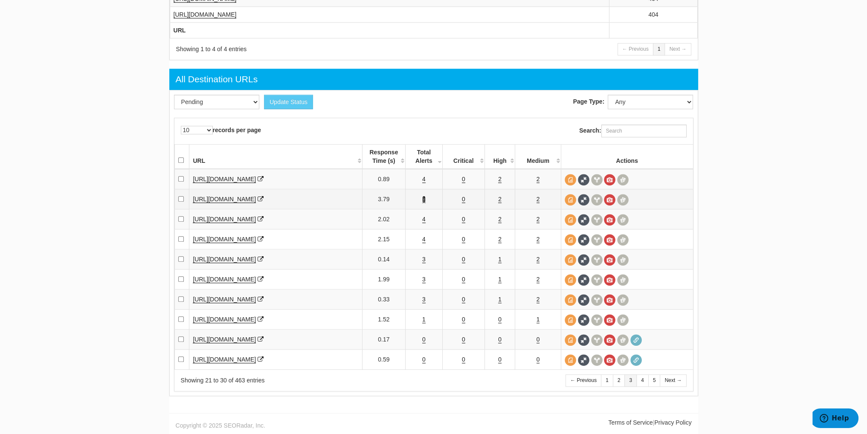
click at [423, 203] on link "4" at bounding box center [423, 199] width 3 height 7
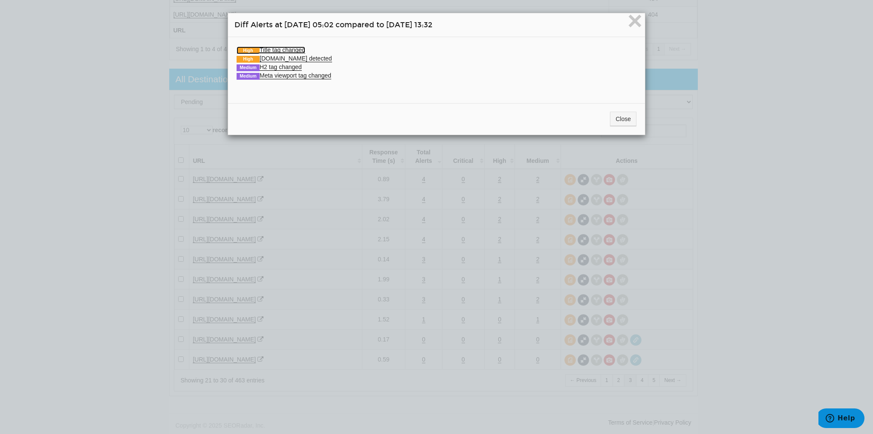
click at [277, 52] on link "High Title tag changed" at bounding box center [271, 49] width 69 height 7
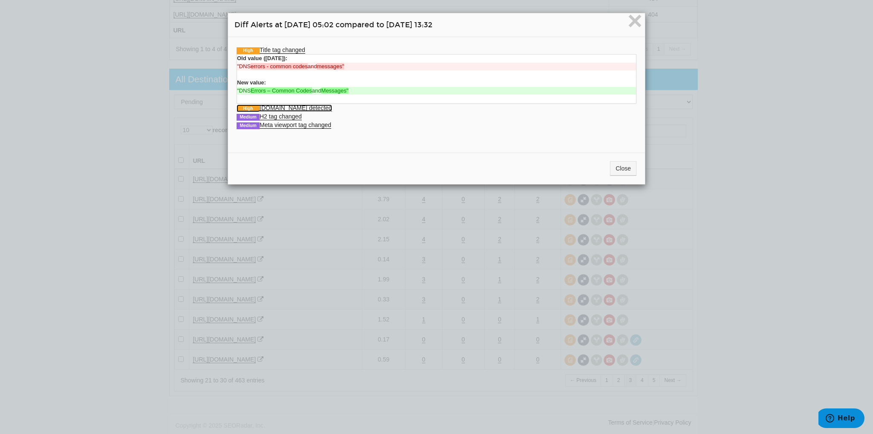
click at [282, 108] on link "High Schema.org detected" at bounding box center [285, 107] width 96 height 7
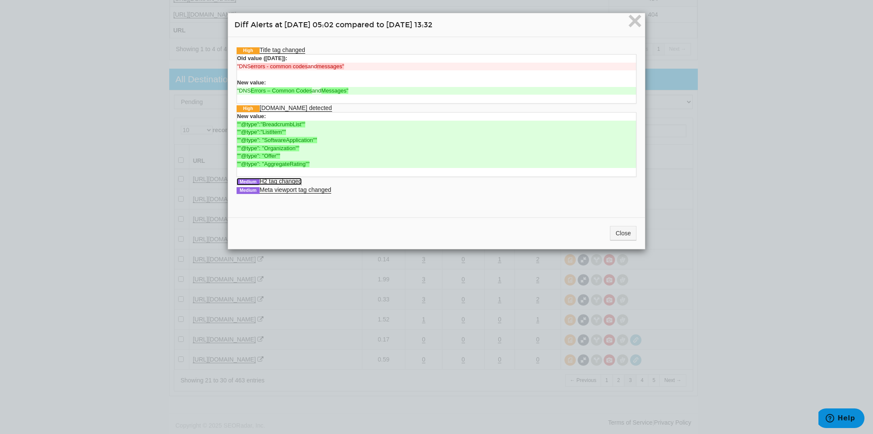
click at [292, 180] on link "Medium H2 tag changed" at bounding box center [269, 181] width 65 height 7
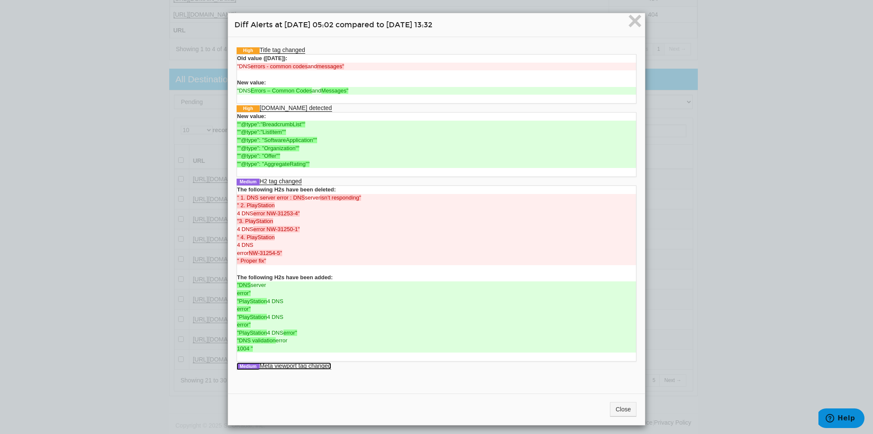
click at [307, 365] on link "Medium Meta viewport tag changed" at bounding box center [284, 365] width 95 height 7
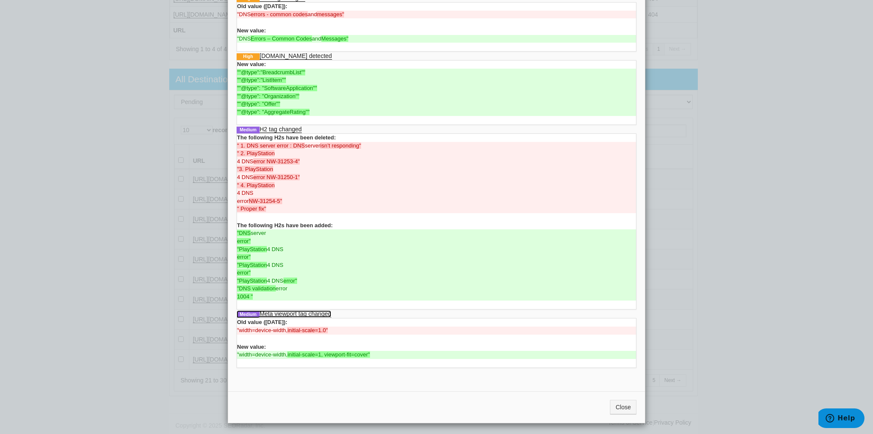
scroll to position [53, 0]
click at [618, 404] on button "Close" at bounding box center [623, 406] width 26 height 14
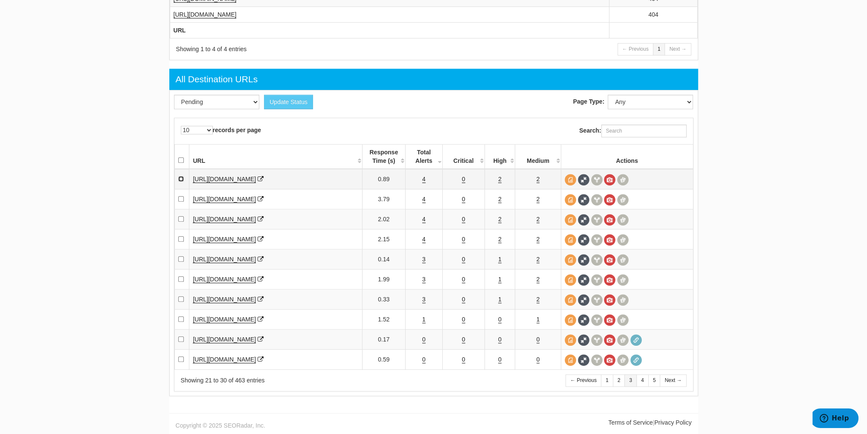
click at [179, 180] on input "checkbox" at bounding box center [181, 179] width 6 height 6
checkbox input "true"
click at [424, 203] on link "4" at bounding box center [423, 199] width 3 height 7
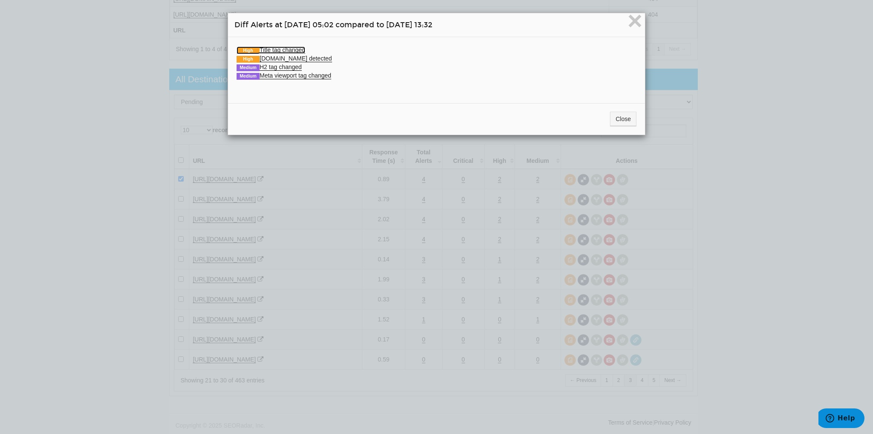
click at [276, 52] on link "High Title tag changed" at bounding box center [271, 49] width 69 height 7
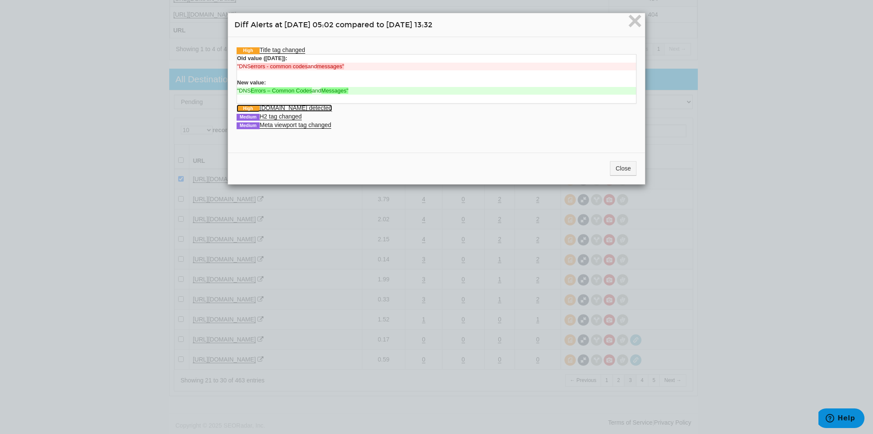
click at [300, 107] on link "High Schema.org detected" at bounding box center [285, 107] width 96 height 7
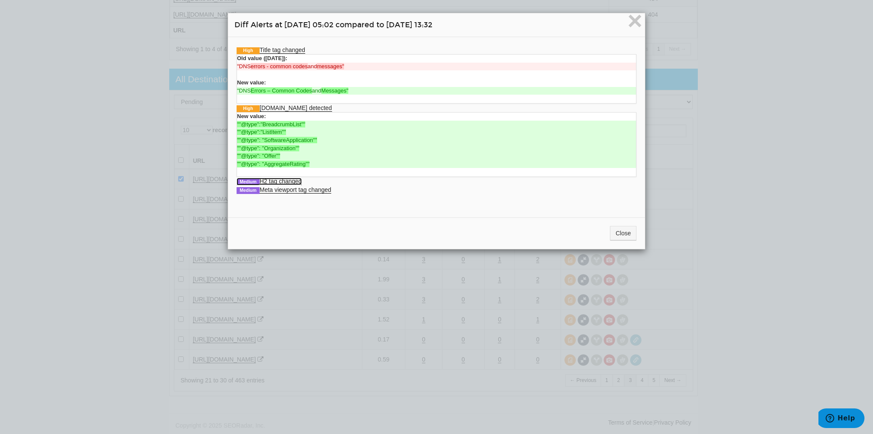
click at [296, 180] on link "Medium H2 tag changed" at bounding box center [269, 181] width 65 height 7
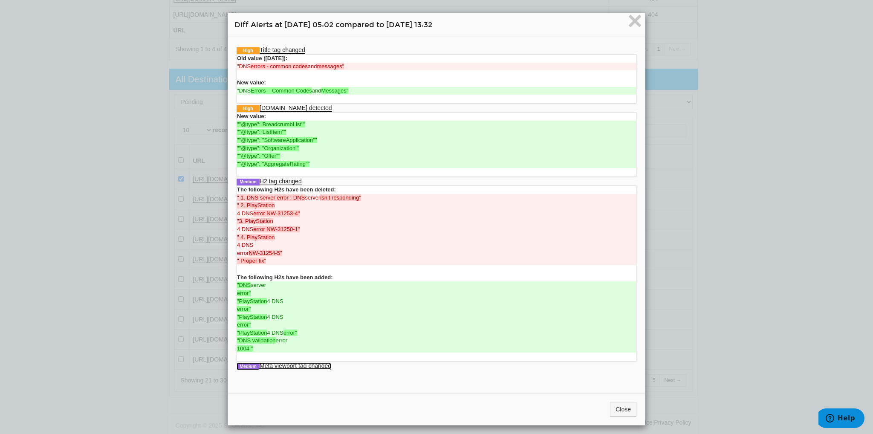
click at [302, 364] on link "Medium Meta viewport tag changed" at bounding box center [284, 365] width 95 height 7
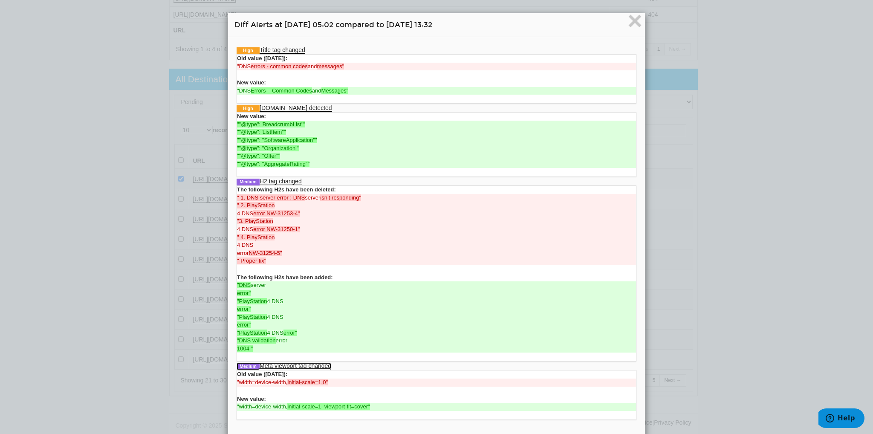
scroll to position [53, 0]
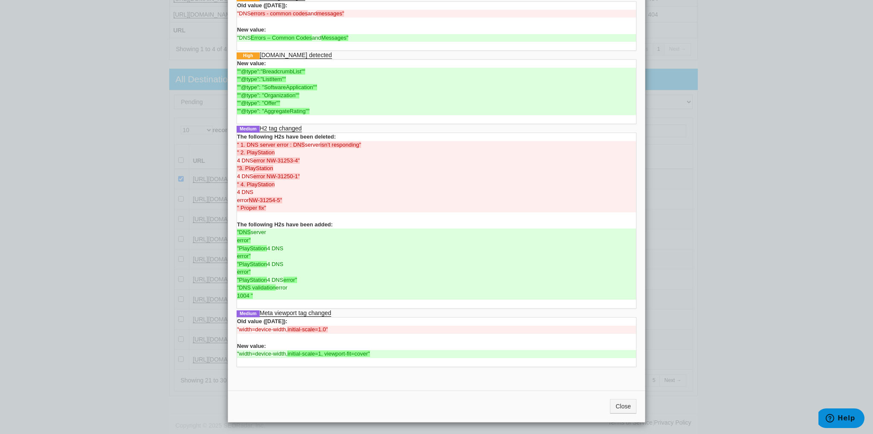
click at [621, 413] on div "Close" at bounding box center [436, 407] width 417 height 32
click at [622, 407] on button "Close" at bounding box center [623, 406] width 26 height 14
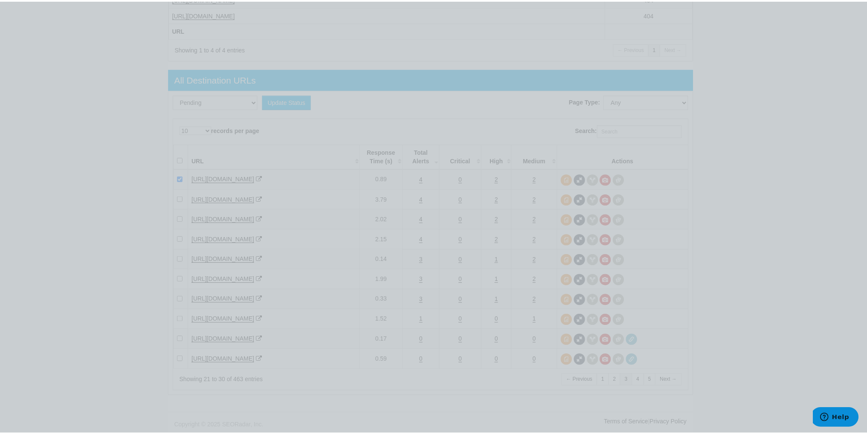
scroll to position [0, 0]
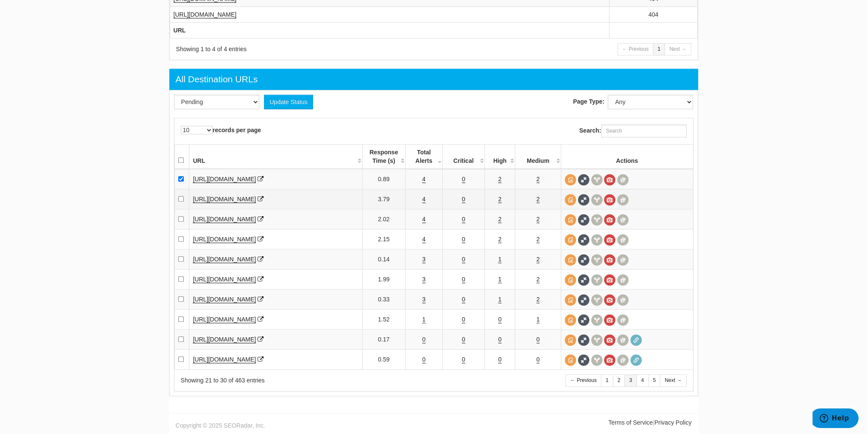
click at [177, 201] on td at bounding box center [181, 199] width 15 height 20
click at [180, 198] on td at bounding box center [181, 199] width 15 height 20
click at [180, 206] on td at bounding box center [181, 199] width 15 height 20
click at [180, 202] on input "checkbox" at bounding box center [181, 199] width 6 height 6
checkbox input "true"
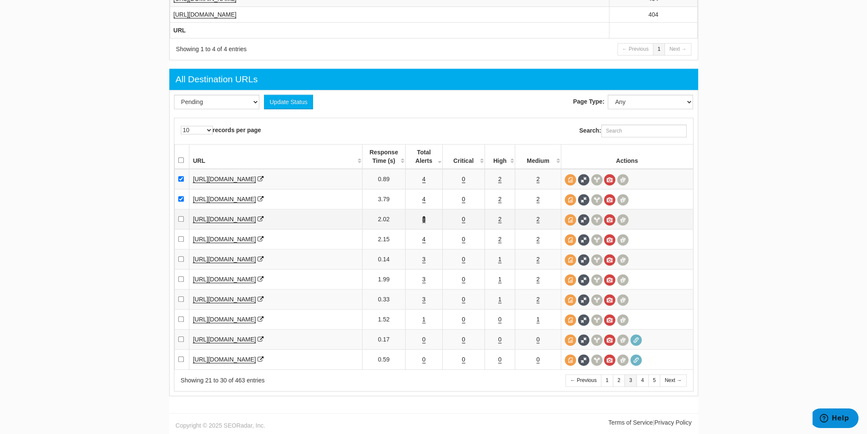
click at [423, 222] on link "4" at bounding box center [423, 219] width 3 height 7
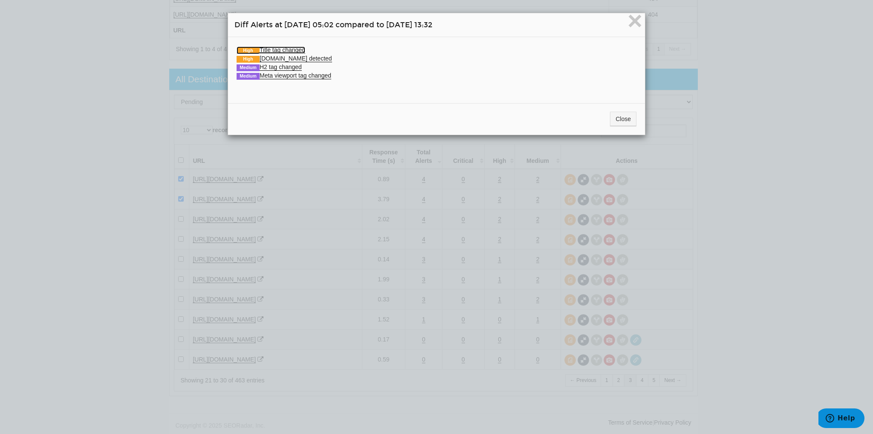
click at [299, 46] on link "High Title tag changed" at bounding box center [271, 49] width 69 height 7
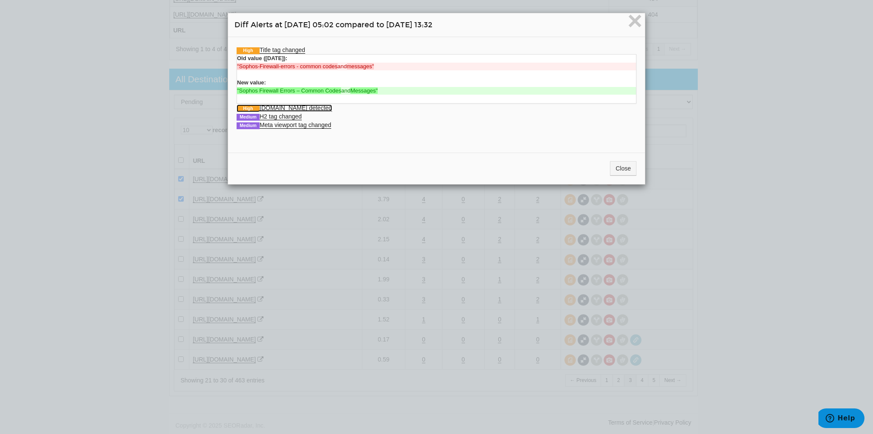
click at [290, 106] on link "High Schema.org detected" at bounding box center [285, 107] width 96 height 7
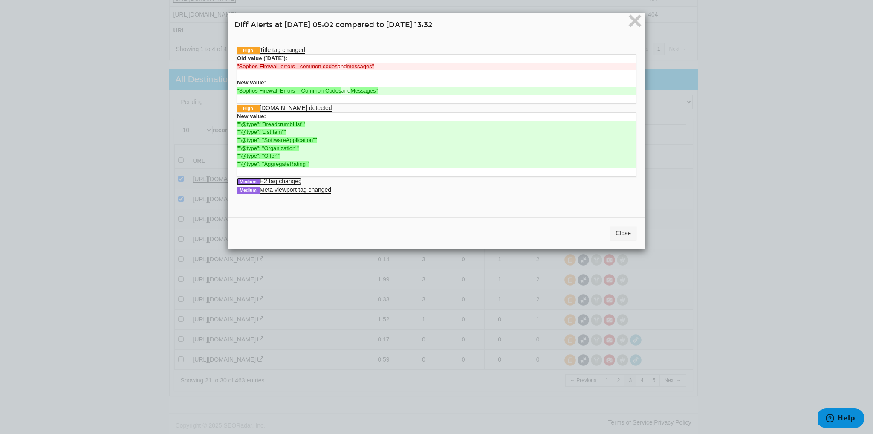
click at [297, 179] on link "Medium H2 tag changed" at bounding box center [269, 181] width 65 height 7
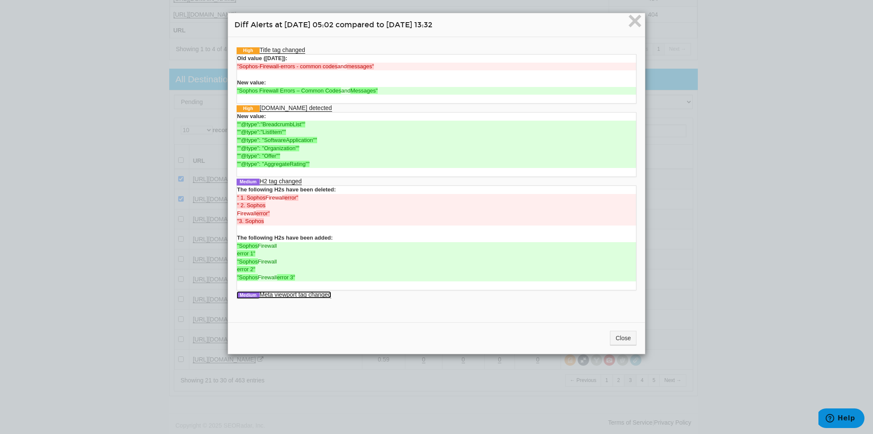
click at [301, 291] on link "Medium Meta viewport tag changed" at bounding box center [284, 294] width 95 height 7
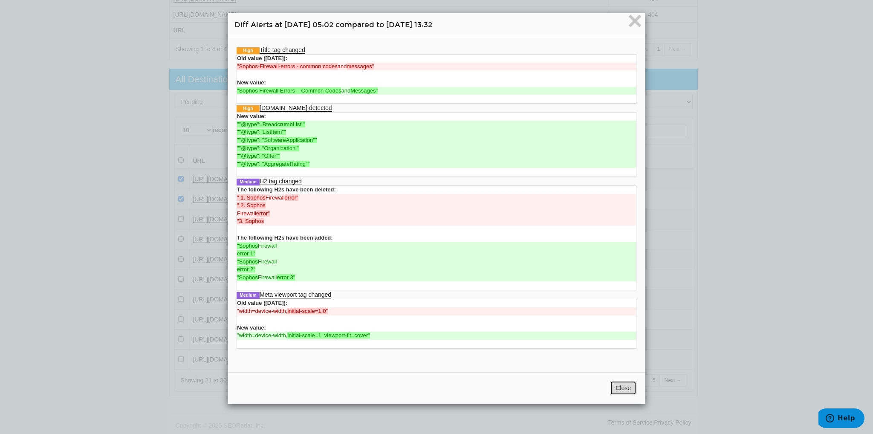
click at [619, 386] on button "Close" at bounding box center [623, 388] width 26 height 14
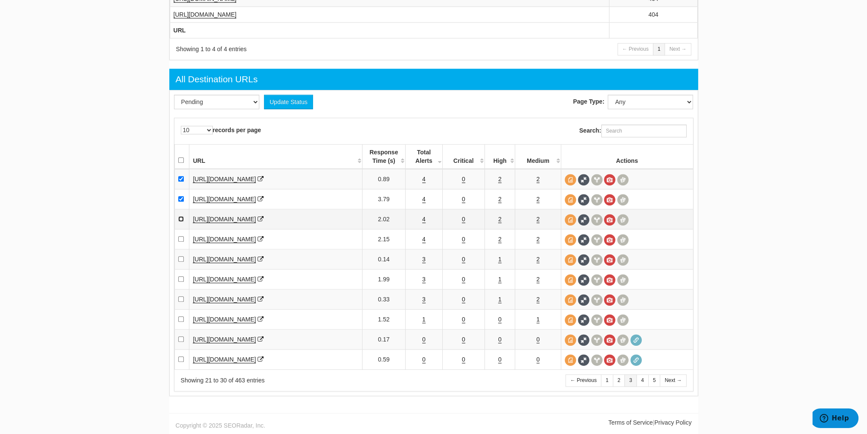
click at [179, 220] on input "checkbox" at bounding box center [181, 219] width 6 height 6
checkbox input "true"
click at [422, 243] on link "4" at bounding box center [423, 239] width 3 height 7
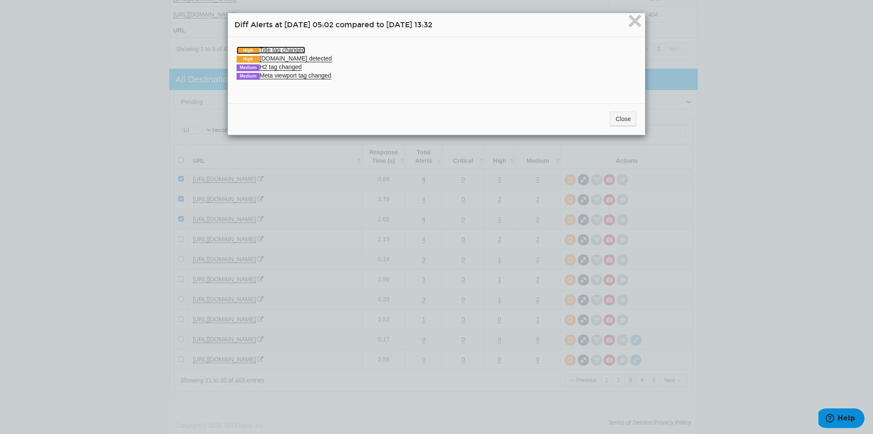
click at [267, 46] on link "High Title tag changed" at bounding box center [271, 49] width 69 height 7
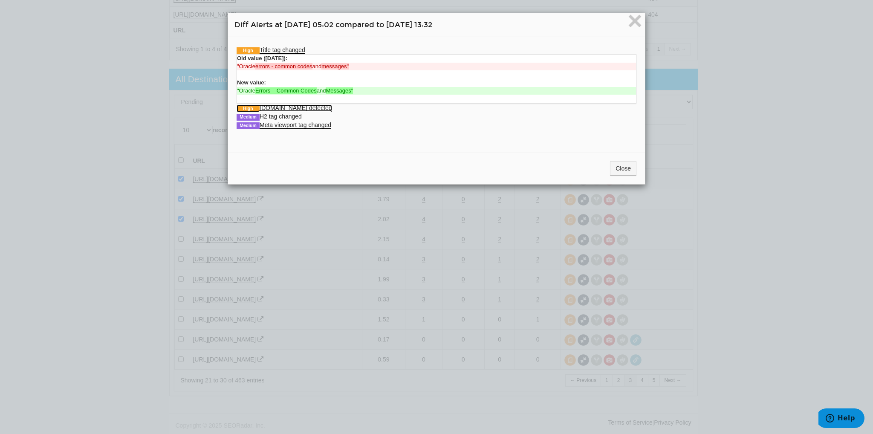
click at [297, 105] on link "High Schema.org detected" at bounding box center [285, 107] width 96 height 7
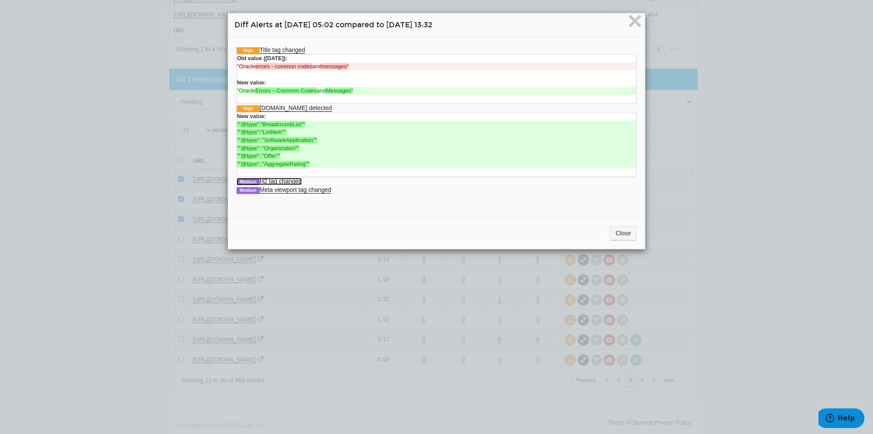
click at [290, 183] on link "Medium H2 tag changed" at bounding box center [269, 181] width 65 height 7
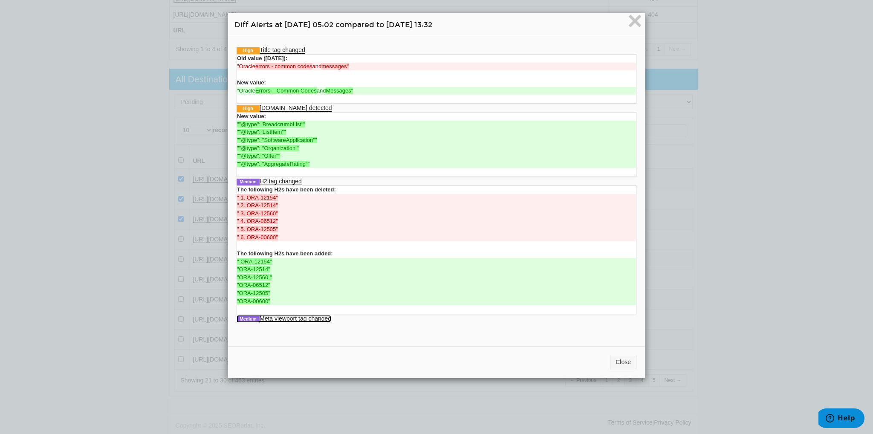
click at [294, 318] on link "Medium Meta viewport tag changed" at bounding box center [284, 318] width 95 height 7
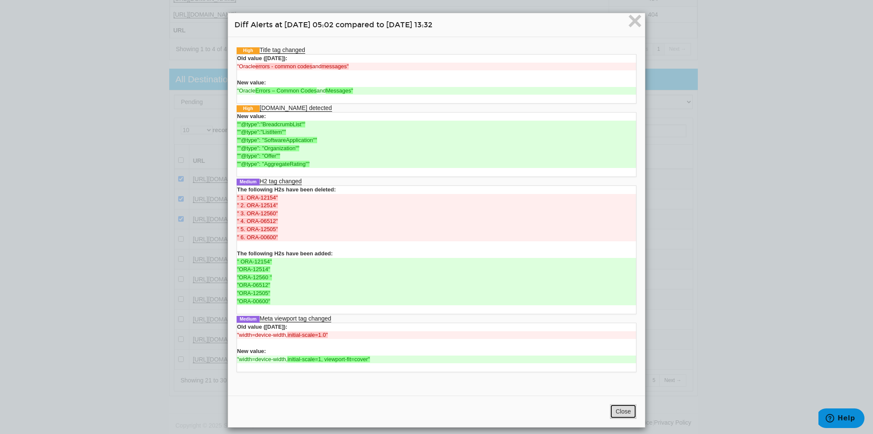
click at [627, 407] on button "Close" at bounding box center [623, 411] width 26 height 14
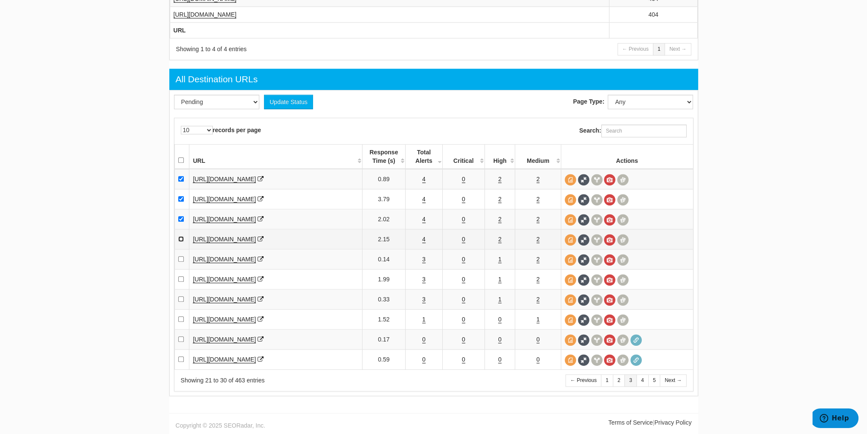
click at [180, 241] on input "checkbox" at bounding box center [181, 239] width 6 height 6
checkbox input "true"
click at [424, 261] on link "3" at bounding box center [423, 259] width 3 height 7
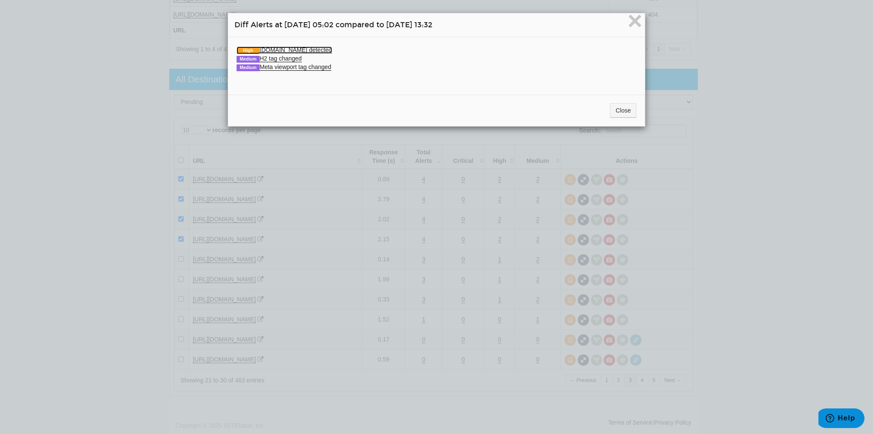
click at [299, 51] on link "High Schema.org detected" at bounding box center [285, 49] width 96 height 7
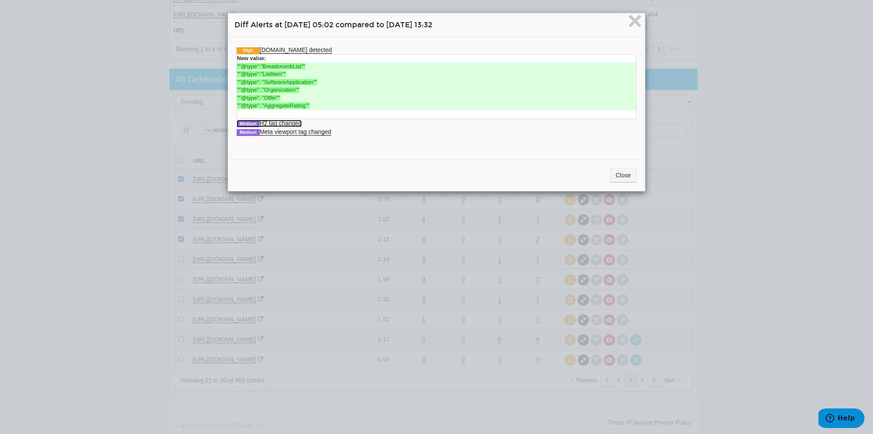
click at [296, 122] on link "Medium H2 tag changed" at bounding box center [269, 123] width 65 height 7
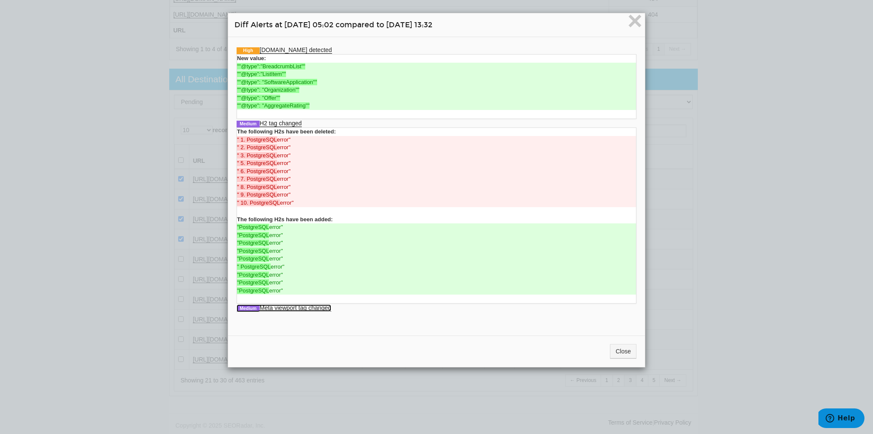
click at [327, 304] on link "Medium Meta viewport tag changed" at bounding box center [284, 307] width 95 height 7
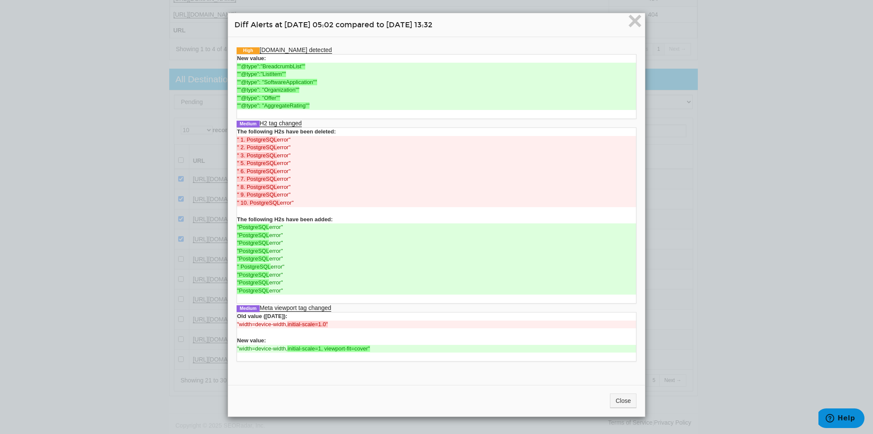
click at [628, 391] on div "Close" at bounding box center [436, 401] width 417 height 32
click at [628, 398] on button "Close" at bounding box center [623, 401] width 26 height 14
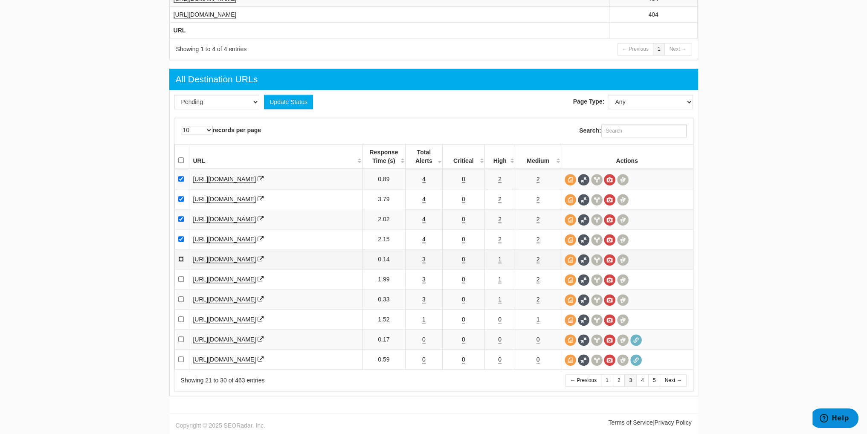
click at [180, 262] on input "checkbox" at bounding box center [181, 259] width 6 height 6
checkbox input "true"
click at [424, 282] on link "3" at bounding box center [423, 279] width 3 height 7
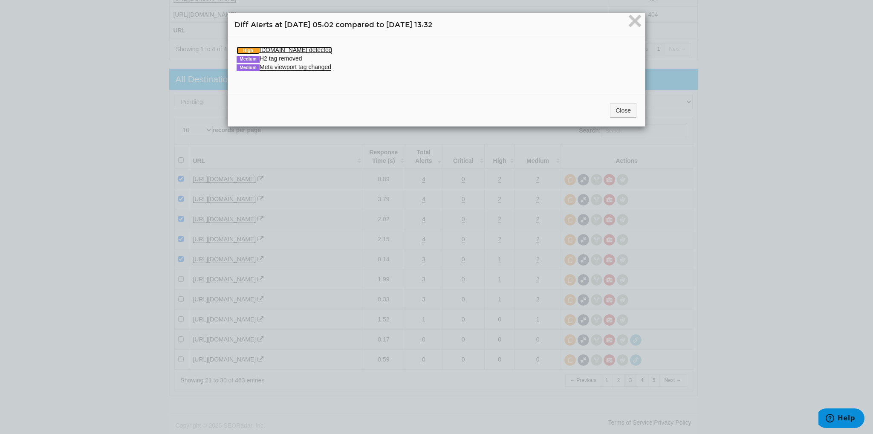
click at [300, 52] on link "High Schema.org detected" at bounding box center [285, 49] width 96 height 7
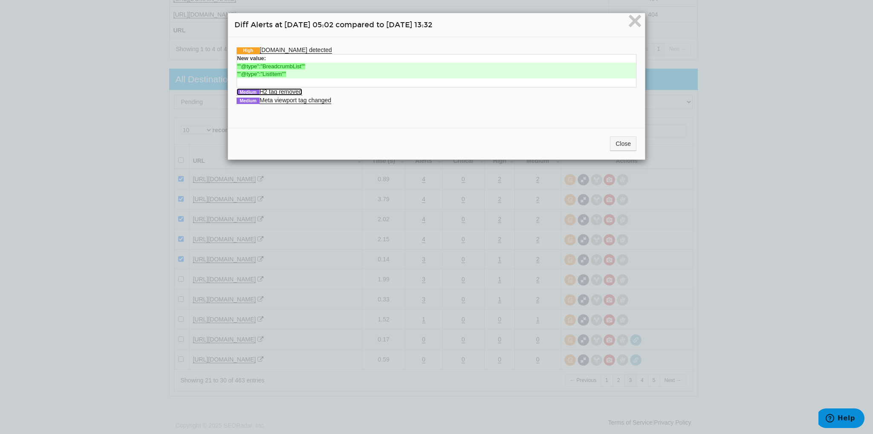
click at [278, 88] on link "Medium H2 tag removed" at bounding box center [270, 91] width 66 height 7
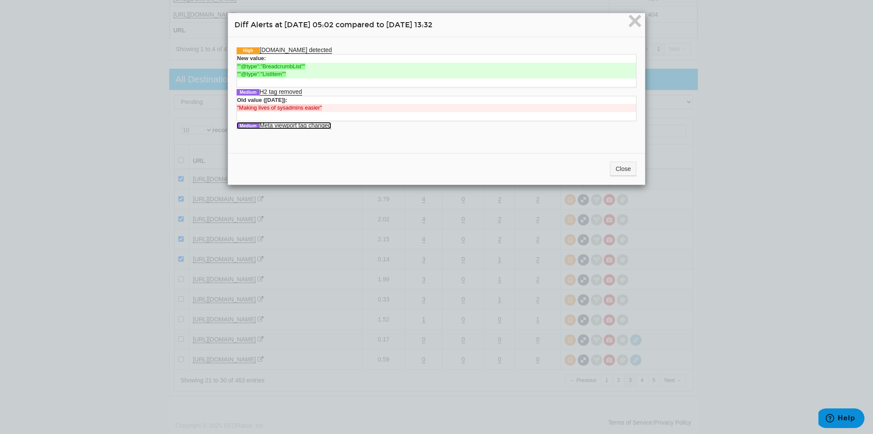
click at [285, 124] on link "Medium Meta viewport tag changed" at bounding box center [284, 125] width 95 height 7
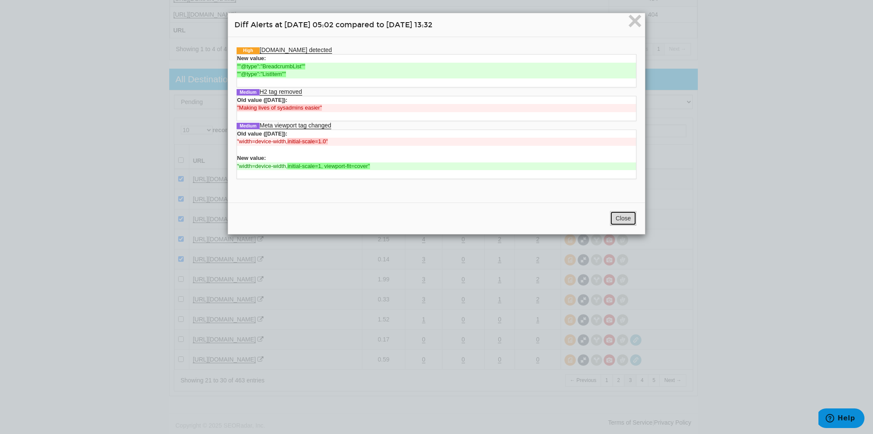
click at [618, 213] on button "Close" at bounding box center [623, 218] width 26 height 14
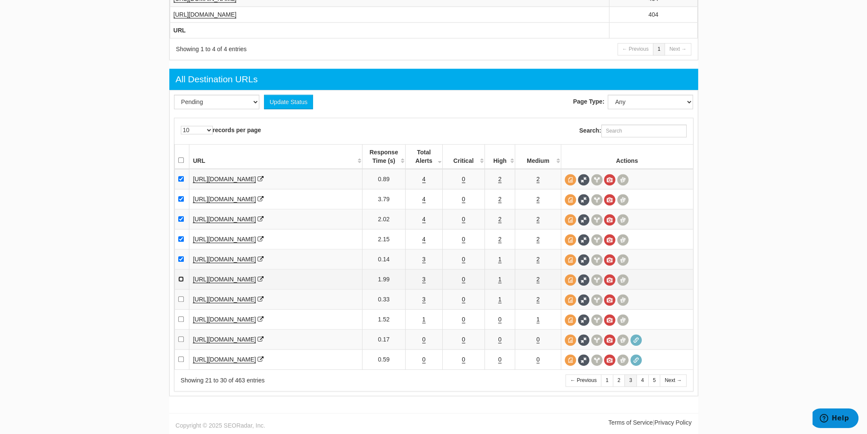
click at [179, 278] on input "checkbox" at bounding box center [181, 279] width 6 height 6
checkbox input "true"
click at [425, 300] on td "3" at bounding box center [424, 300] width 37 height 20
click at [425, 301] on td "3" at bounding box center [424, 300] width 37 height 20
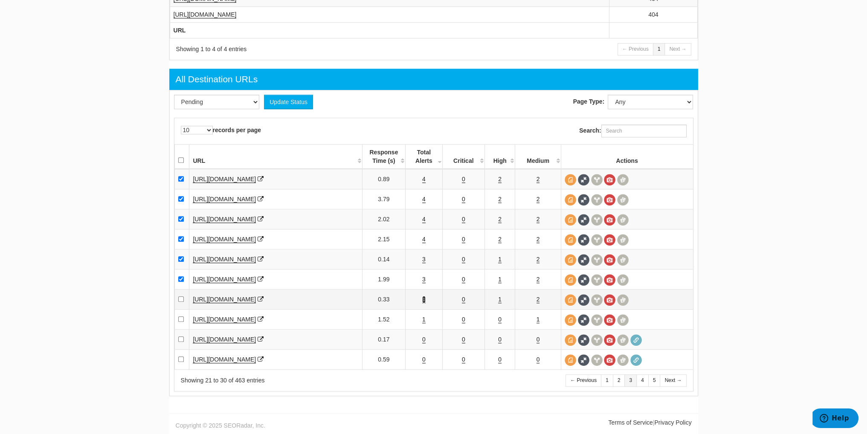
click at [423, 301] on link "3" at bounding box center [423, 299] width 3 height 7
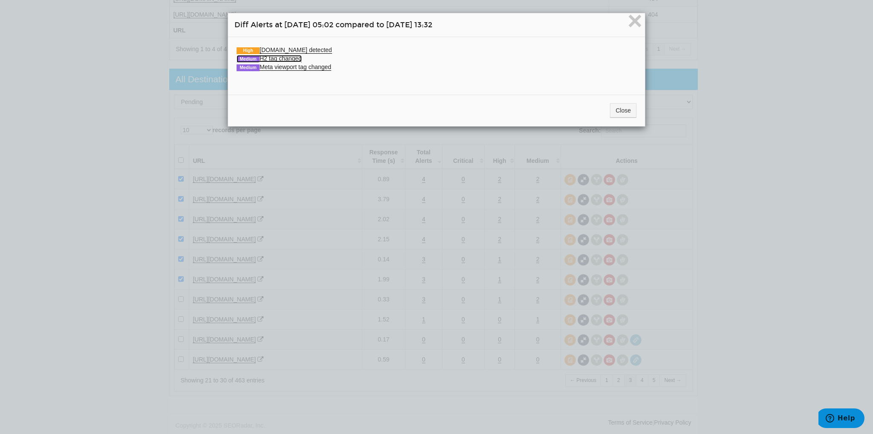
click at [290, 58] on link "Medium H2 tag changed" at bounding box center [269, 58] width 65 height 7
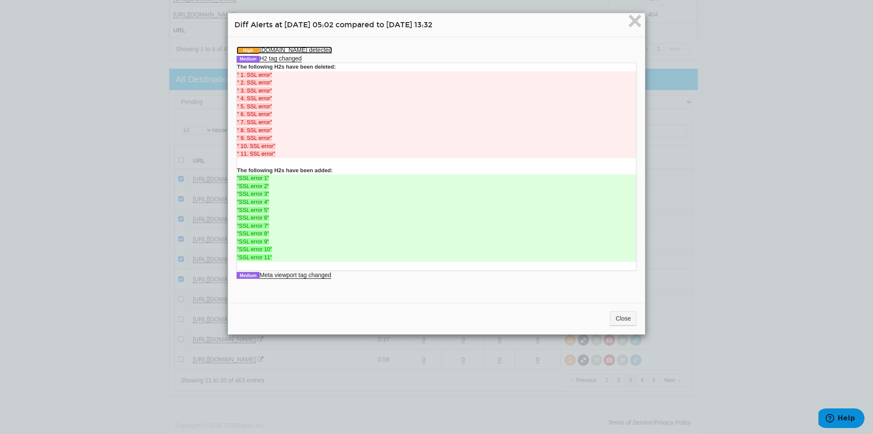
click at [290, 51] on link "High Schema.org detected" at bounding box center [285, 49] width 96 height 7
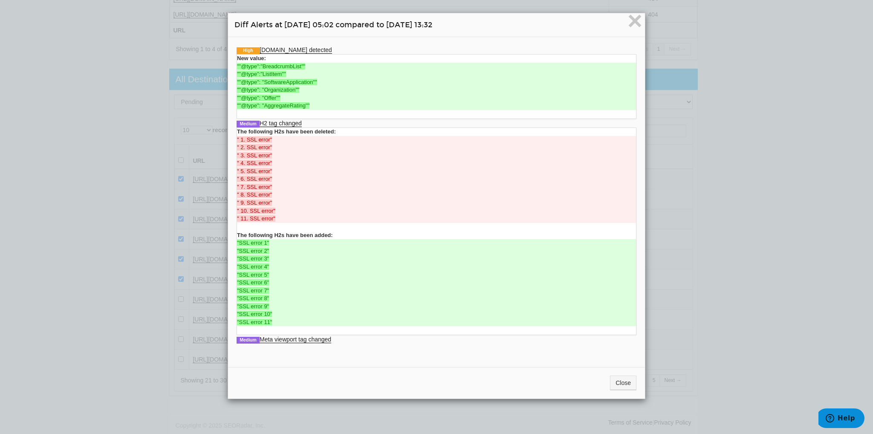
click at [274, 343] on li "Medium Meta viewport tag changed Old value (10/02/2025): "width=device-width, i…" at bounding box center [437, 339] width 400 height 9
click at [275, 342] on link "Medium Meta viewport tag changed" at bounding box center [284, 339] width 95 height 7
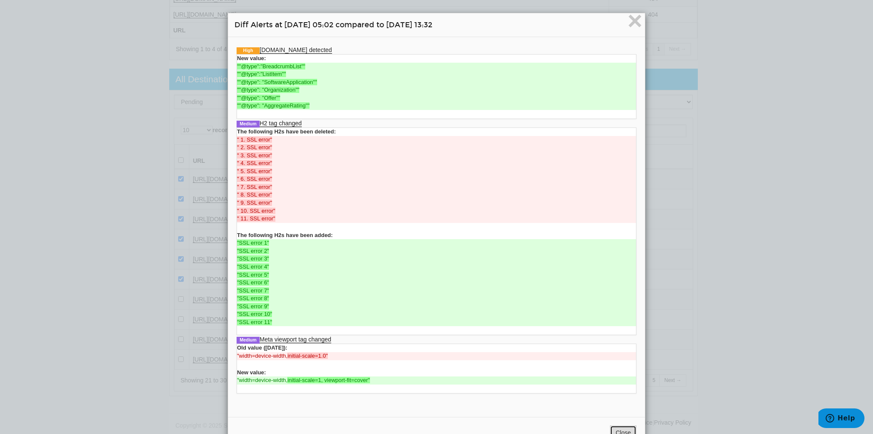
click at [623, 428] on button "Close" at bounding box center [623, 433] width 26 height 14
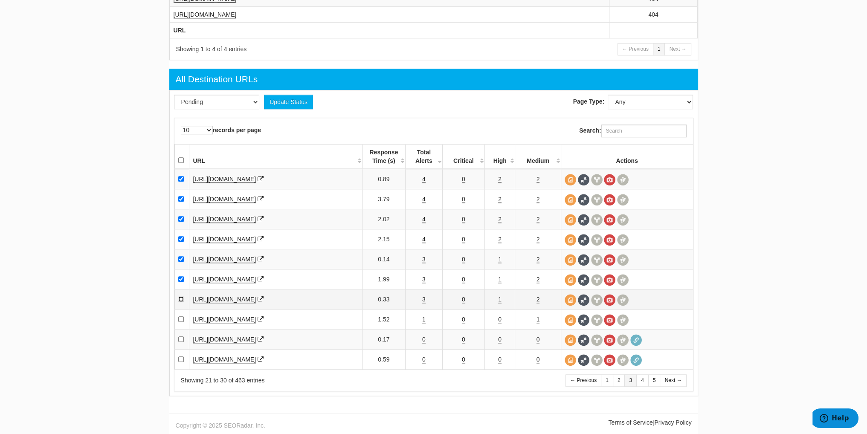
click at [179, 302] on input "checkbox" at bounding box center [181, 299] width 6 height 6
checkbox input "true"
click at [423, 323] on link "1" at bounding box center [423, 319] width 3 height 7
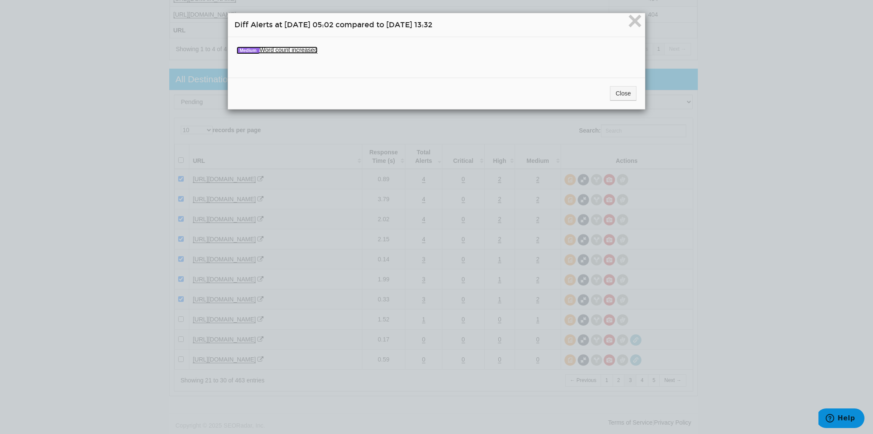
click at [310, 49] on link "Medium Word count increased" at bounding box center [277, 49] width 81 height 7
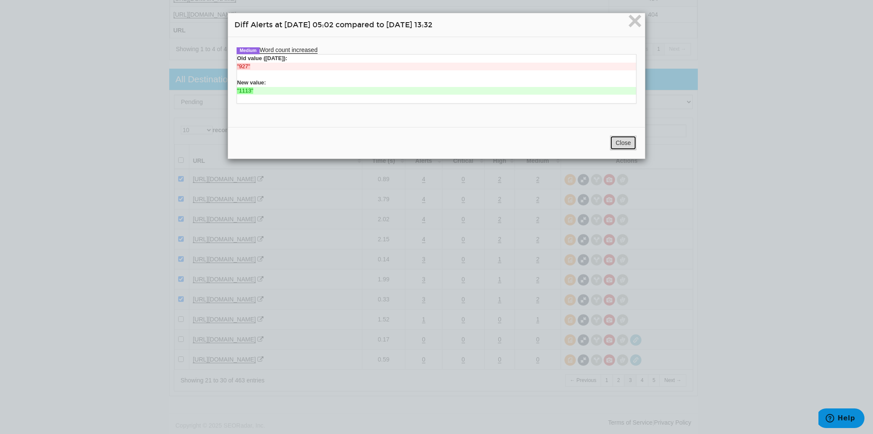
click at [614, 140] on button "Close" at bounding box center [623, 143] width 26 height 14
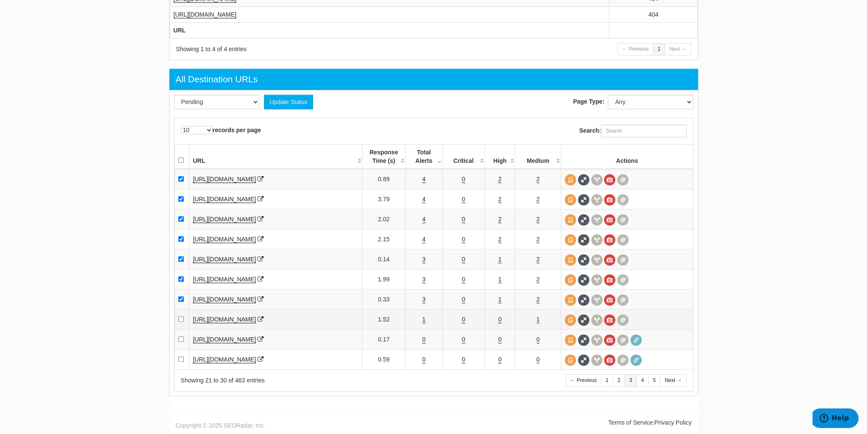
click at [176, 321] on td at bounding box center [181, 320] width 15 height 20
click at [179, 322] on input "checkbox" at bounding box center [181, 319] width 6 height 6
checkbox input "true"
click at [209, 109] on select "Pending Viewed Resolved" at bounding box center [216, 102] width 85 height 14
select select "2"
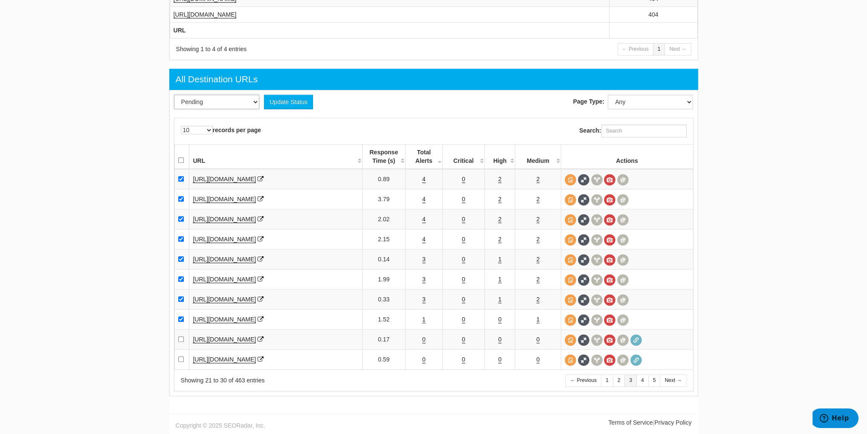
click at [174, 98] on select "Pending Viewed Resolved" at bounding box center [216, 102] width 85 height 14
click at [281, 105] on button "Update Status" at bounding box center [288, 102] width 49 height 14
